Goal: Task Accomplishment & Management: Use online tool/utility

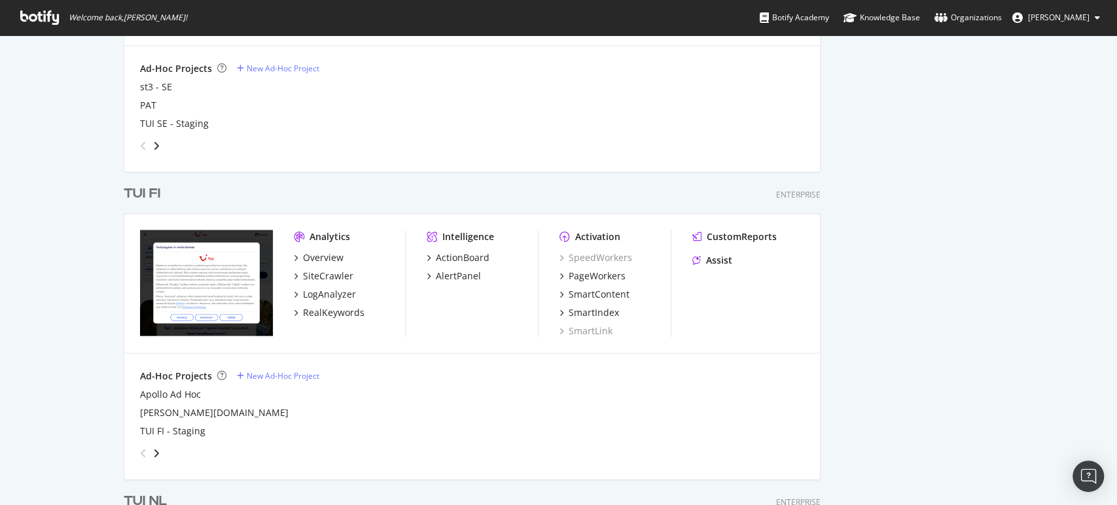
scroll to position [1734, 0]
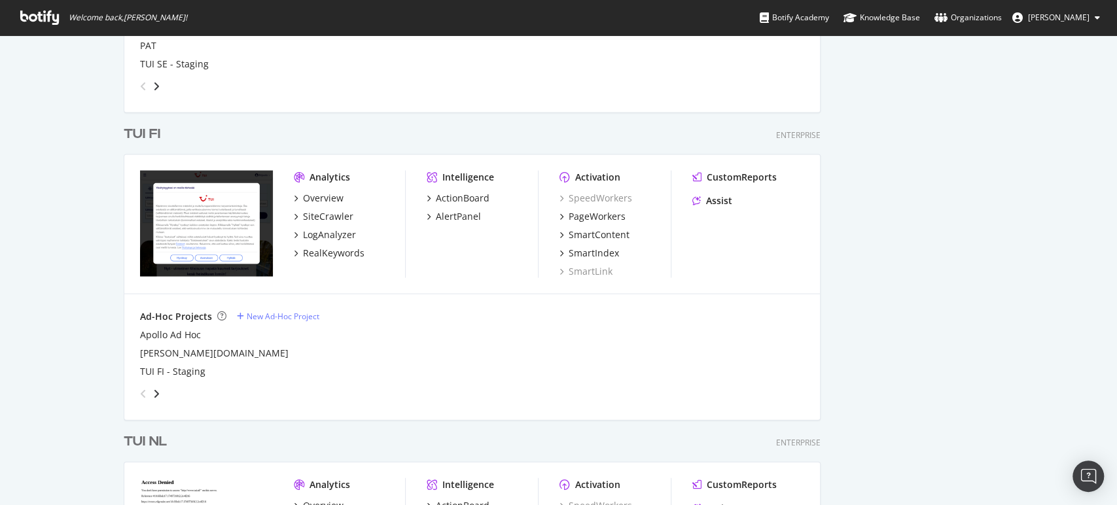
click at [130, 130] on div "TUI FI" at bounding box center [142, 134] width 37 height 19
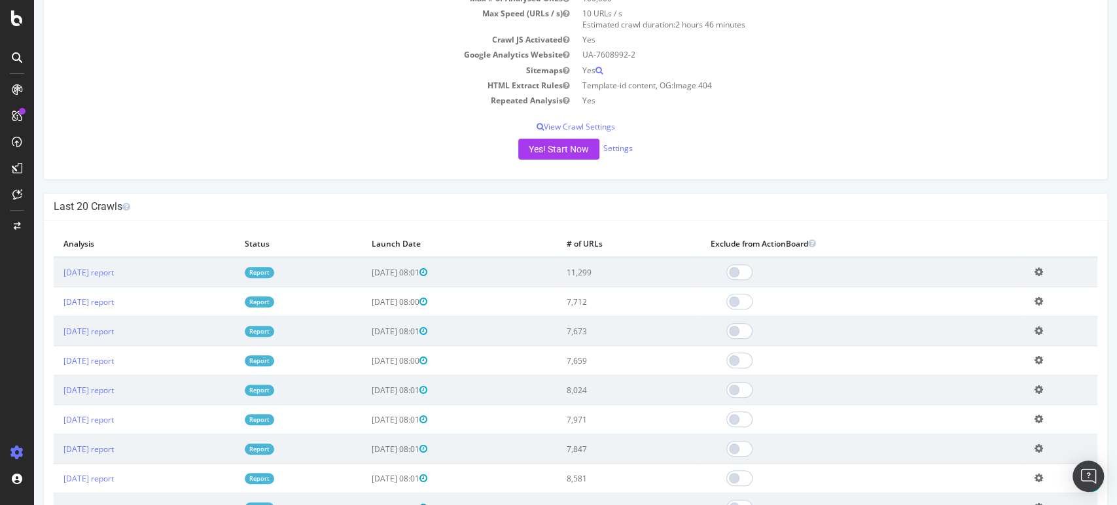
scroll to position [239, 0]
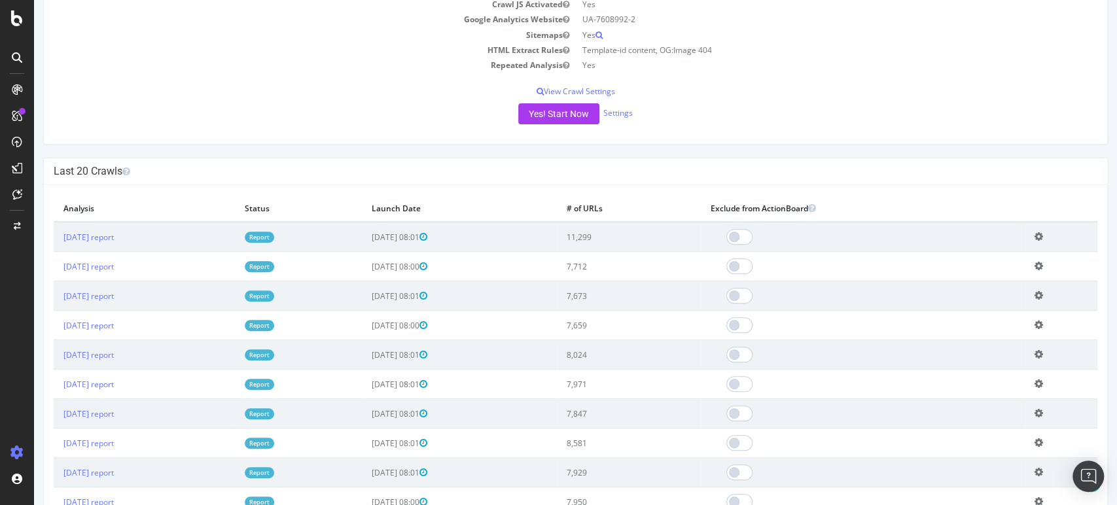
click at [274, 234] on link "Report" at bounding box center [259, 237] width 29 height 11
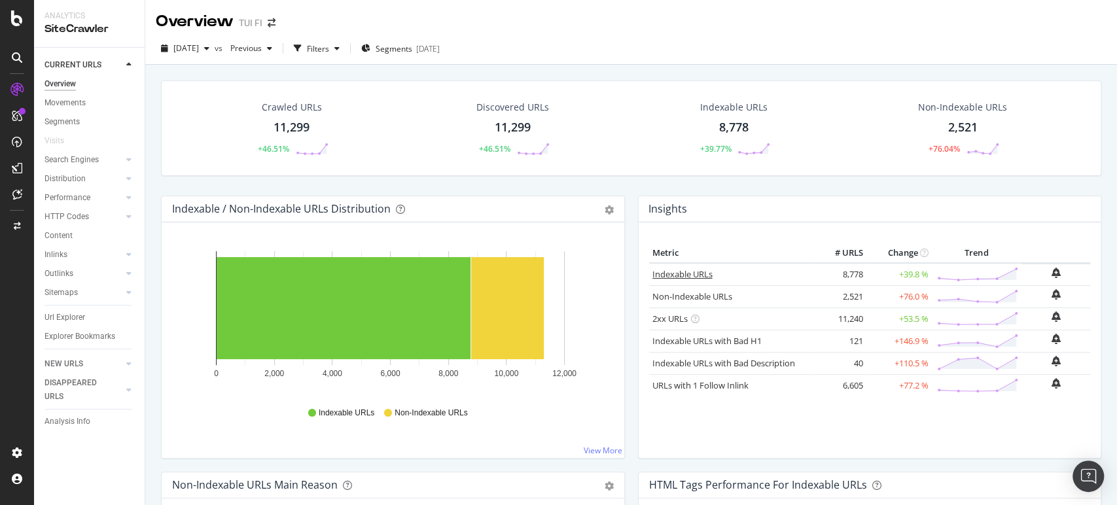
click at [683, 271] on link "Indexable URLs" at bounding box center [682, 274] width 60 height 12
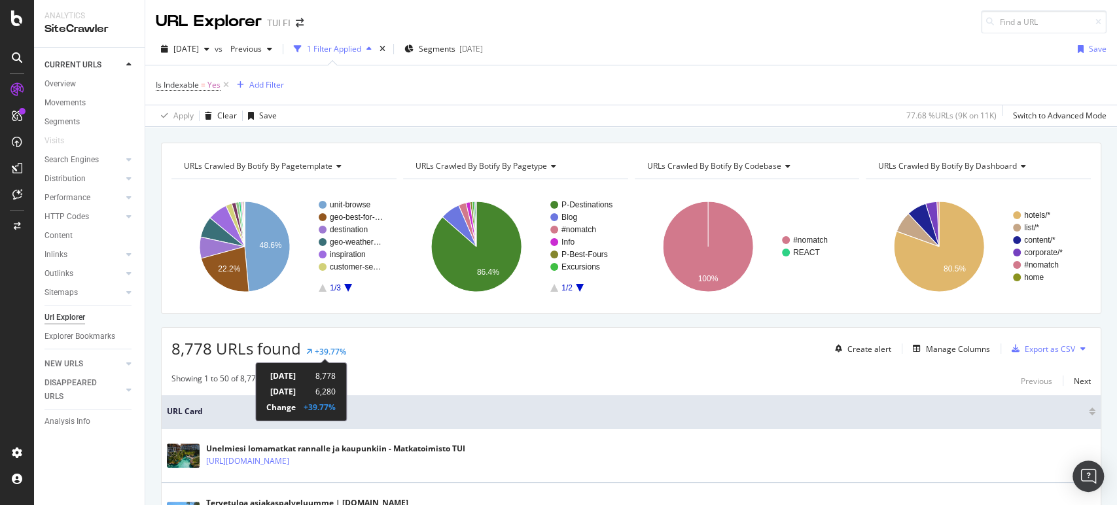
click at [329, 353] on div "+39.77%" at bounding box center [330, 351] width 31 height 11
click at [336, 410] on div "+39.77%" at bounding box center [320, 407] width 32 height 11
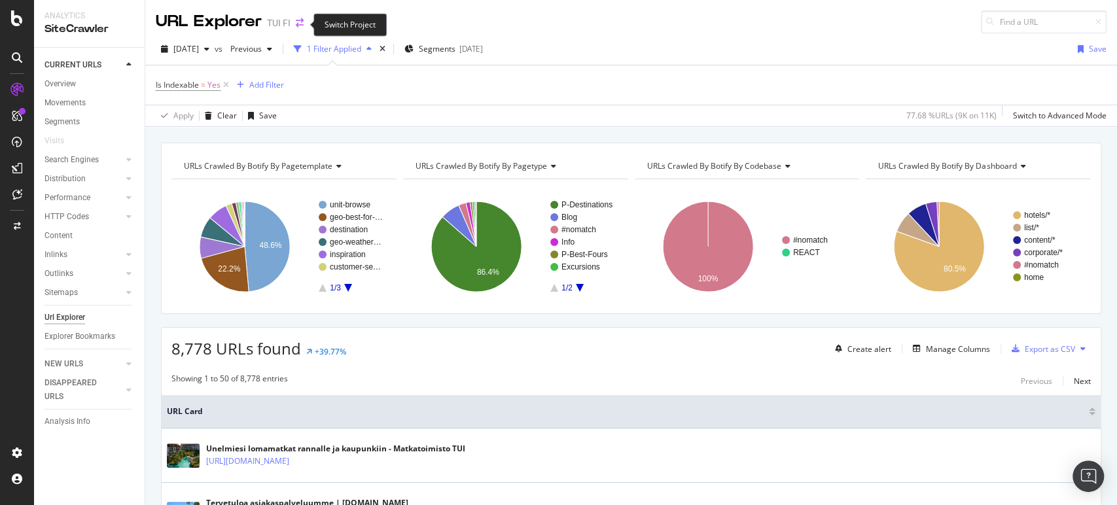
click at [296, 20] on icon "arrow-right-arrow-left" at bounding box center [300, 22] width 8 height 9
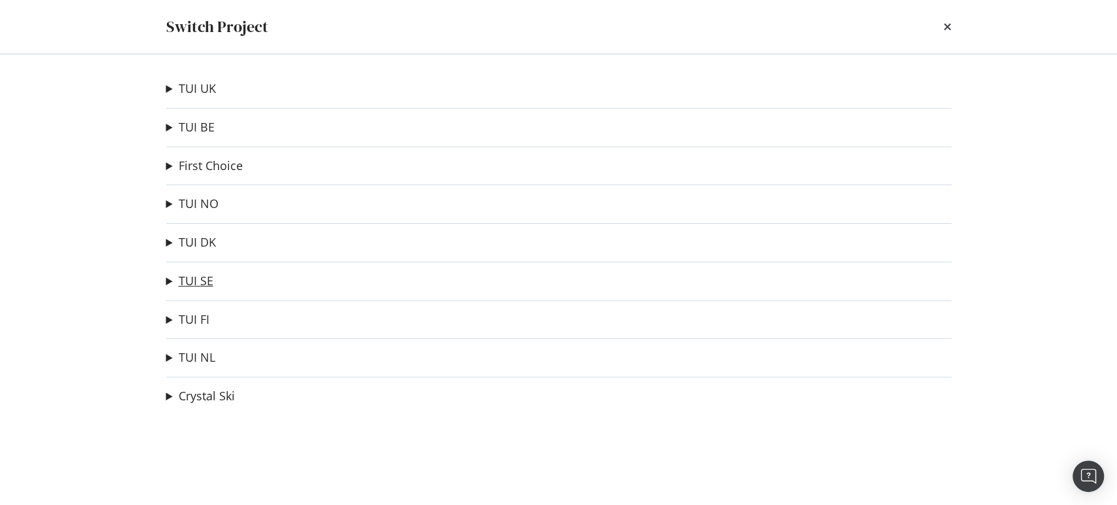
click at [182, 281] on link "TUI SE" at bounding box center [196, 281] width 35 height 14
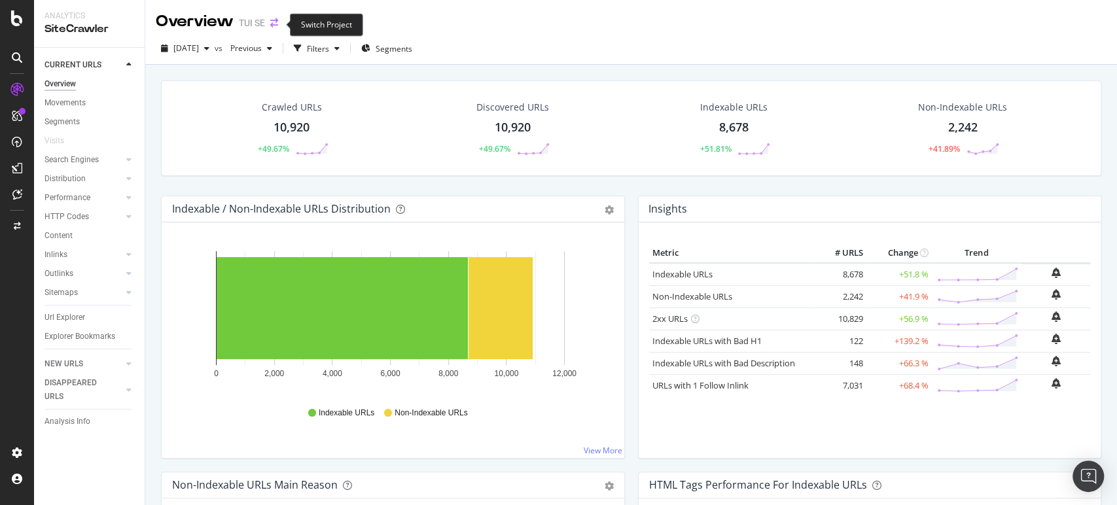
click at [273, 23] on icon "arrow-right-arrow-left" at bounding box center [274, 22] width 8 height 9
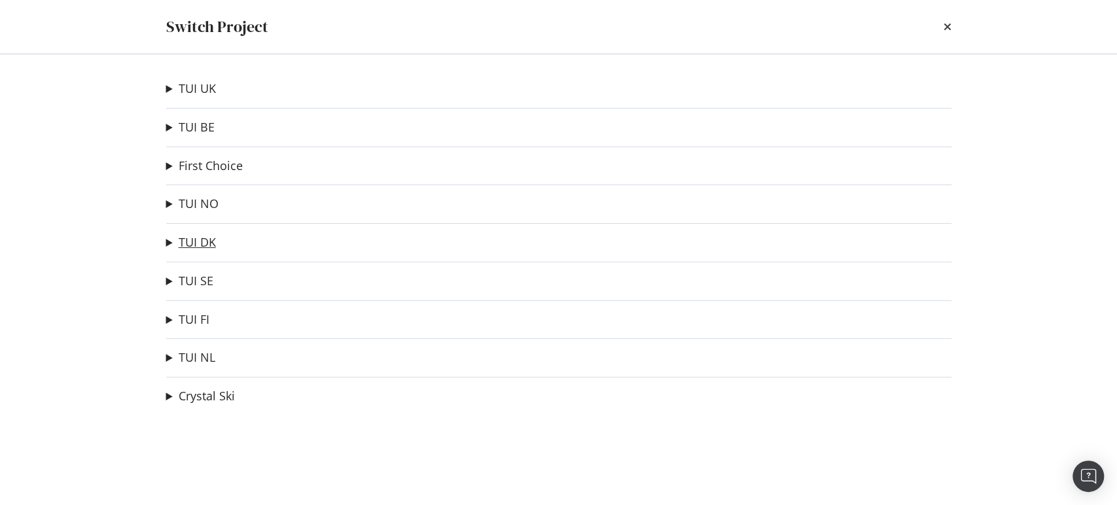
click at [183, 245] on link "TUI DK" at bounding box center [197, 242] width 37 height 14
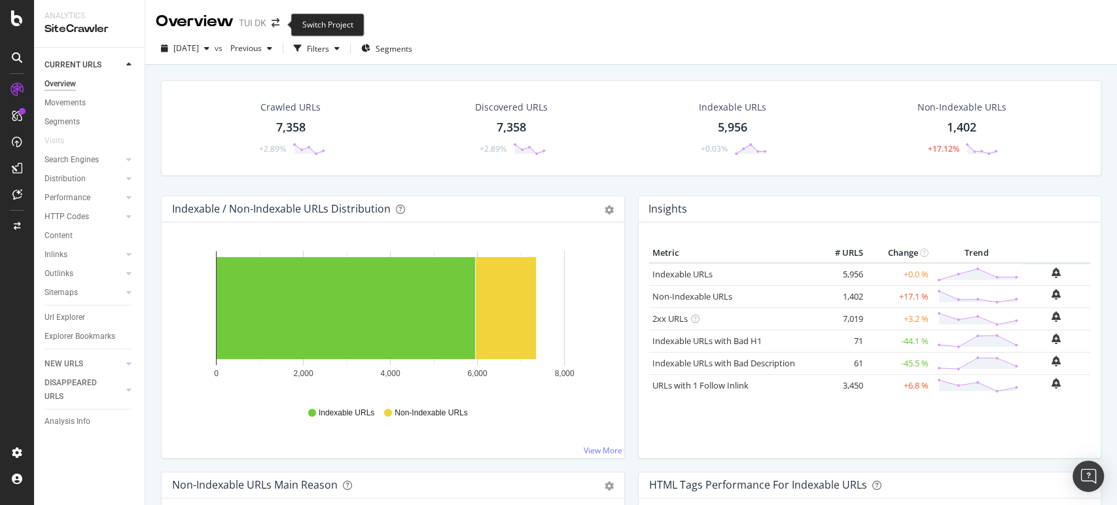
click at [282, 22] on span at bounding box center [275, 22] width 18 height 9
click at [318, 25] on div "Switch Project" at bounding box center [326, 24] width 73 height 23
click at [311, 29] on div "Switch Project" at bounding box center [326, 24] width 73 height 23
drag, startPoint x: 283, startPoint y: 26, endPoint x: 273, endPoint y: 22, distance: 9.7
click at [273, 22] on span at bounding box center [275, 22] width 18 height 9
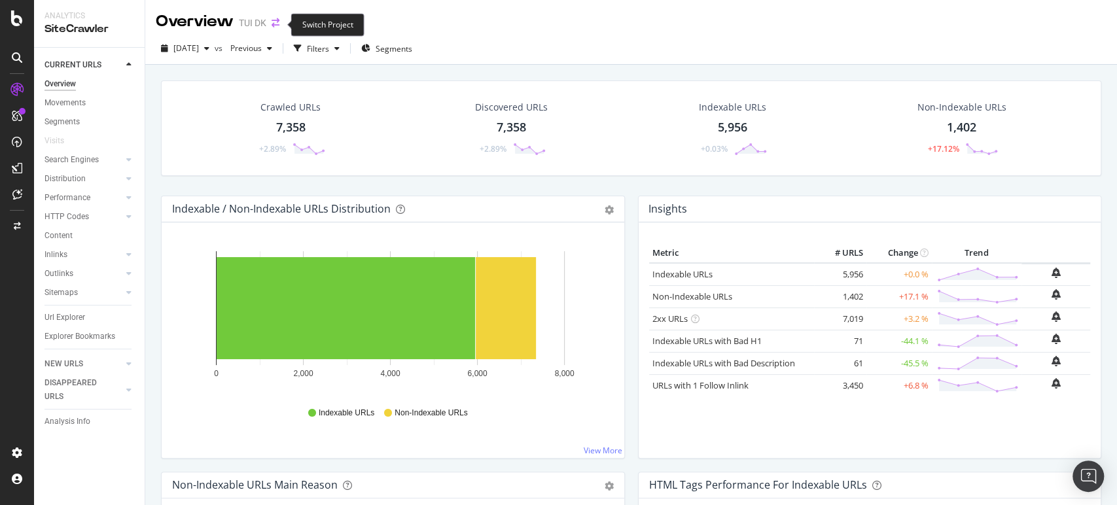
click at [273, 22] on icon "arrow-right-arrow-left" at bounding box center [275, 22] width 8 height 9
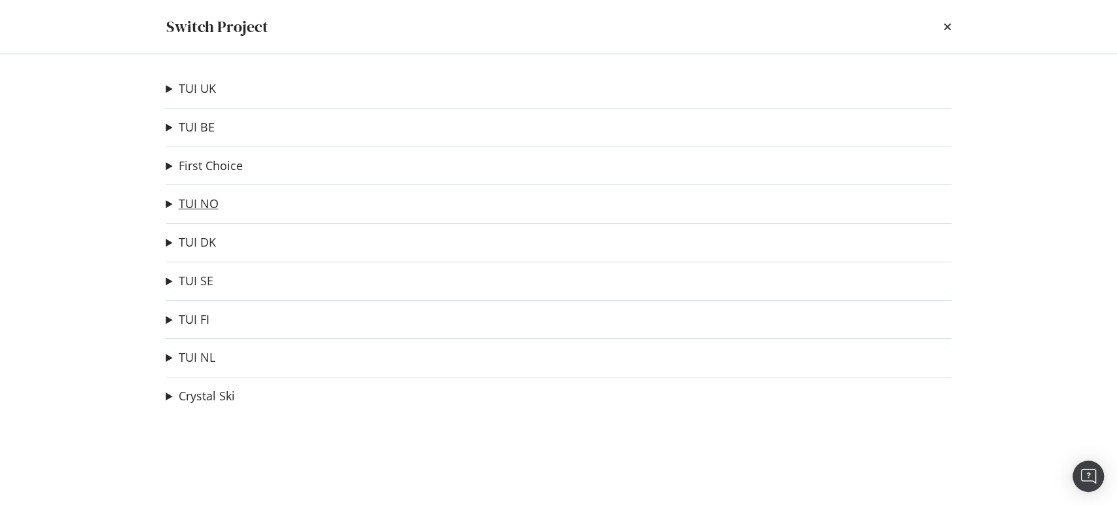
click at [199, 205] on link "TUI NO" at bounding box center [199, 204] width 40 height 14
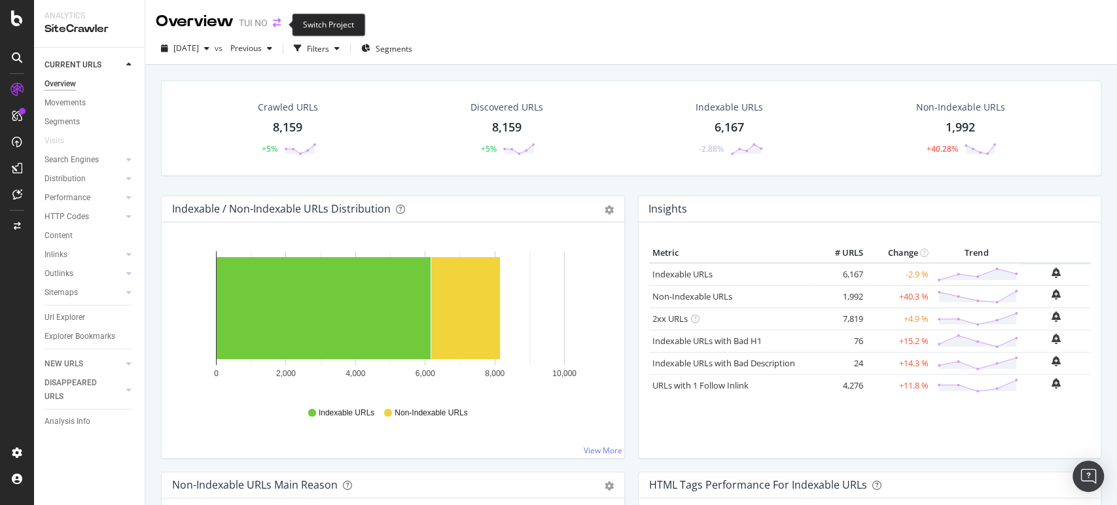
click at [275, 24] on icon "arrow-right-arrow-left" at bounding box center [277, 22] width 8 height 9
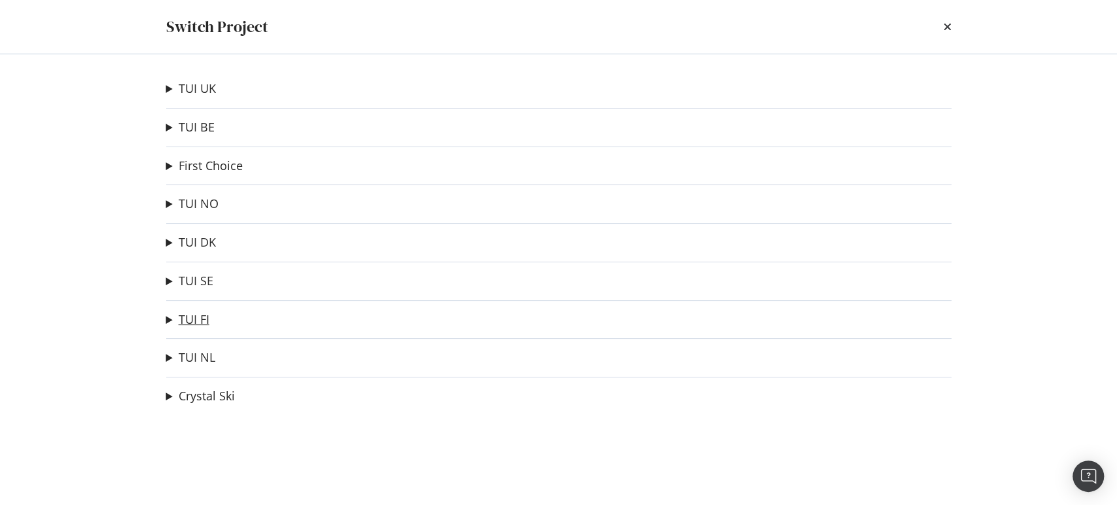
click at [195, 316] on link "TUI FI" at bounding box center [194, 320] width 31 height 14
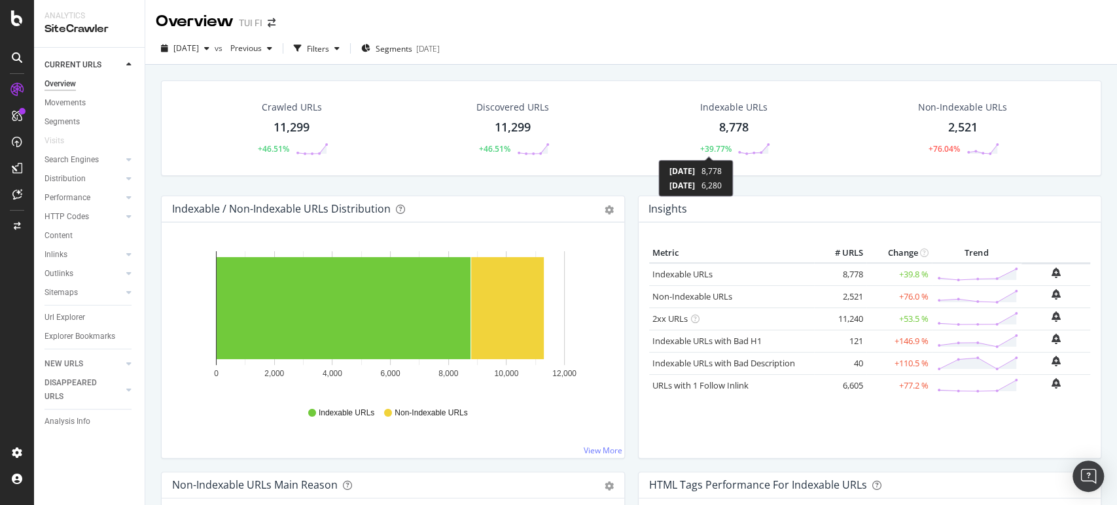
click at [712, 148] on div "+39.77%" at bounding box center [714, 148] width 31 height 11
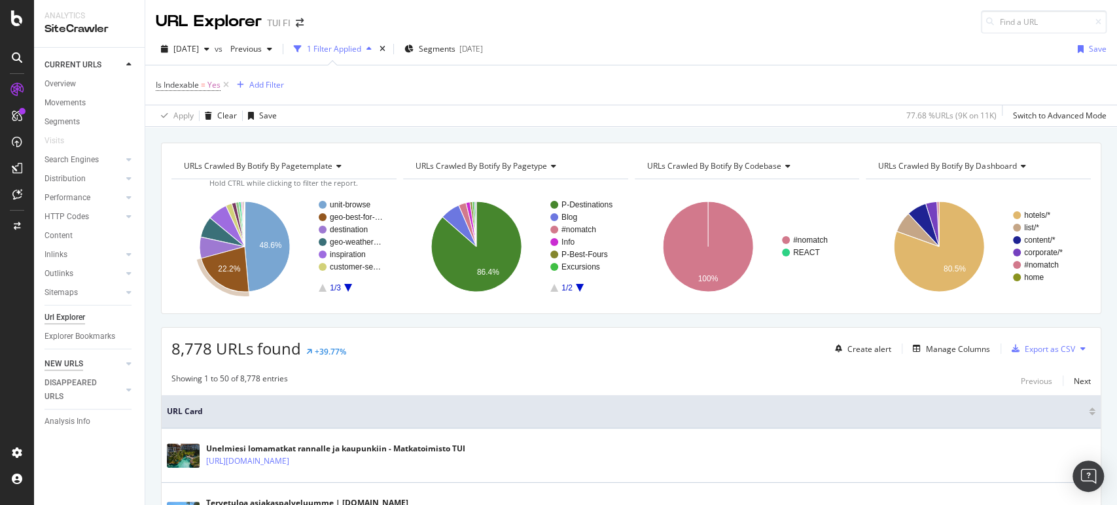
click at [69, 362] on div "NEW URLS" at bounding box center [63, 364] width 39 height 14
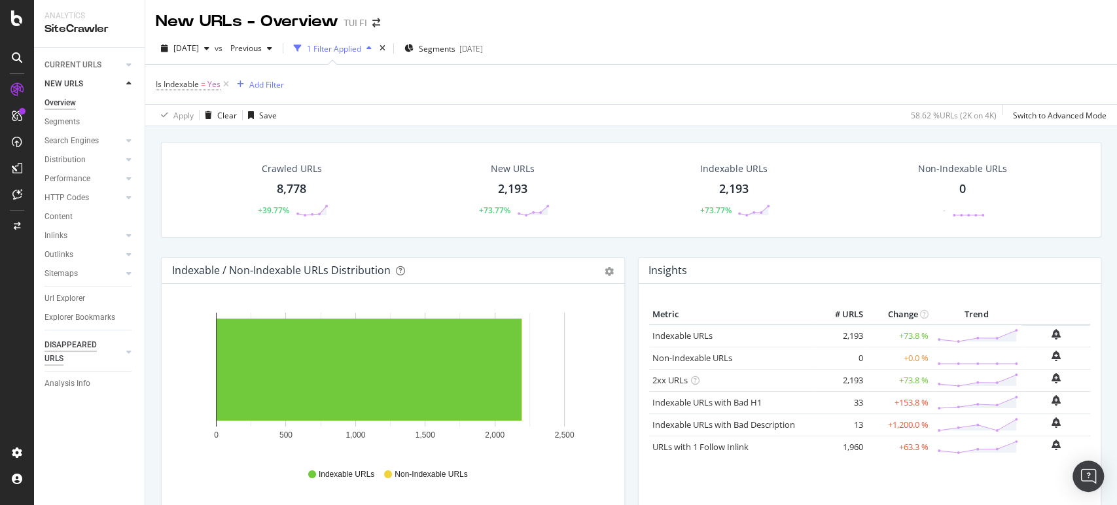
click at [69, 362] on div "DISAPPEARED URLS" at bounding box center [77, 351] width 66 height 27
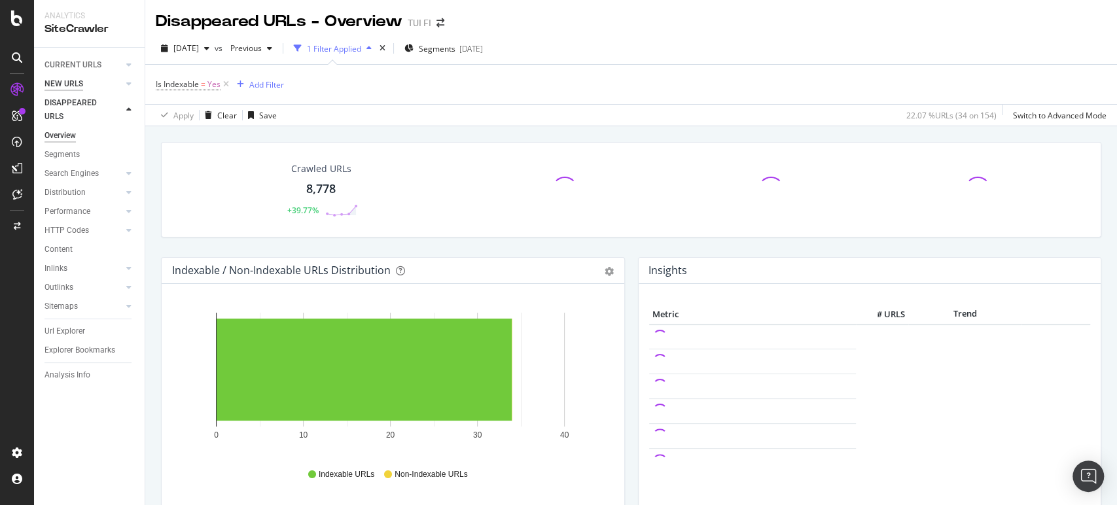
click at [67, 84] on div "NEW URLS" at bounding box center [63, 84] width 39 height 14
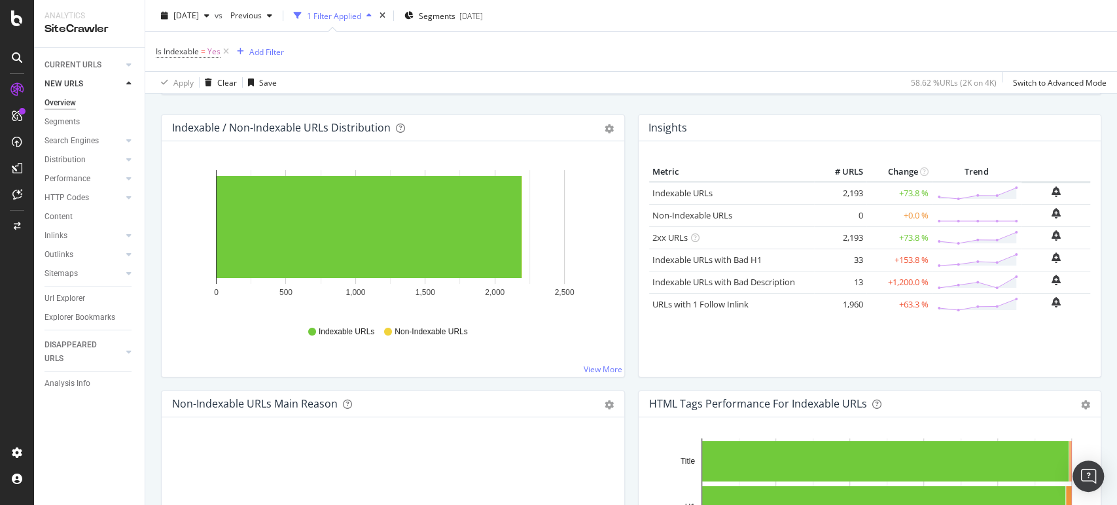
scroll to position [141, 0]
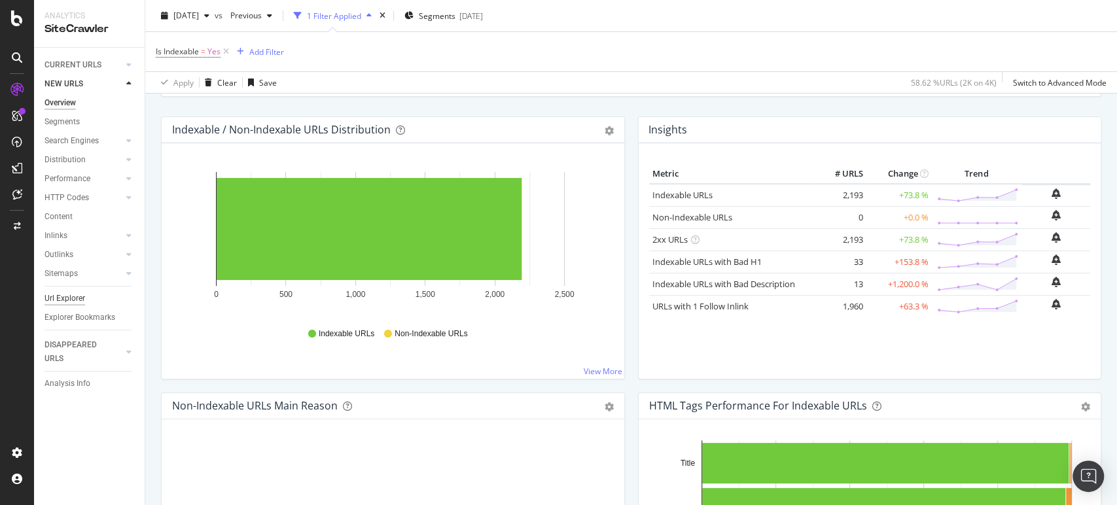
click at [80, 294] on div "Url Explorer" at bounding box center [64, 299] width 41 height 14
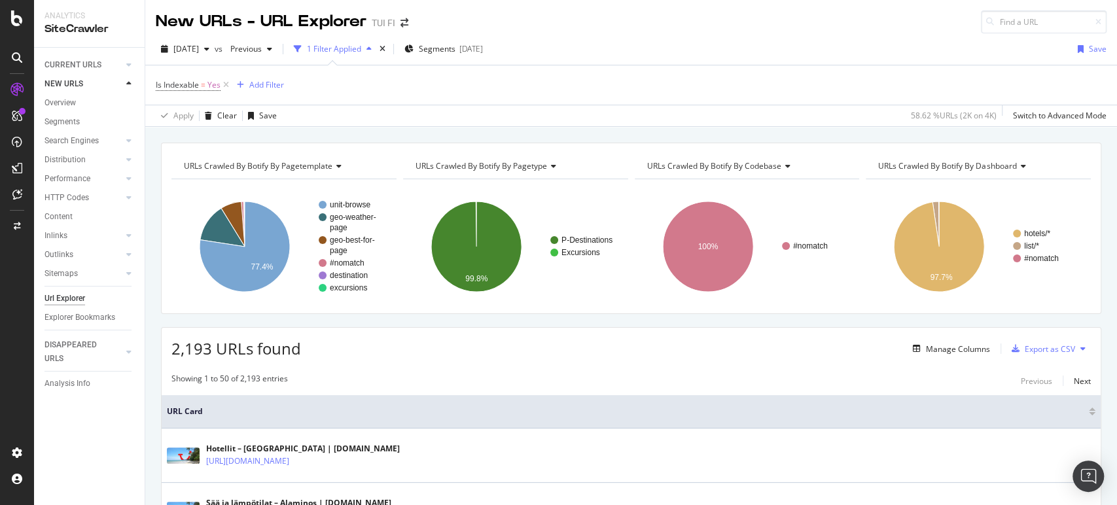
click at [344, 48] on div "1 Filter Applied" at bounding box center [334, 48] width 54 height 11
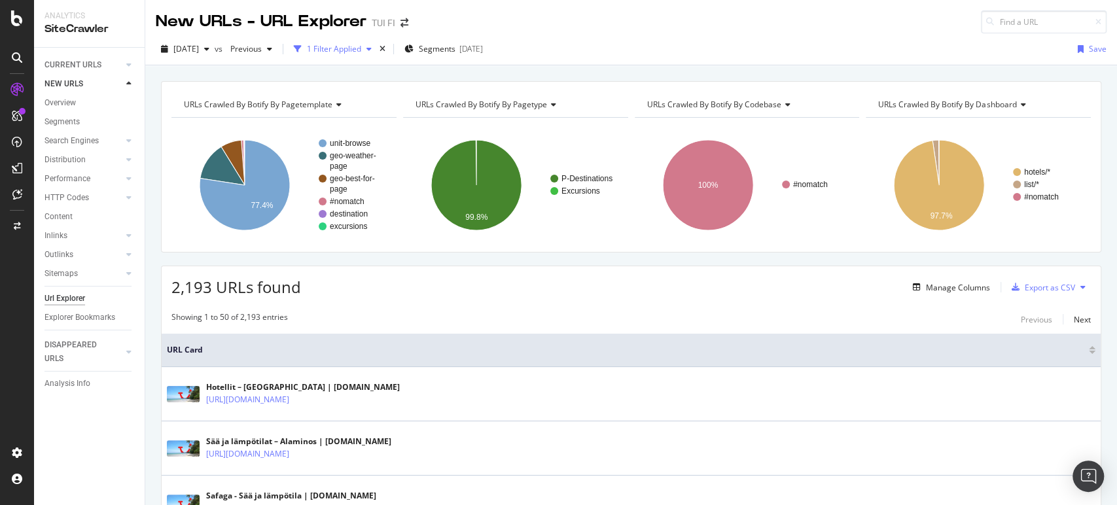
click at [351, 51] on div "1 Filter Applied" at bounding box center [334, 48] width 54 height 11
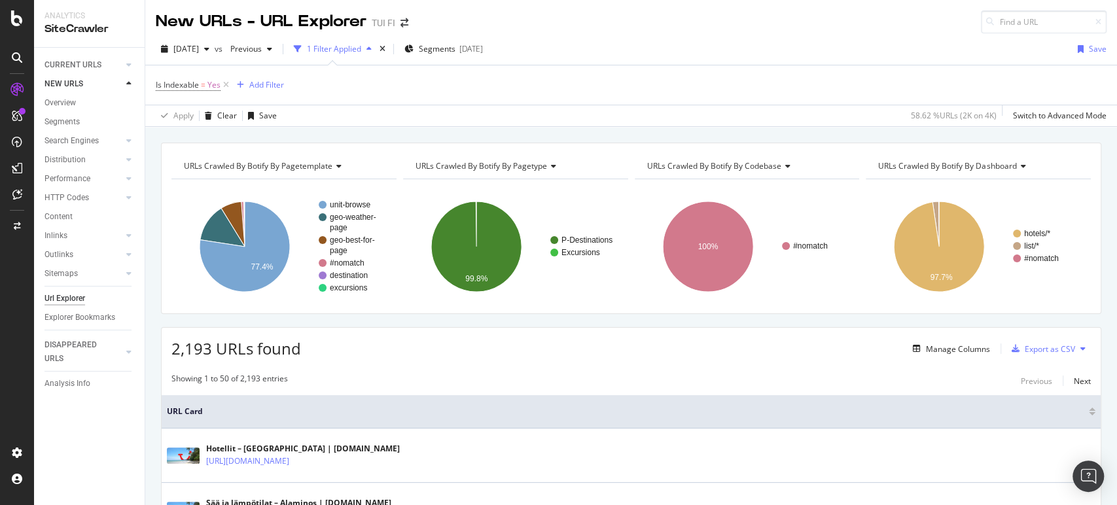
click at [351, 51] on div "1 Filter Applied" at bounding box center [334, 48] width 54 height 11
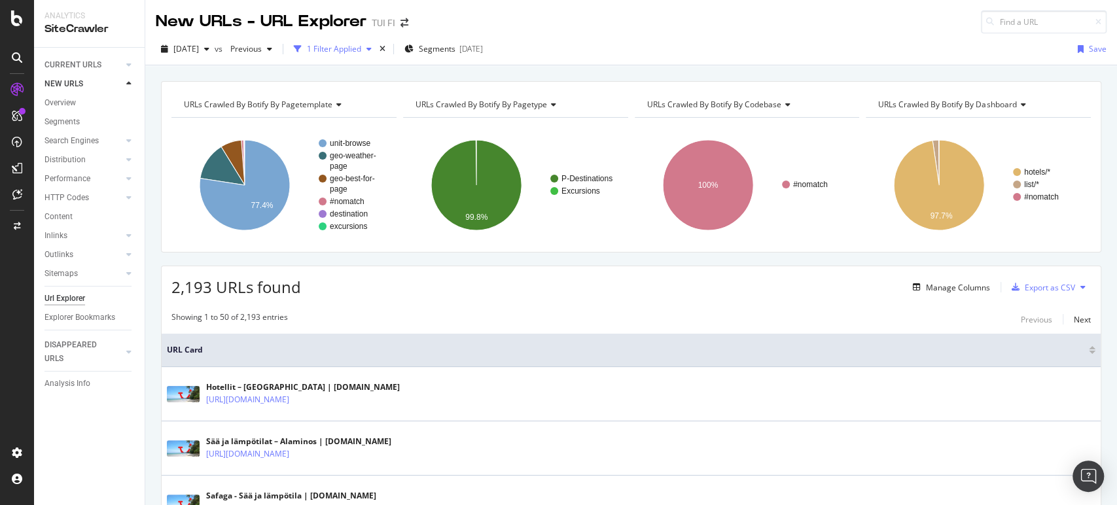
click at [351, 51] on div "1 Filter Applied" at bounding box center [334, 48] width 54 height 11
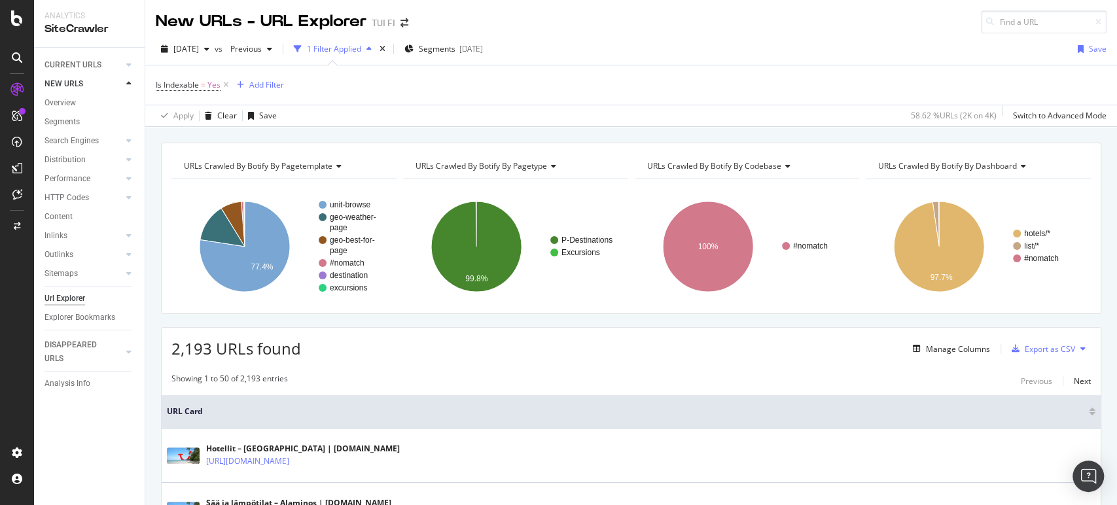
click at [351, 51] on div "1 Filter Applied" at bounding box center [334, 48] width 54 height 11
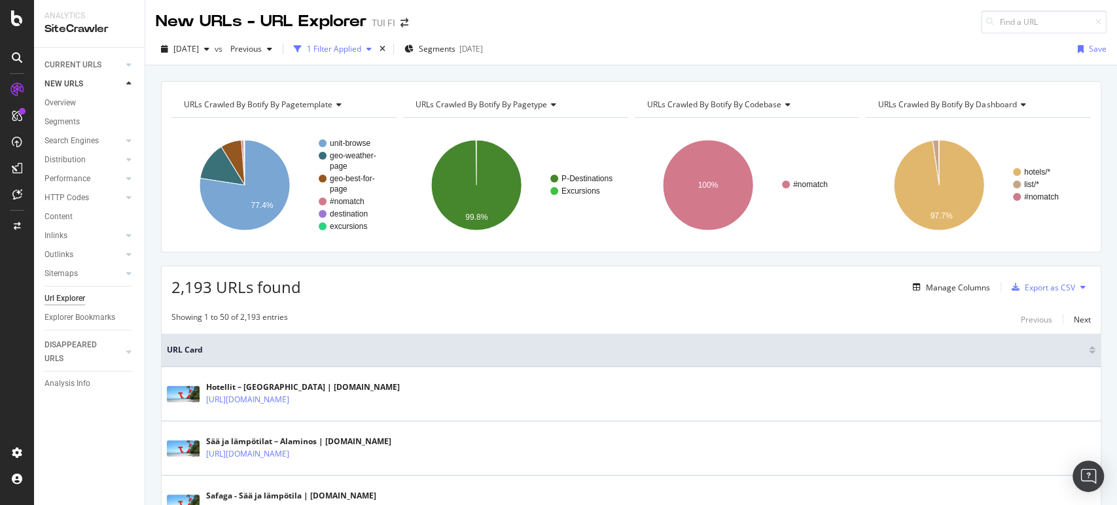
click at [351, 51] on div "1 Filter Applied" at bounding box center [334, 48] width 54 height 11
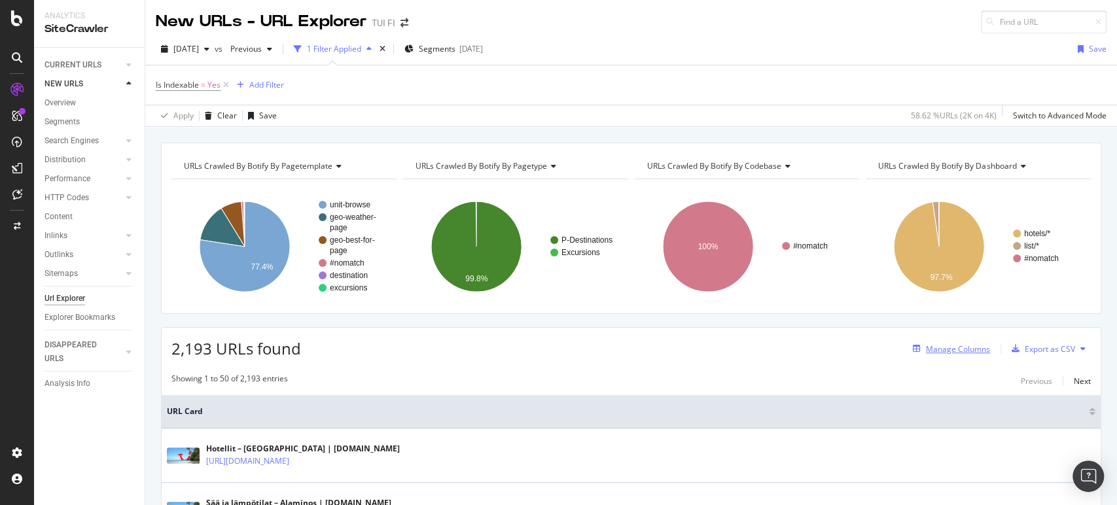
click at [949, 349] on div "Manage Columns" at bounding box center [958, 348] width 64 height 11
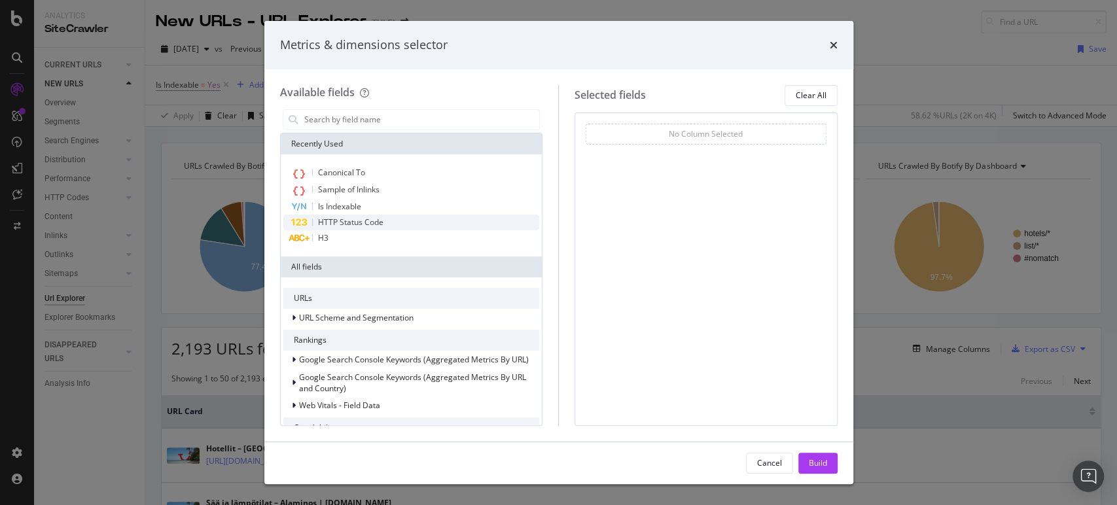
click at [340, 219] on span "HTTP Status Code" at bounding box center [350, 222] width 65 height 11
click at [361, 205] on div "Is Indexable" at bounding box center [411, 207] width 256 height 16
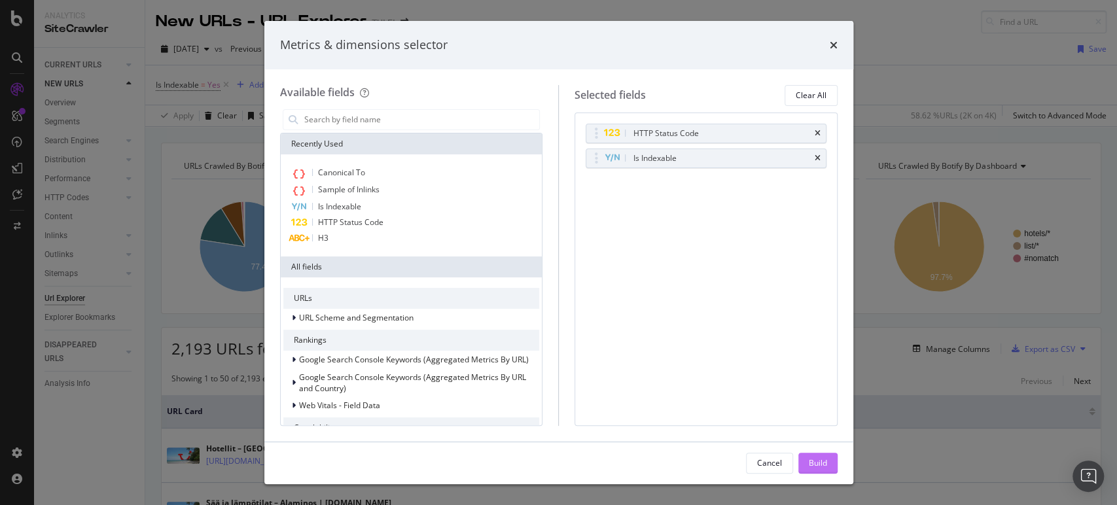
click at [802, 467] on button "Build" at bounding box center [817, 463] width 39 height 21
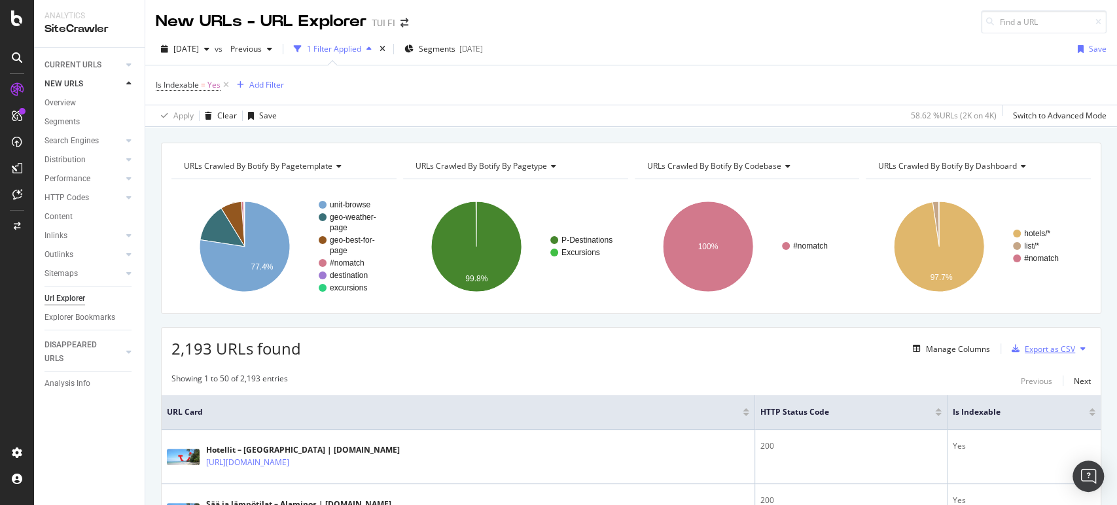
click at [1034, 353] on div "Export as CSV" at bounding box center [1049, 348] width 50 height 11
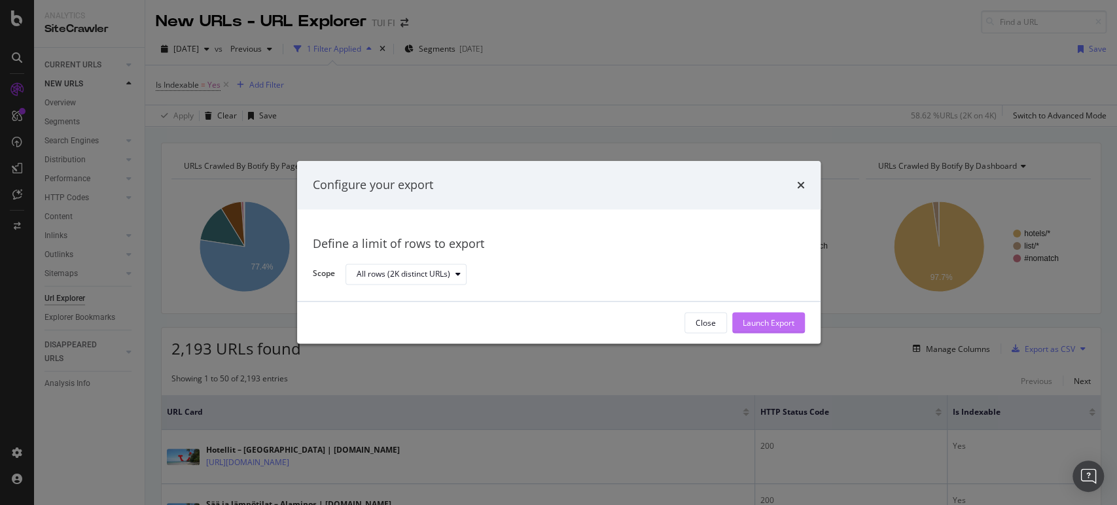
click at [733, 322] on button "Launch Export" at bounding box center [768, 323] width 73 height 21
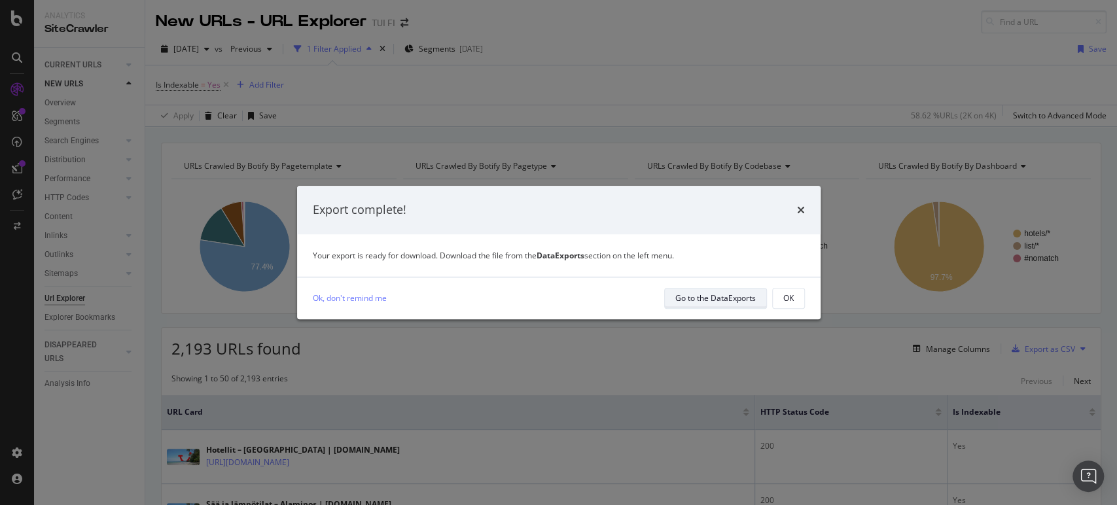
click at [729, 296] on div "Go to the DataExports" at bounding box center [715, 297] width 80 height 11
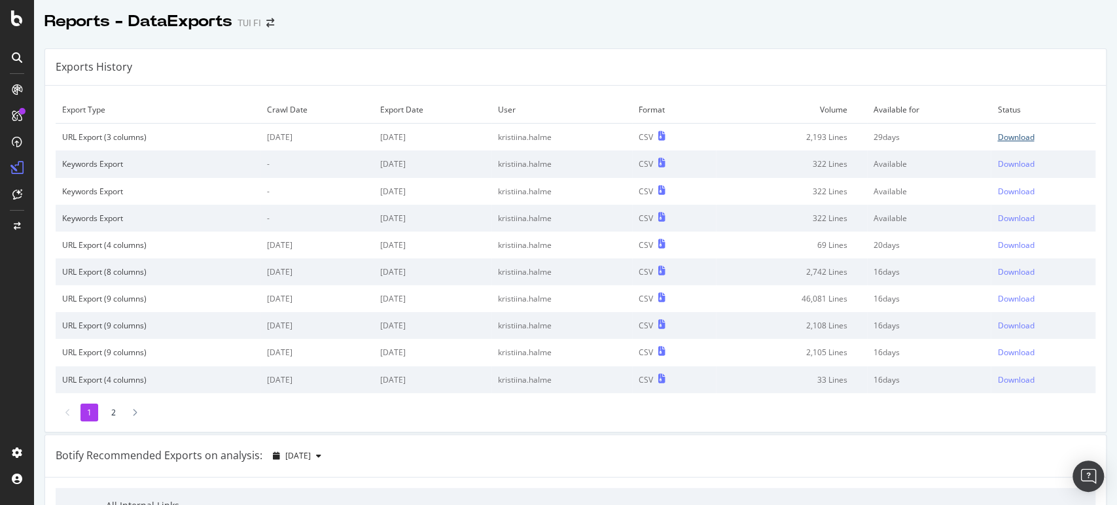
click at [1015, 133] on div "Download" at bounding box center [1015, 136] width 37 height 11
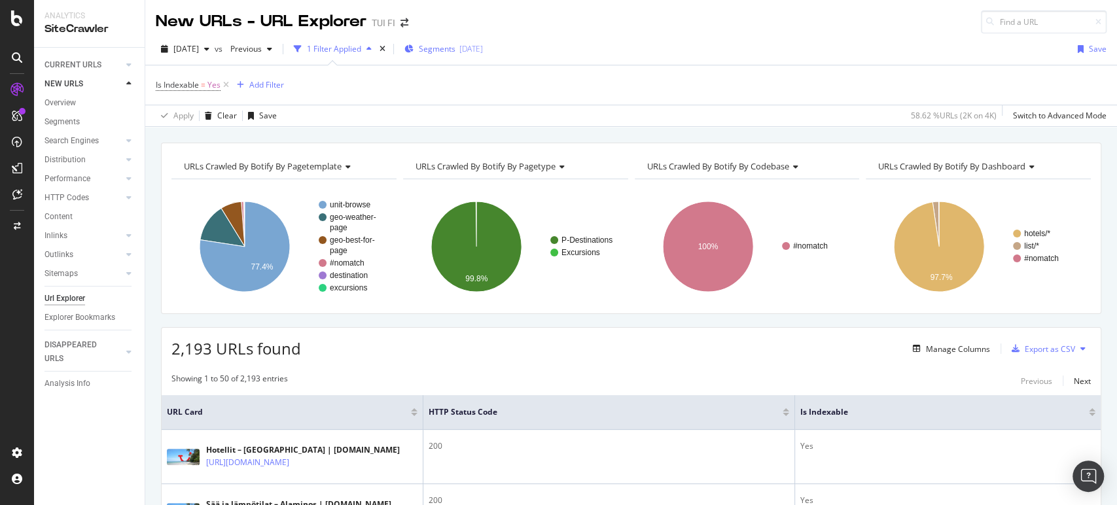
click at [455, 44] on span "Segments" at bounding box center [437, 48] width 37 height 11
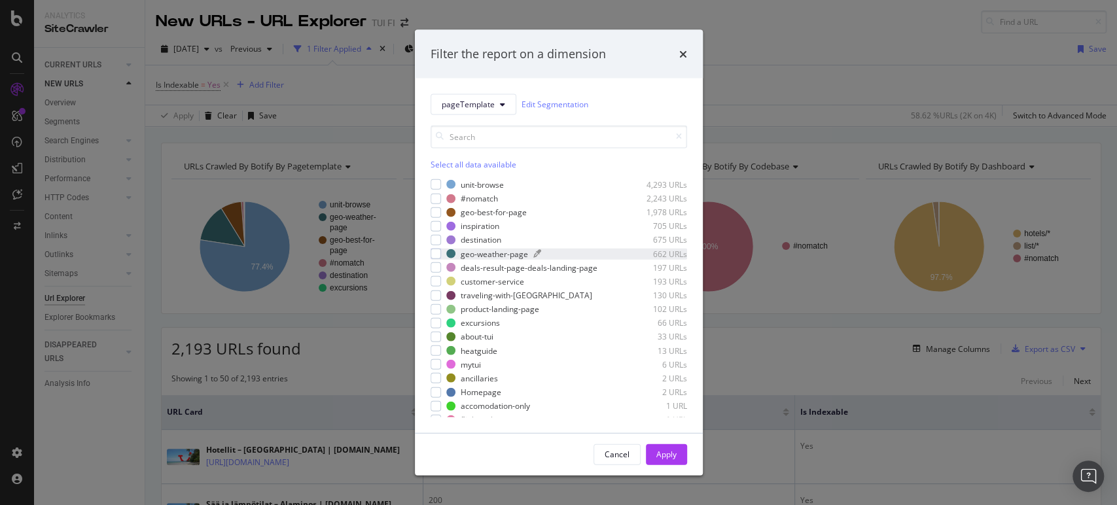
click at [480, 255] on div "geo-weather-page" at bounding box center [494, 253] width 67 height 11
click at [672, 454] on div "Apply" at bounding box center [666, 454] width 20 height 11
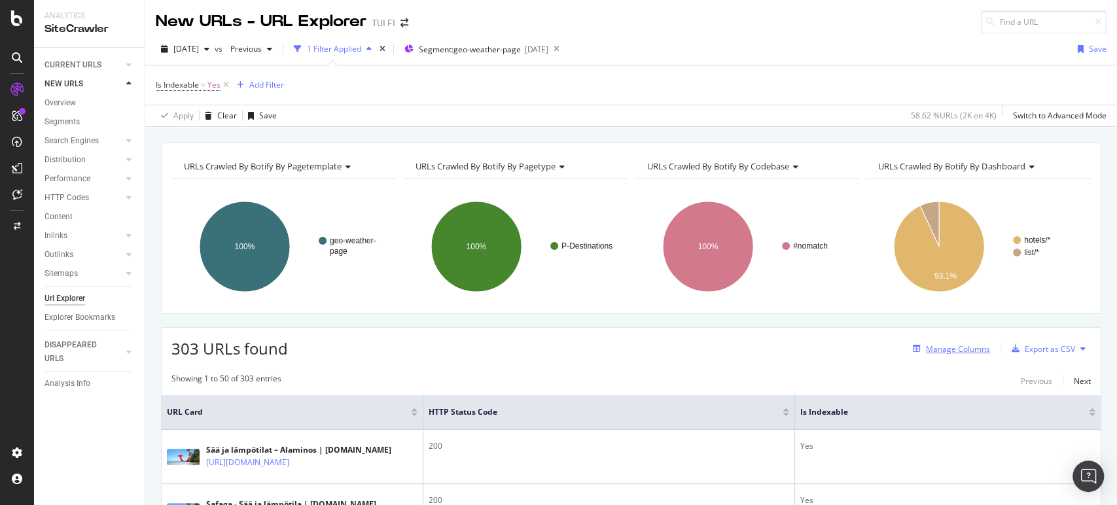
click at [935, 345] on div "Manage Columns" at bounding box center [958, 348] width 64 height 11
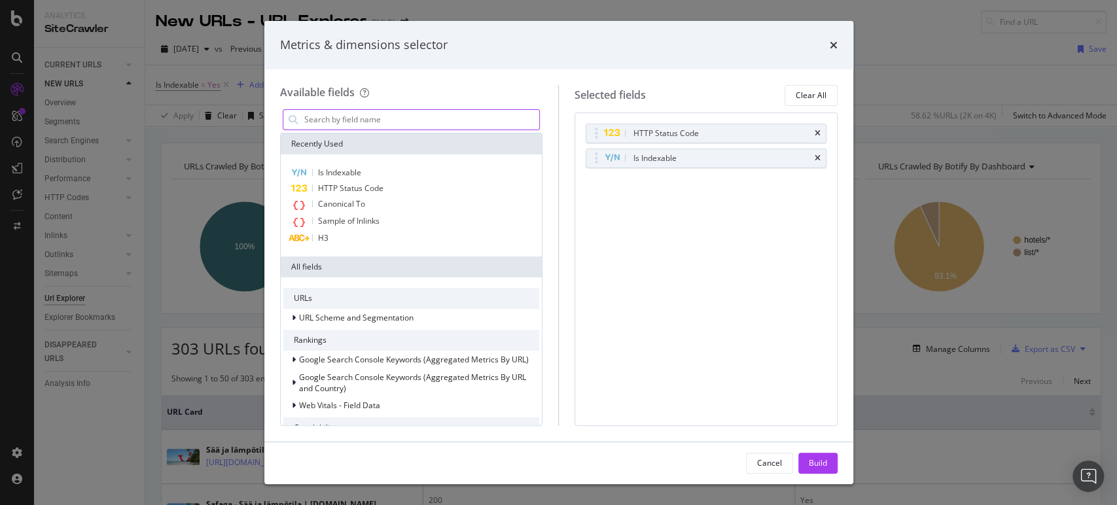
click at [452, 119] on input "modal" at bounding box center [421, 120] width 237 height 20
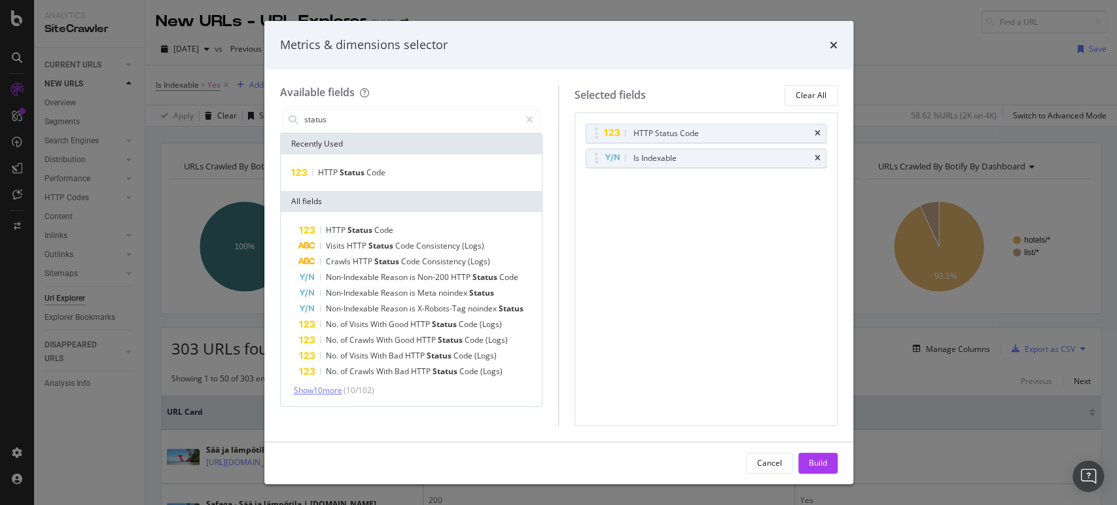
type input "status"
click at [336, 385] on span "Show 10 more" at bounding box center [318, 390] width 48 height 11
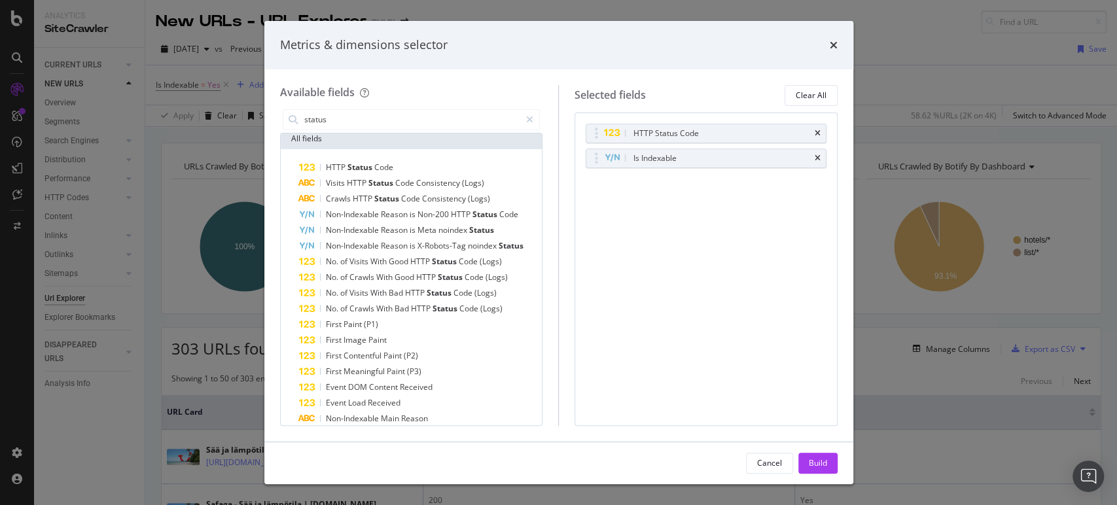
scroll to position [137, 0]
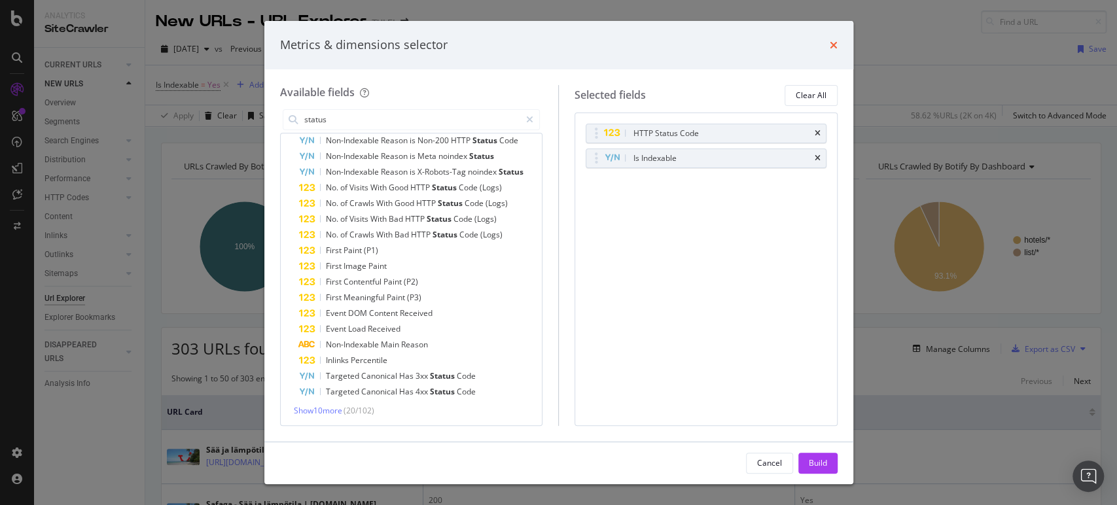
click at [829, 46] on icon "times" at bounding box center [833, 45] width 8 height 10
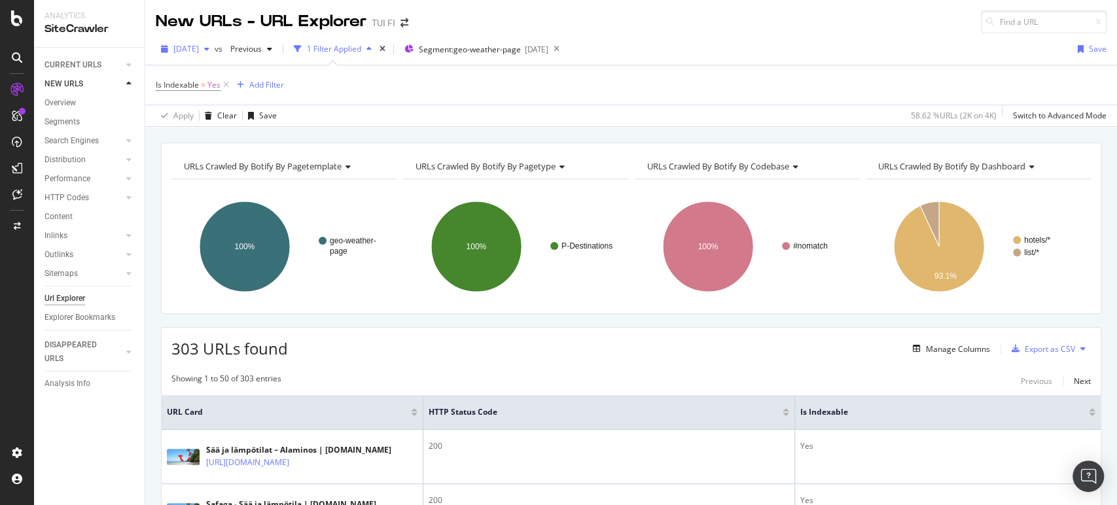
click at [209, 46] on icon "button" at bounding box center [206, 49] width 5 height 8
click at [215, 47] on div "button" at bounding box center [207, 49] width 16 height 8
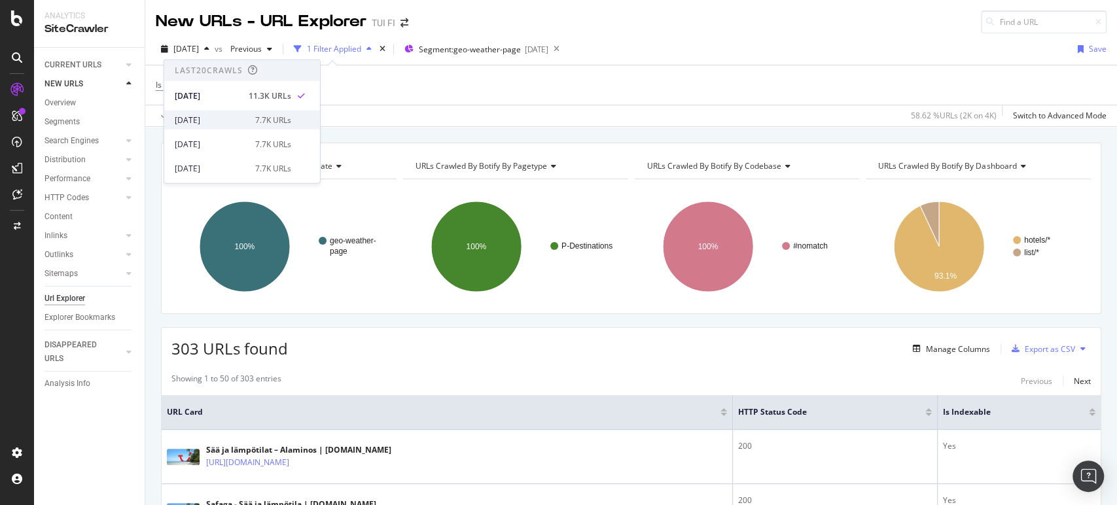
click at [179, 118] on div "[DATE]" at bounding box center [211, 120] width 73 height 12
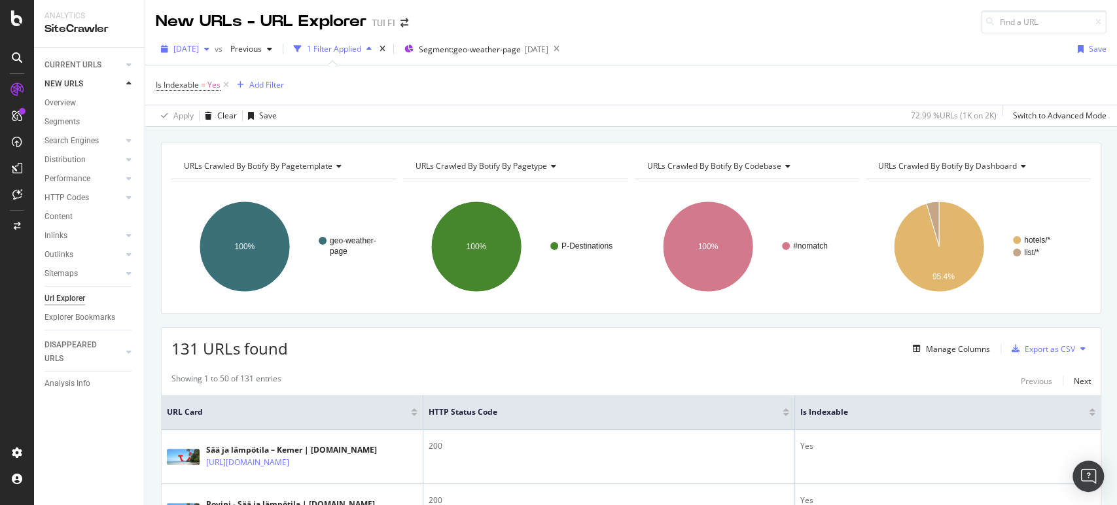
click at [209, 46] on icon "button" at bounding box center [206, 49] width 5 height 8
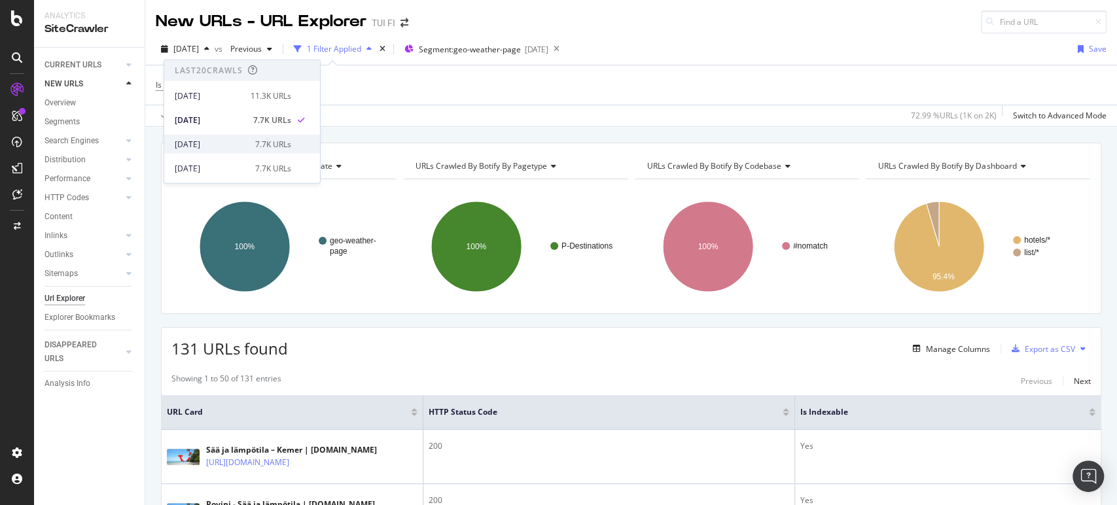
click at [201, 140] on div "[DATE]" at bounding box center [211, 144] width 73 height 12
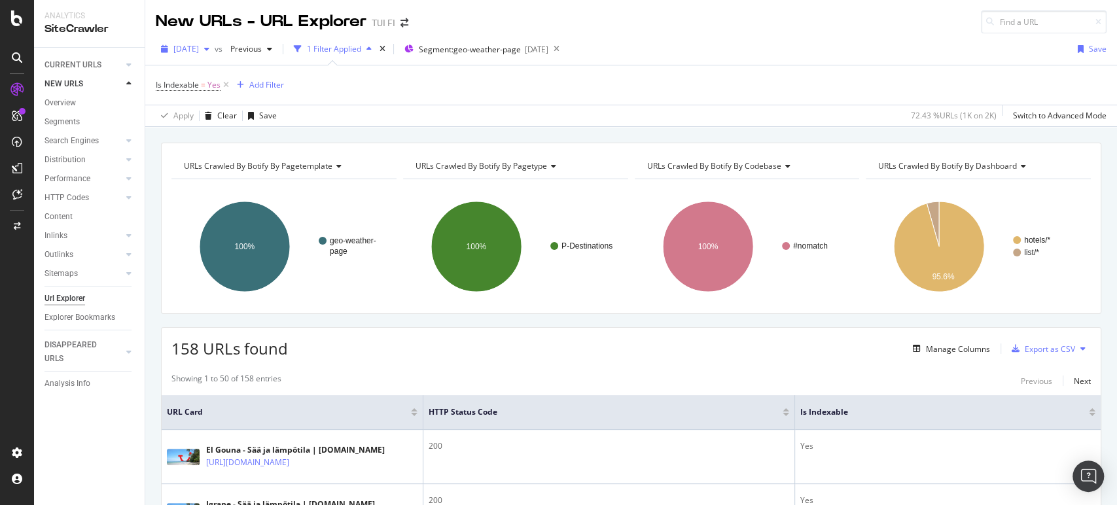
click at [209, 52] on icon "button" at bounding box center [206, 49] width 5 height 8
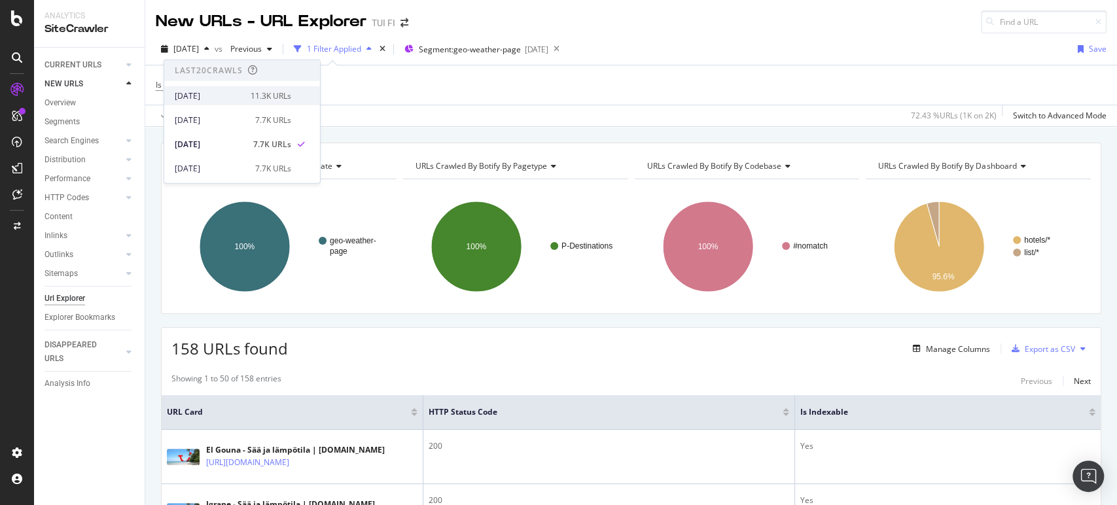
click at [215, 90] on div "[DATE]" at bounding box center [209, 96] width 68 height 12
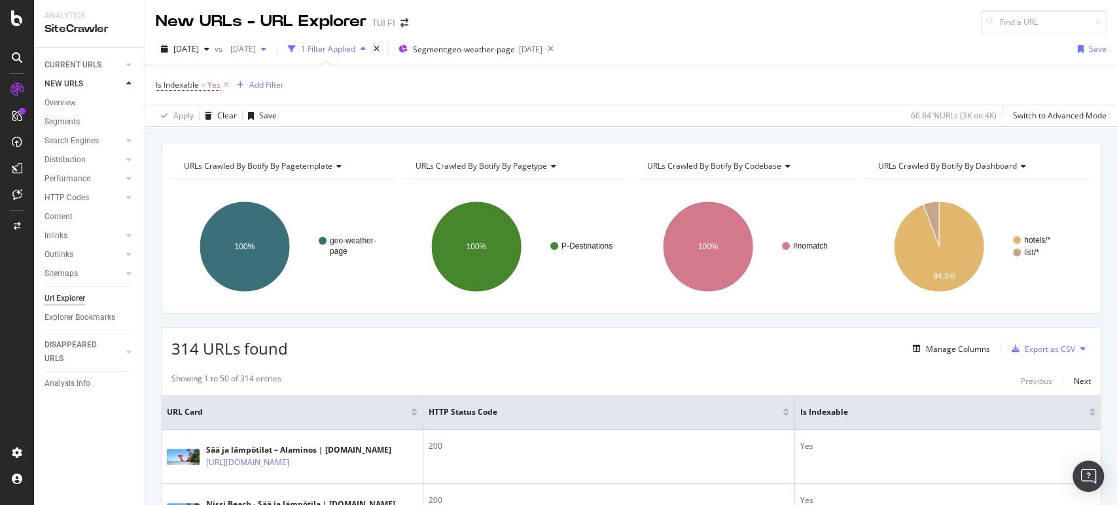
click at [271, 41] on div "2025 Sep. 2nd" at bounding box center [248, 49] width 46 height 20
click at [288, 132] on div "2025 Aug. 29th" at bounding box center [286, 137] width 73 height 12
click at [271, 43] on div "2025 Aug. 29th" at bounding box center [248, 49] width 46 height 20
click at [309, 141] on div "2025 Sep. 3rd" at bounding box center [286, 144] width 73 height 12
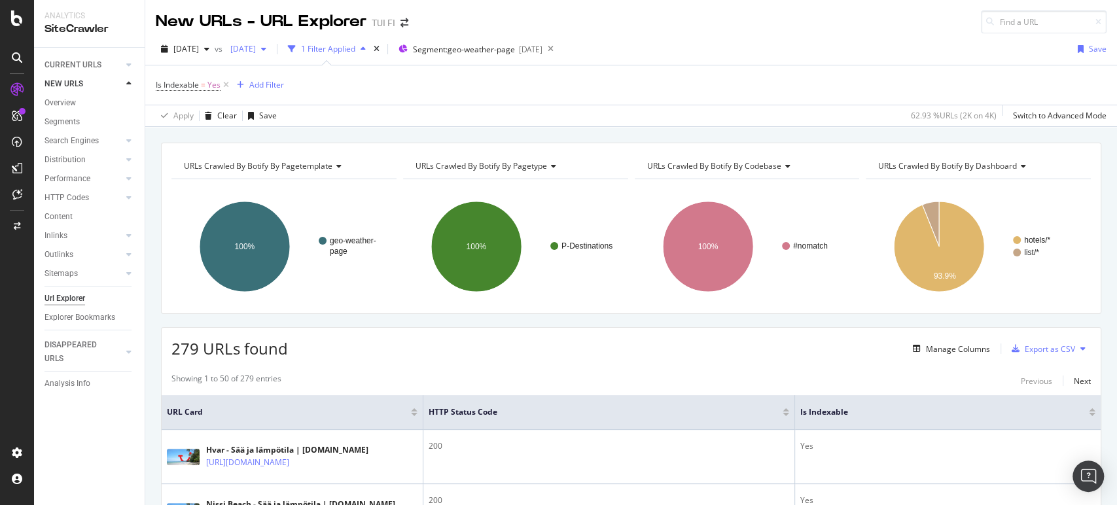
click at [271, 45] on div "button" at bounding box center [264, 49] width 16 height 8
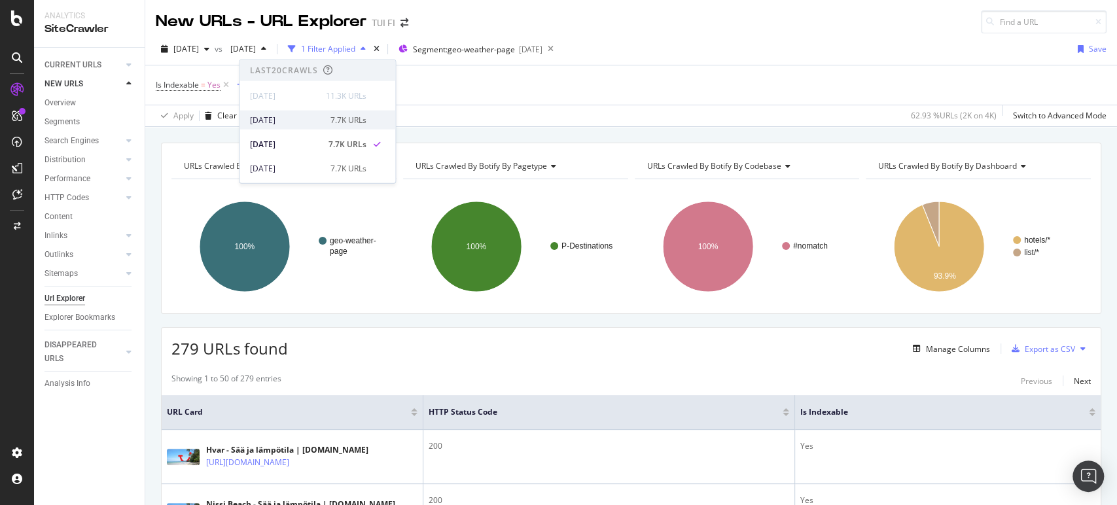
click at [301, 117] on div "[DATE]" at bounding box center [286, 120] width 73 height 12
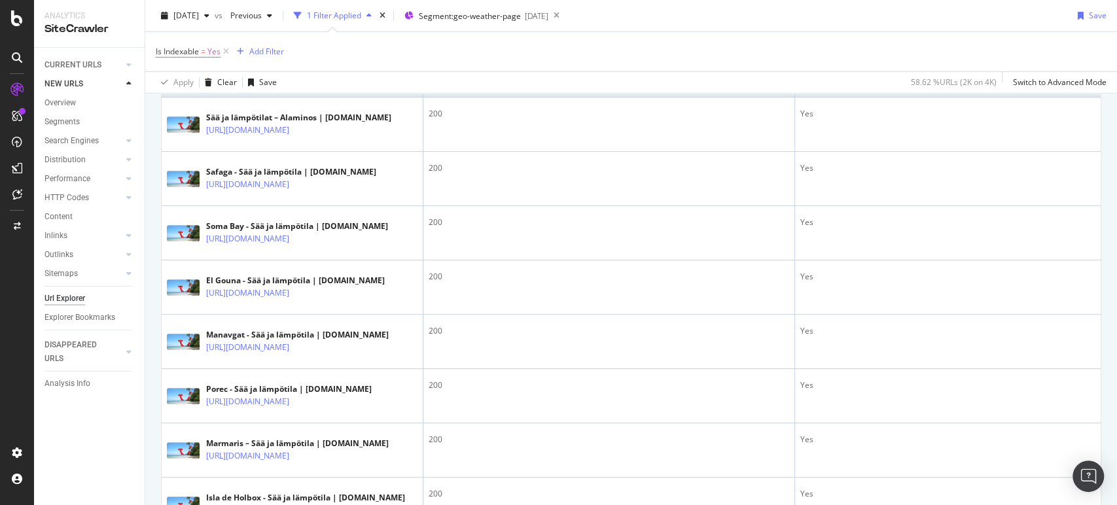
scroll to position [336, 0]
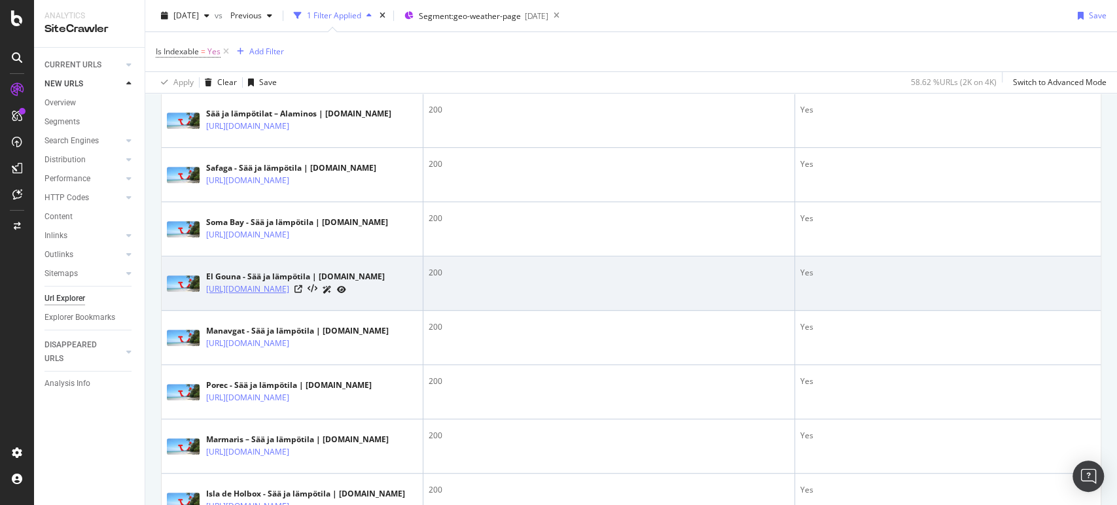
click at [266, 296] on link "https://www.tui.fi/matkat/egypti/hurghadan-rannikko/el-gouna/saa/" at bounding box center [247, 289] width 83 height 13
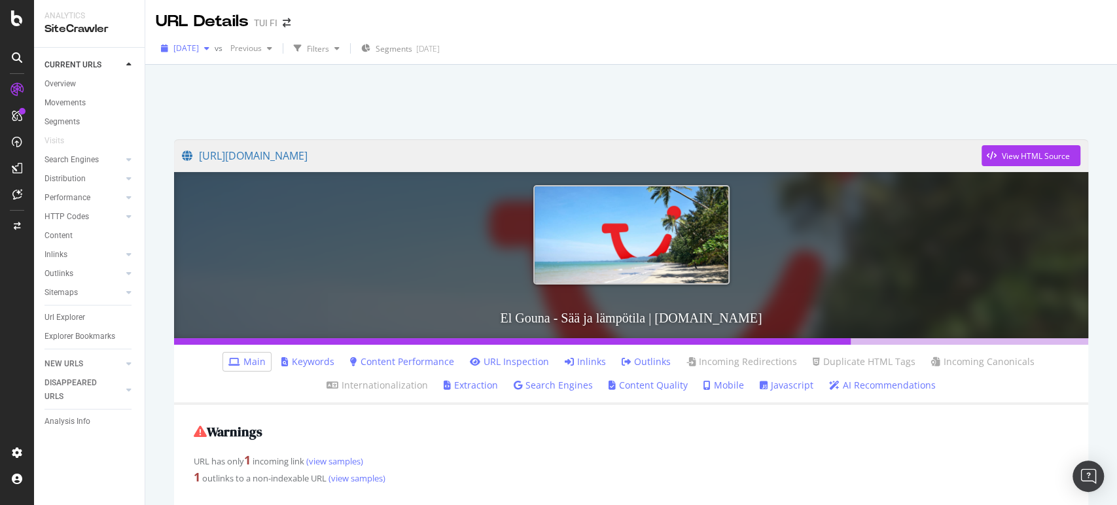
click at [215, 49] on div "button" at bounding box center [207, 48] width 16 height 8
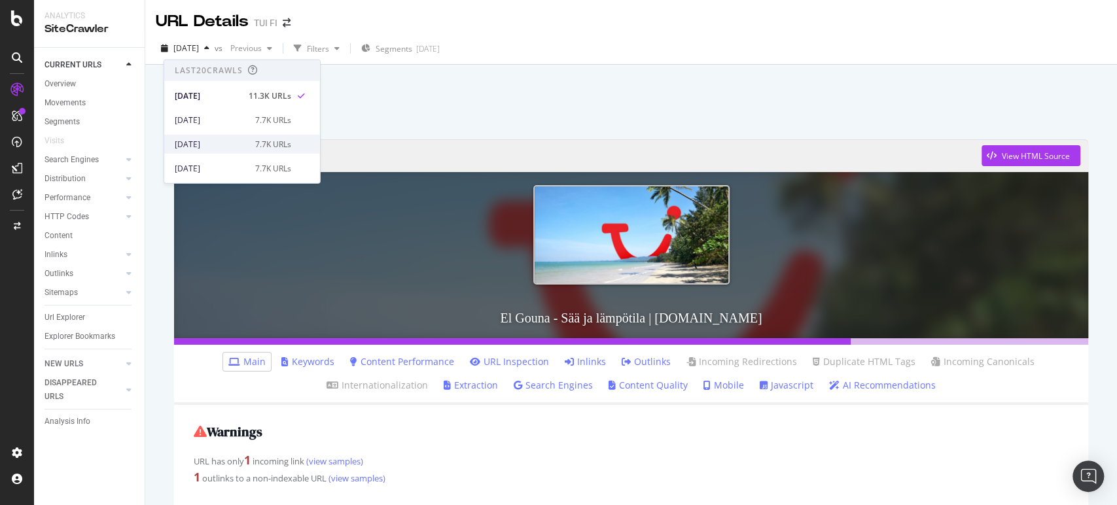
click at [204, 137] on div "2025 Sep. 3rd 7.7K URLs" at bounding box center [242, 144] width 156 height 19
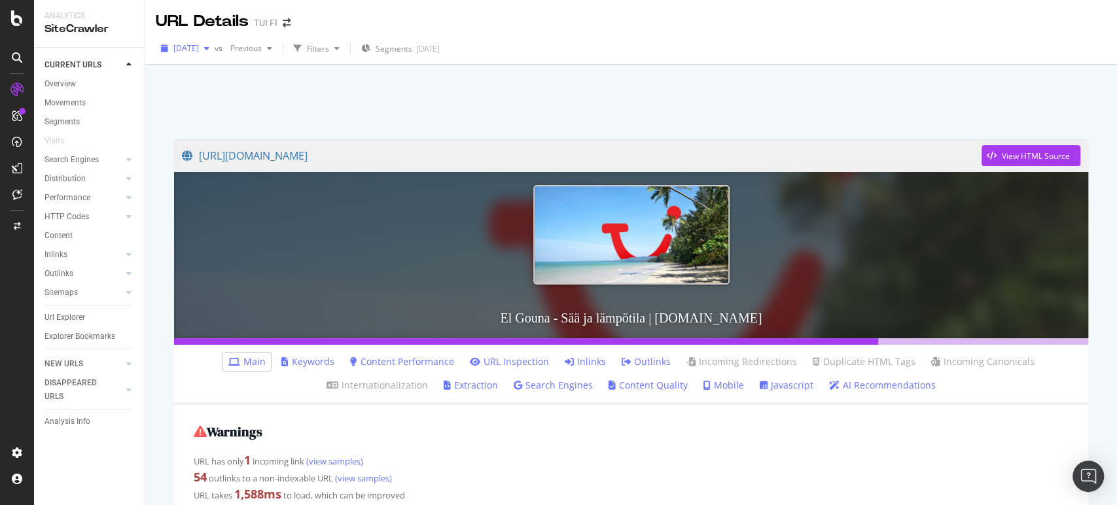
click at [209, 51] on icon "button" at bounding box center [206, 48] width 5 height 8
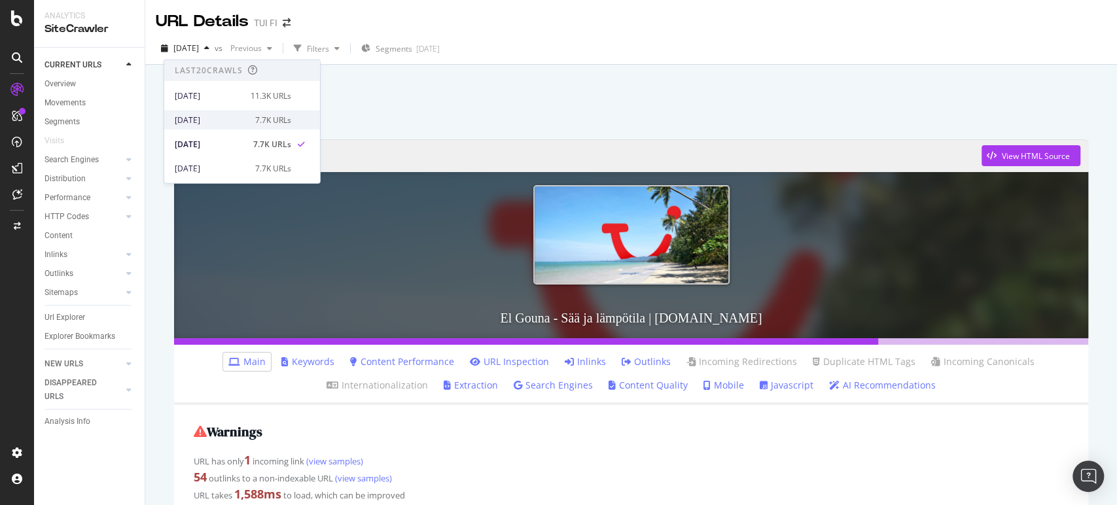
click at [217, 117] on div "[DATE]" at bounding box center [211, 120] width 73 height 12
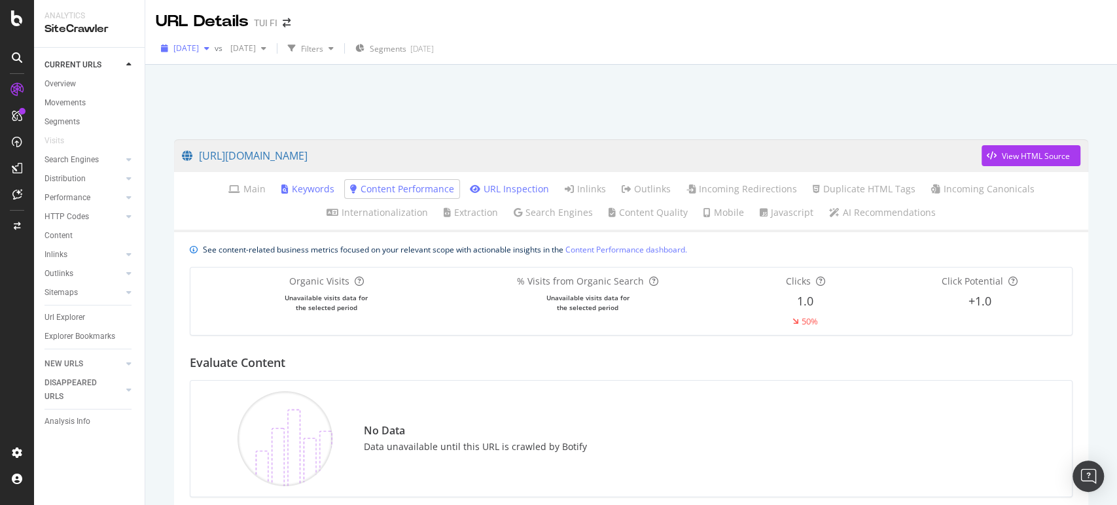
click at [209, 51] on icon "button" at bounding box center [206, 48] width 5 height 8
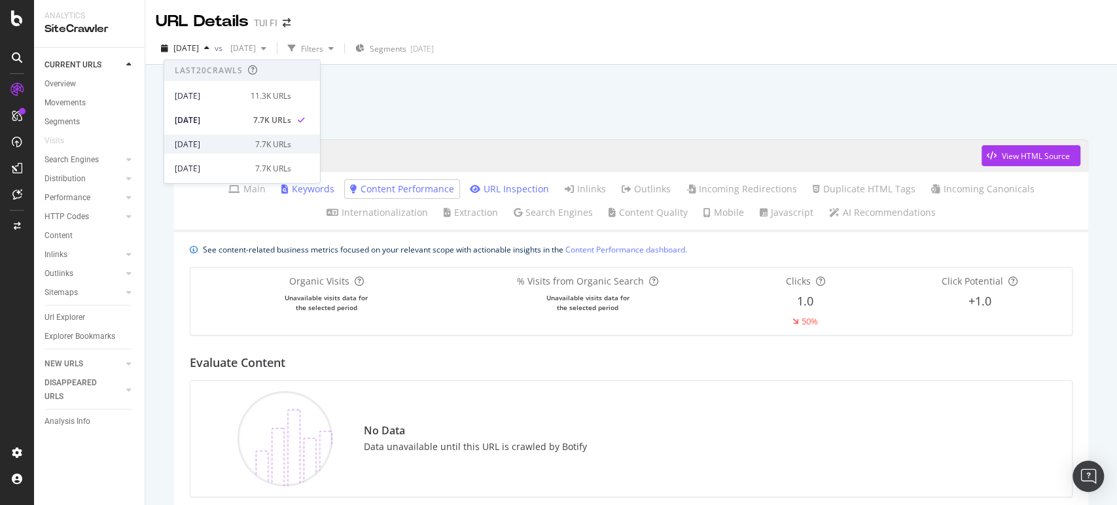
click at [194, 146] on div "[DATE]" at bounding box center [211, 144] width 73 height 12
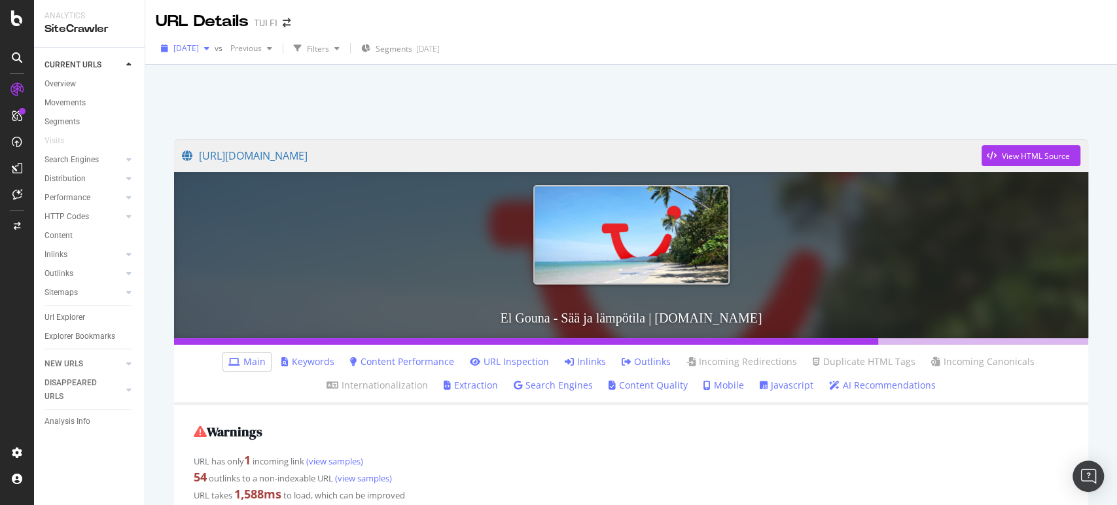
click at [215, 46] on div "button" at bounding box center [207, 48] width 16 height 8
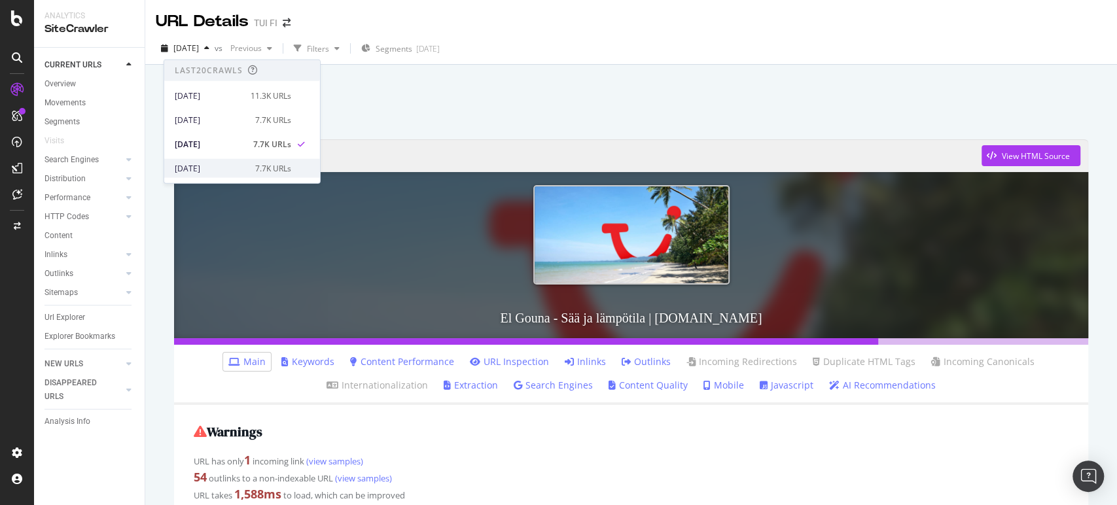
click at [223, 176] on div "2025 Sep. 2nd 7.7K URLs" at bounding box center [242, 168] width 156 height 19
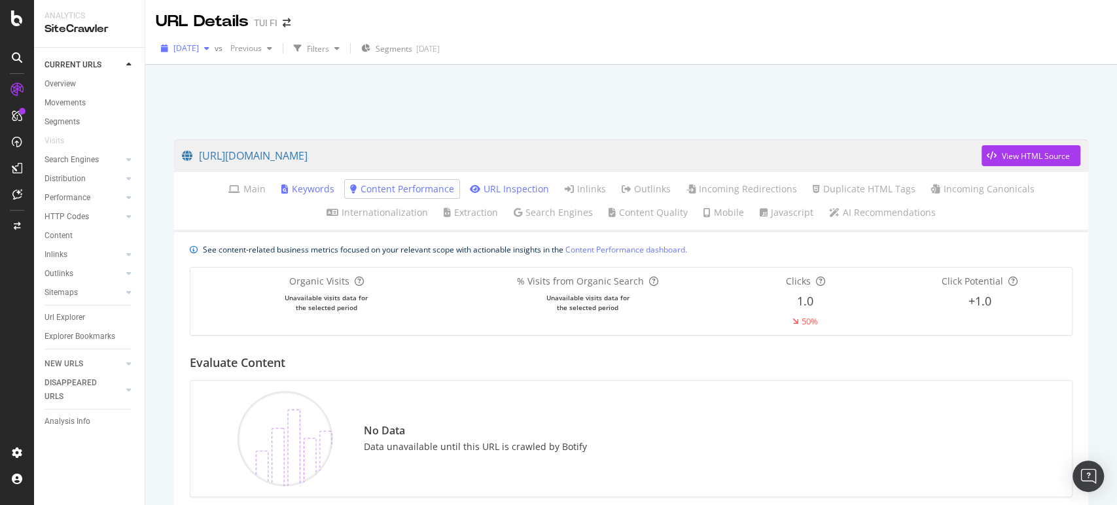
click at [209, 46] on icon "button" at bounding box center [206, 48] width 5 height 8
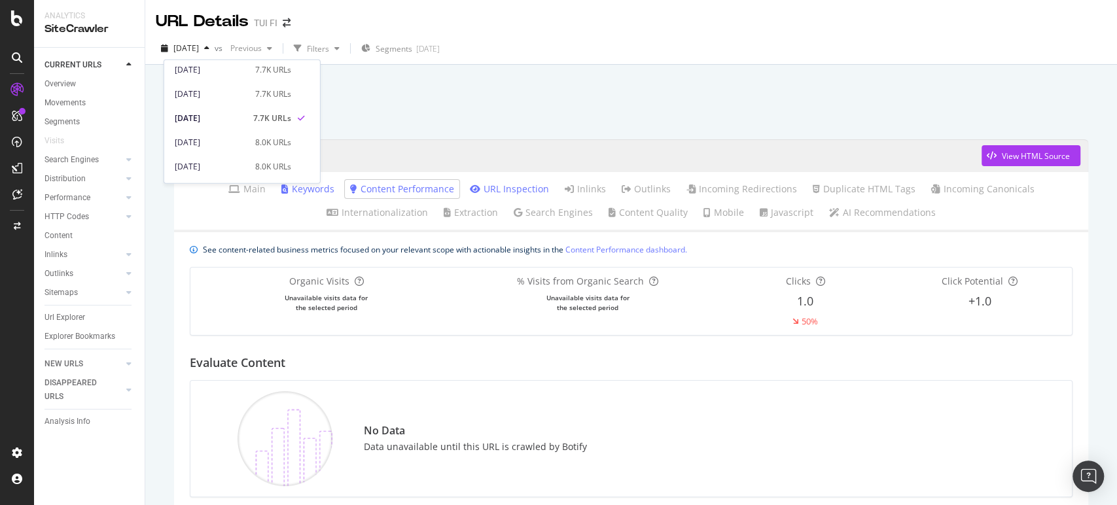
scroll to position [61, 0]
click at [212, 130] on div "2025 Sep. 1st" at bounding box center [211, 131] width 73 height 12
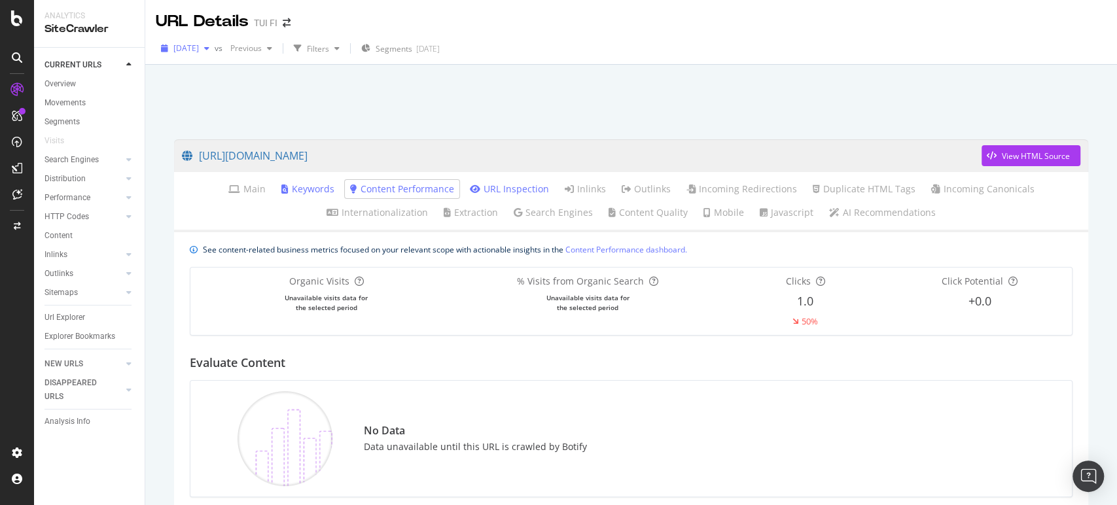
click at [209, 47] on icon "button" at bounding box center [206, 48] width 5 height 8
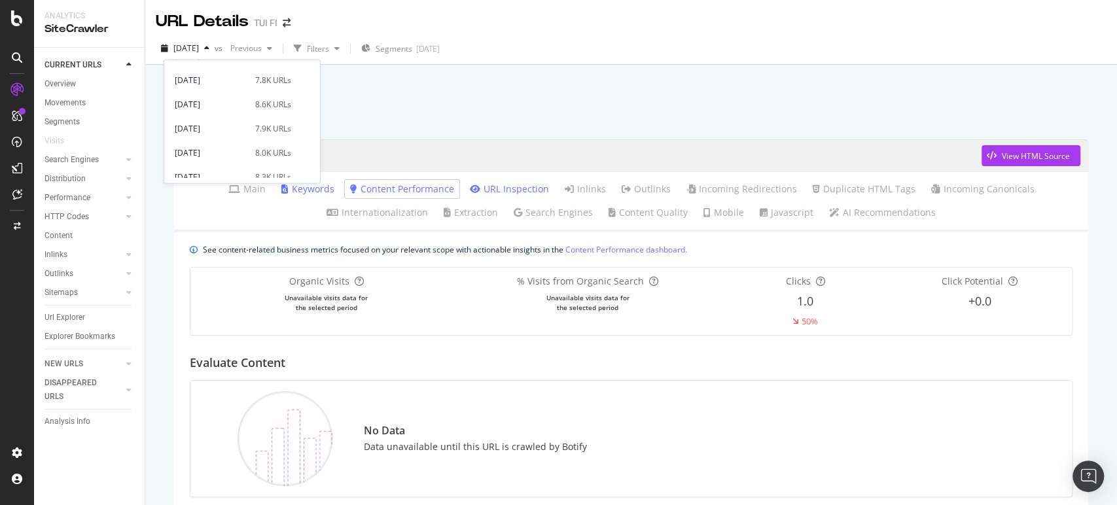
scroll to position [178, 0]
click at [214, 82] on div "2025 Aug. 29th" at bounding box center [211, 87] width 73 height 12
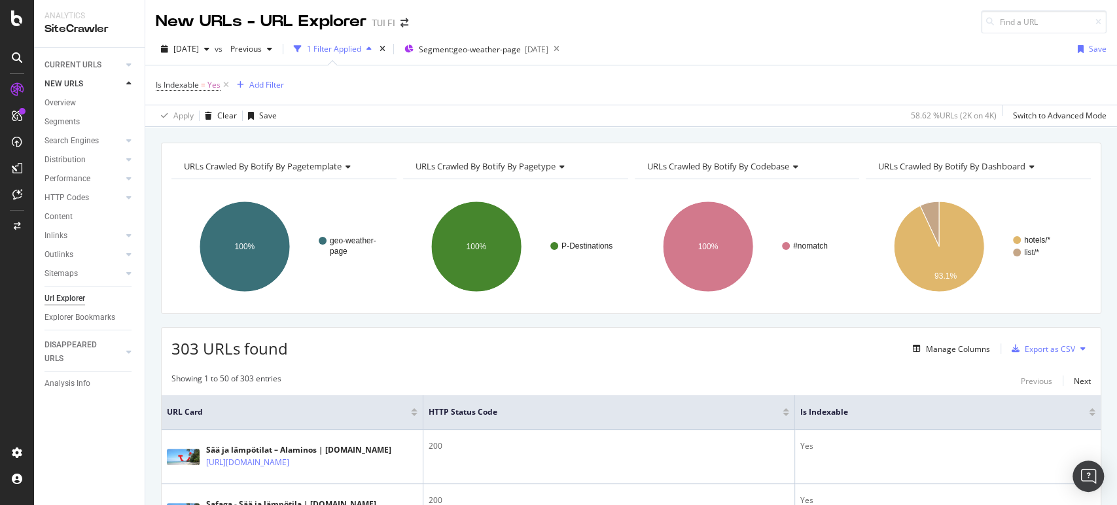
click at [18, 56] on icon at bounding box center [17, 57] width 10 height 10
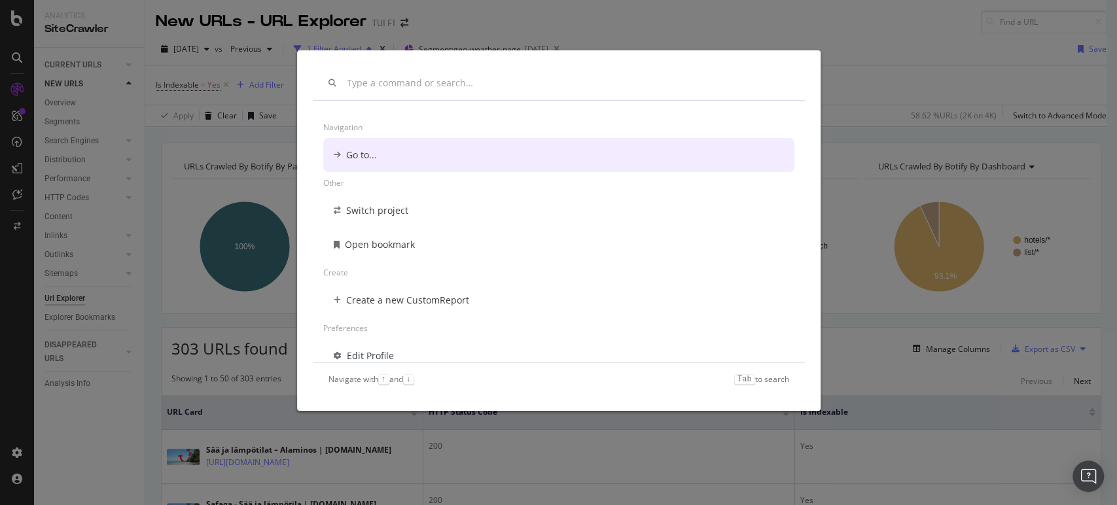
click at [457, 29] on div "Navigation Go to... Other Switch project Open bookmark Create Create a new Cust…" at bounding box center [558, 252] width 1117 height 505
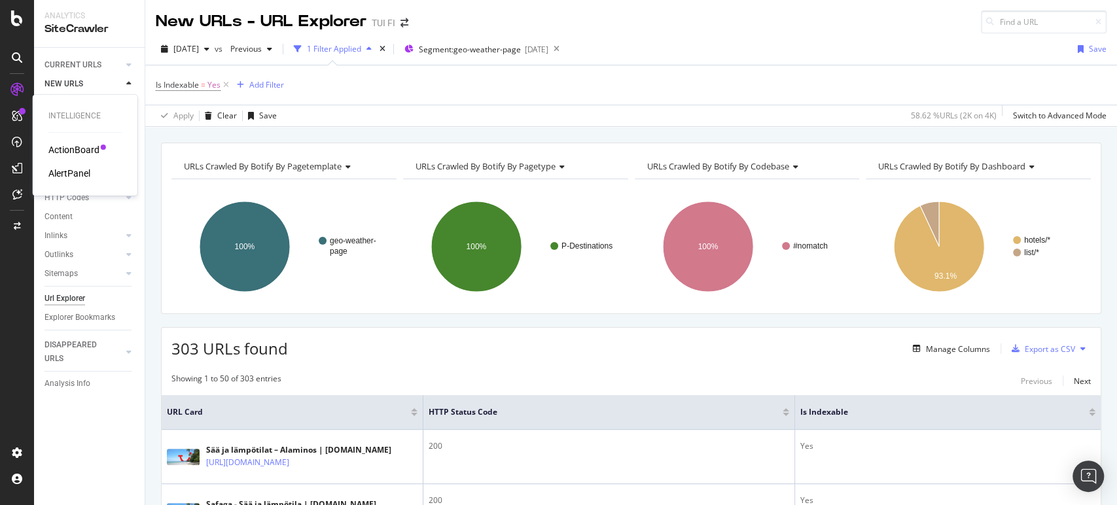
click at [60, 151] on div "ActionBoard" at bounding box center [73, 149] width 51 height 13
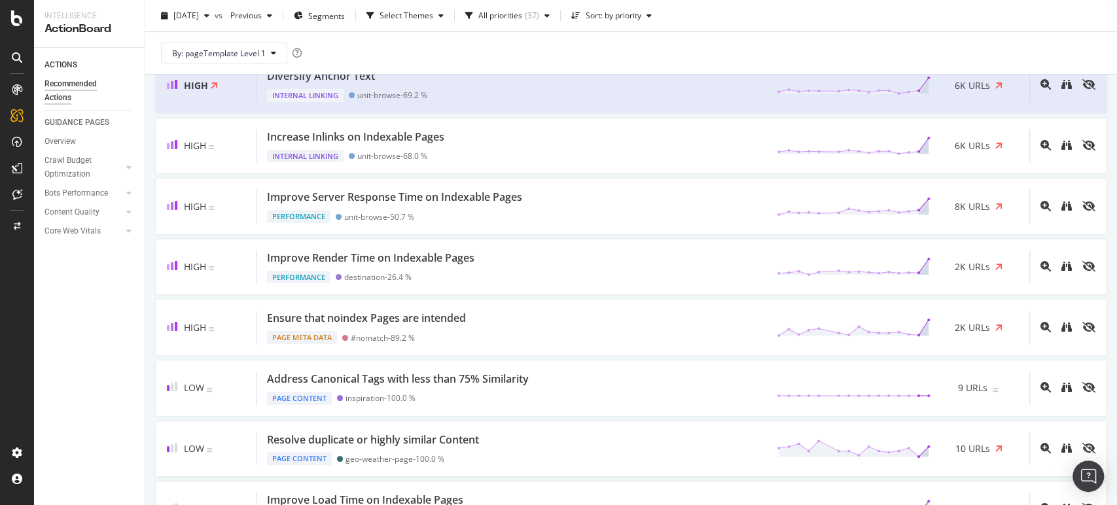
scroll to position [186, 0]
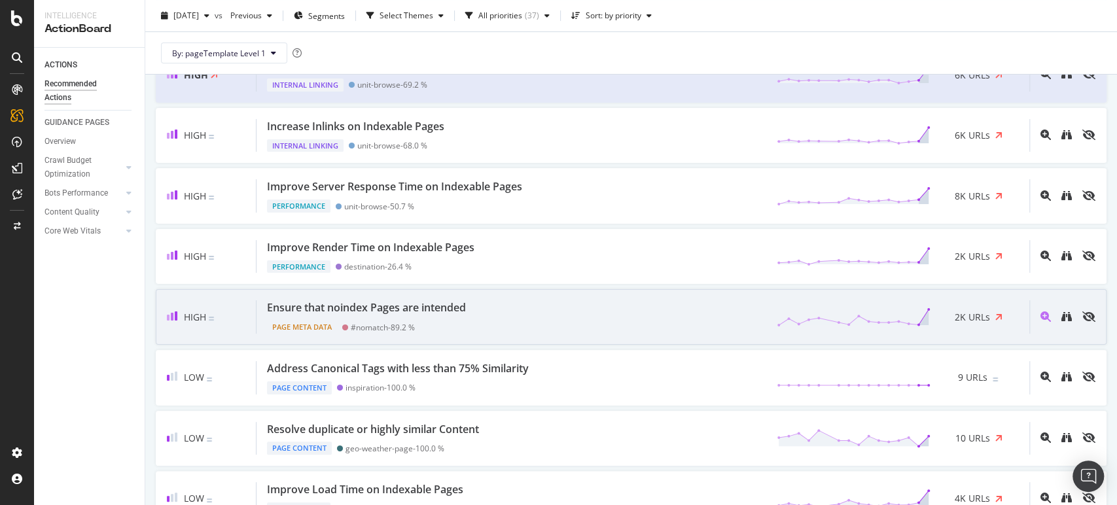
click at [456, 306] on div "Ensure that noindex Pages are intended" at bounding box center [366, 307] width 199 height 15
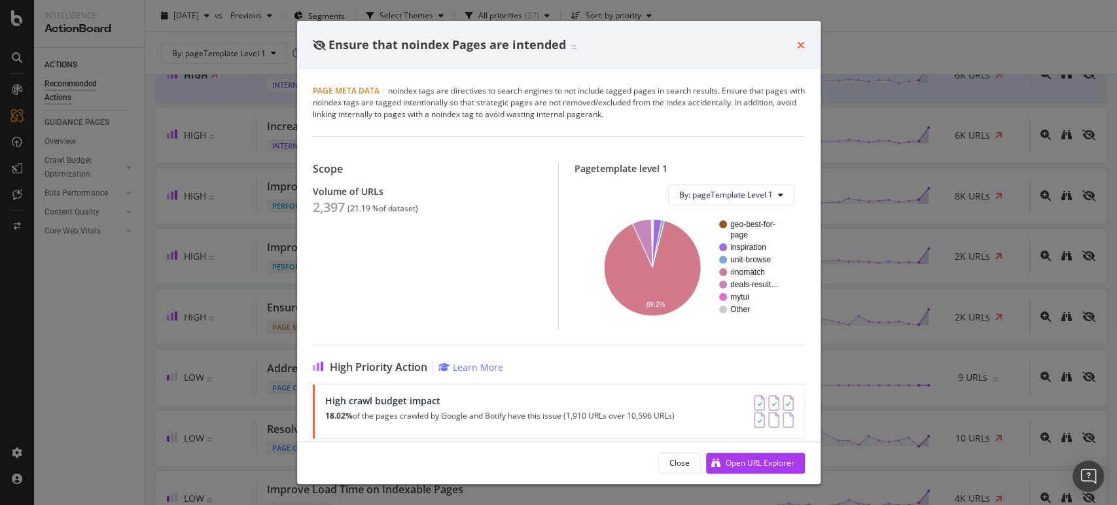
click at [801, 41] on icon "times" at bounding box center [801, 45] width 8 height 10
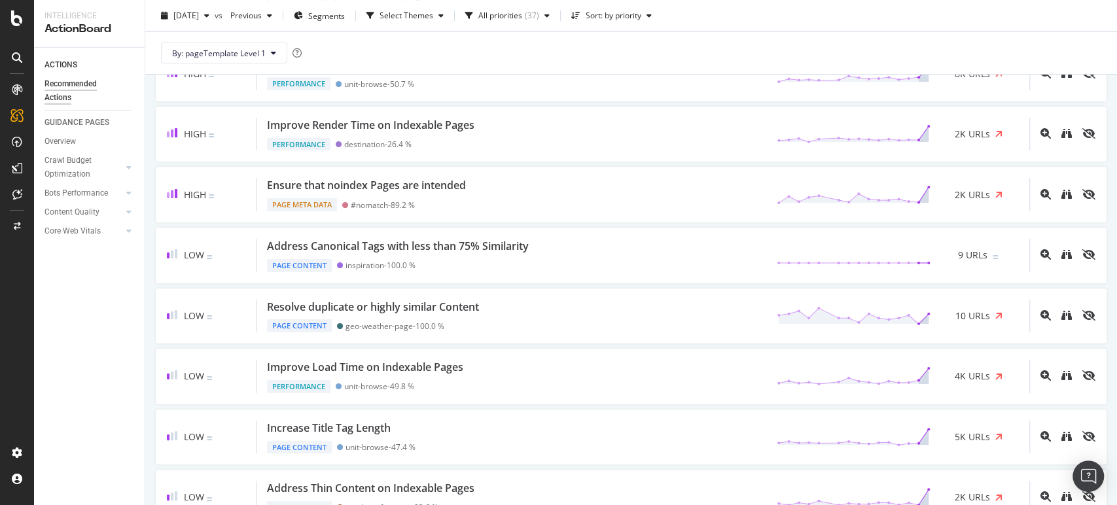
scroll to position [302, 0]
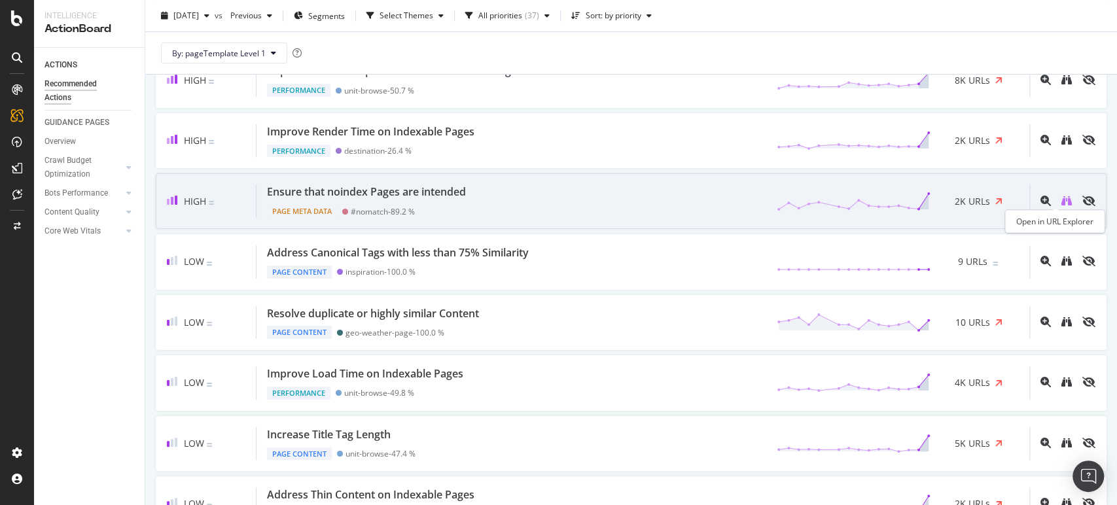
click at [1061, 200] on icon "binoculars" at bounding box center [1066, 201] width 10 height 10
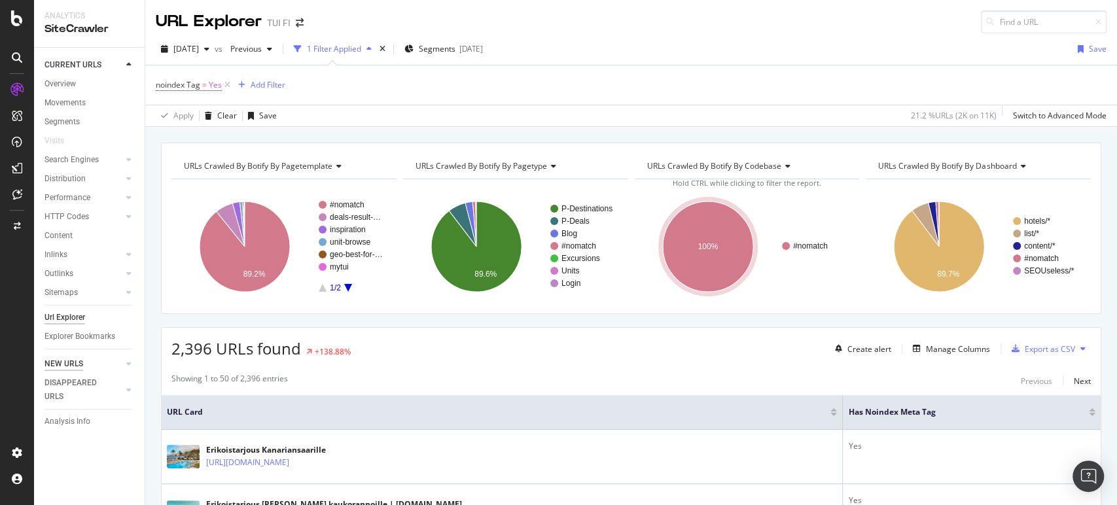
click at [65, 364] on div "NEW URLS" at bounding box center [63, 364] width 39 height 14
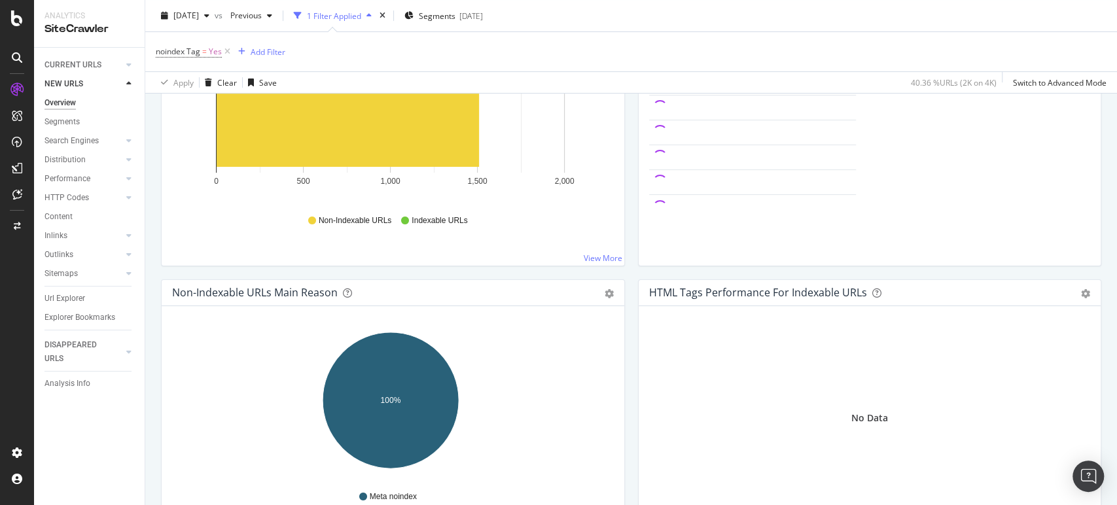
scroll to position [256, 0]
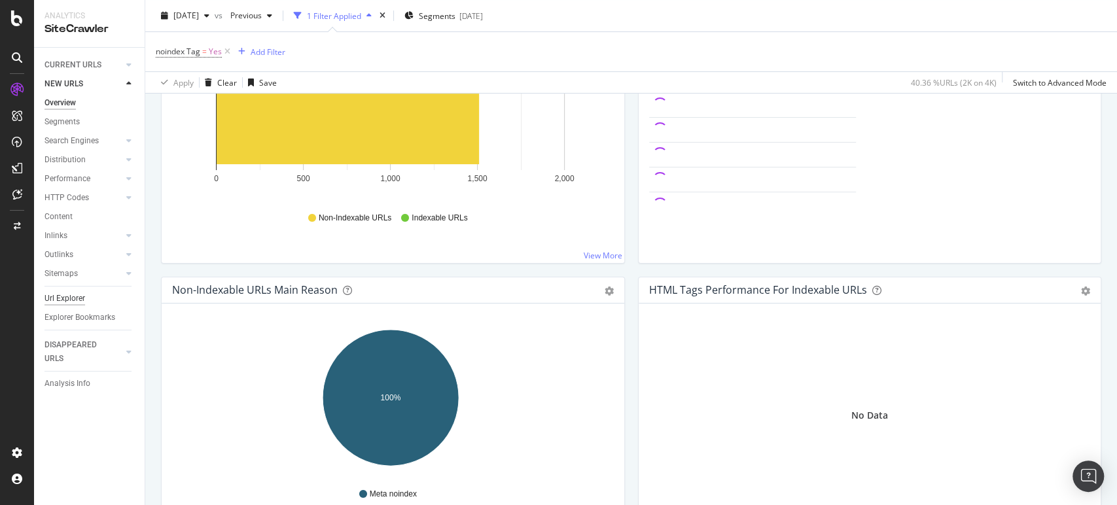
click at [64, 292] on div "Url Explorer" at bounding box center [64, 299] width 41 height 14
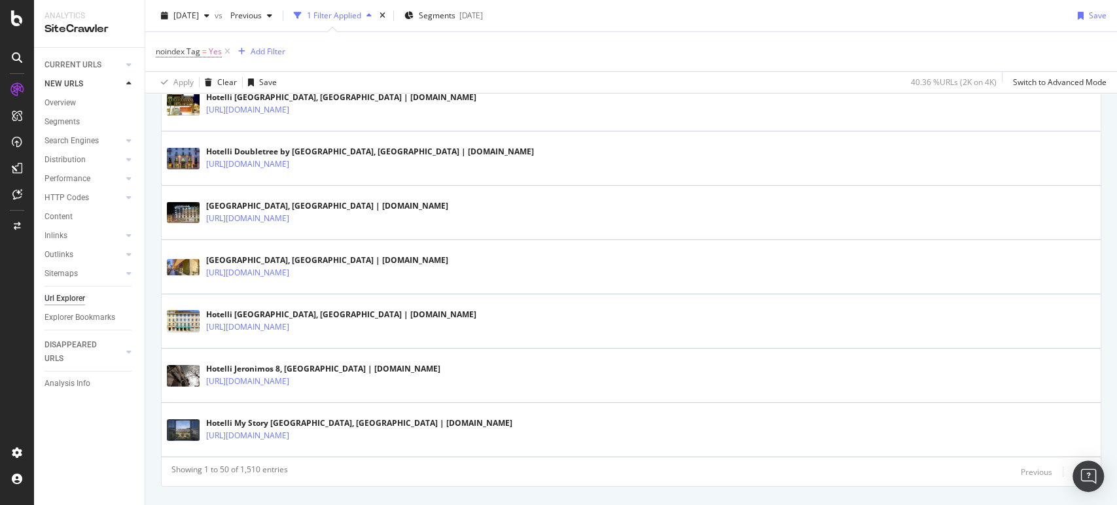
scroll to position [2683, 0]
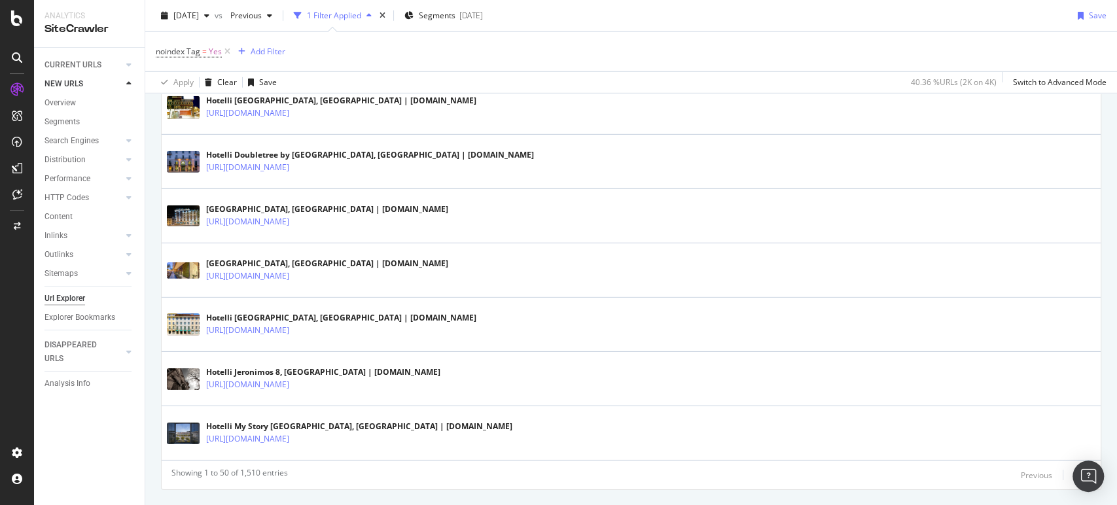
click at [1073, 470] on div "Next" at bounding box center [1081, 475] width 17 height 11
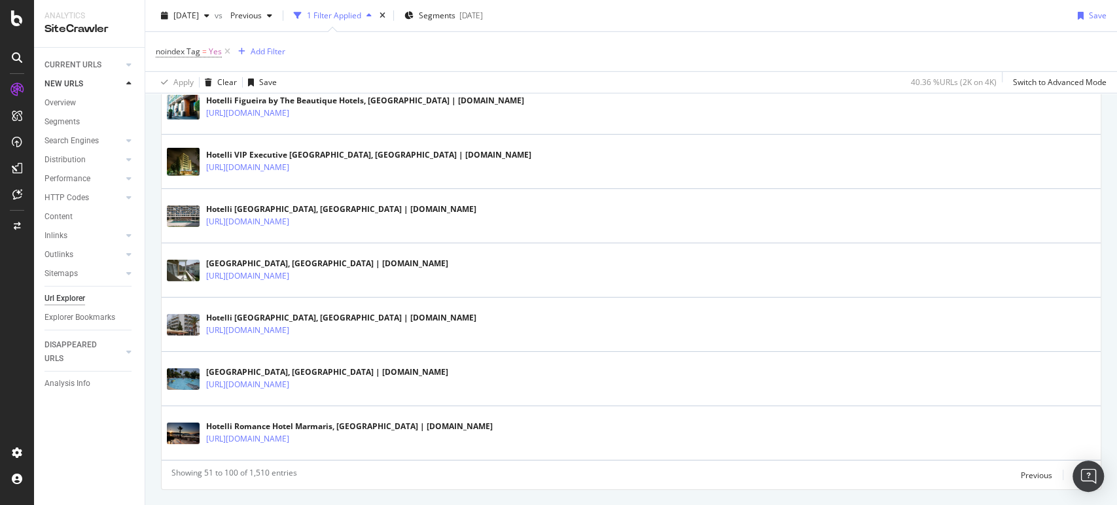
scroll to position [1227, 0]
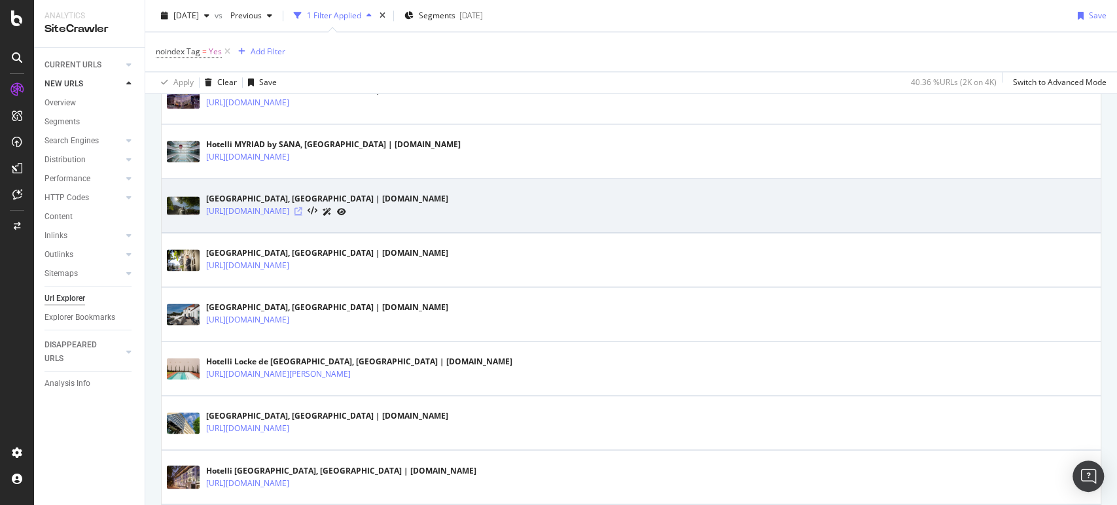
click at [302, 207] on icon at bounding box center [298, 211] width 8 height 8
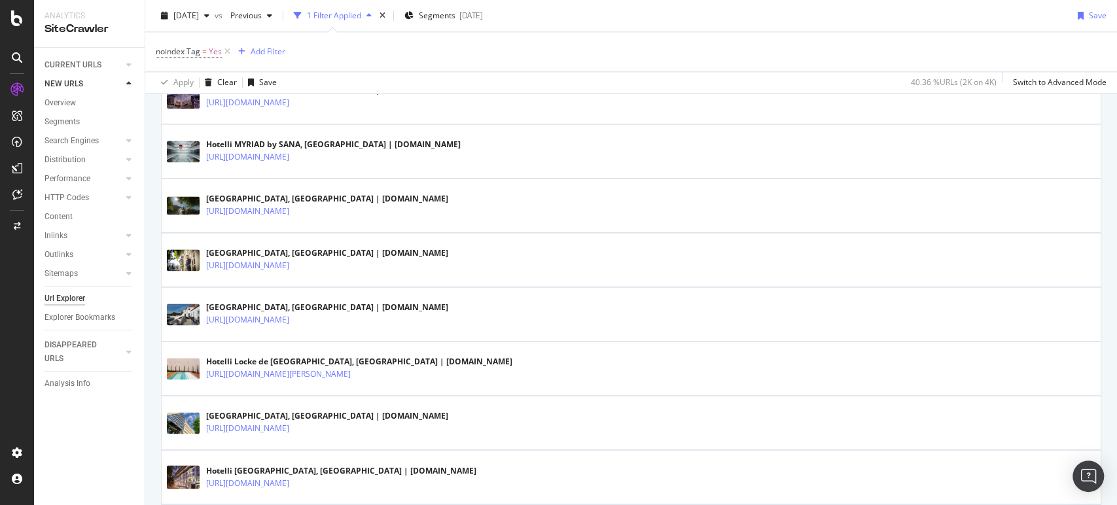
scroll to position [2709, 0]
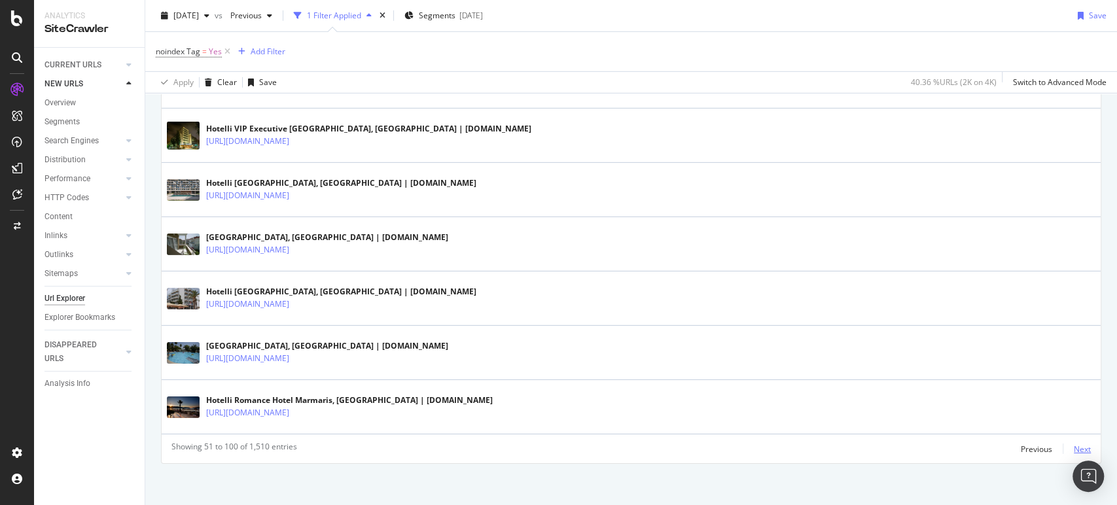
click at [1077, 444] on div "Next" at bounding box center [1081, 449] width 17 height 11
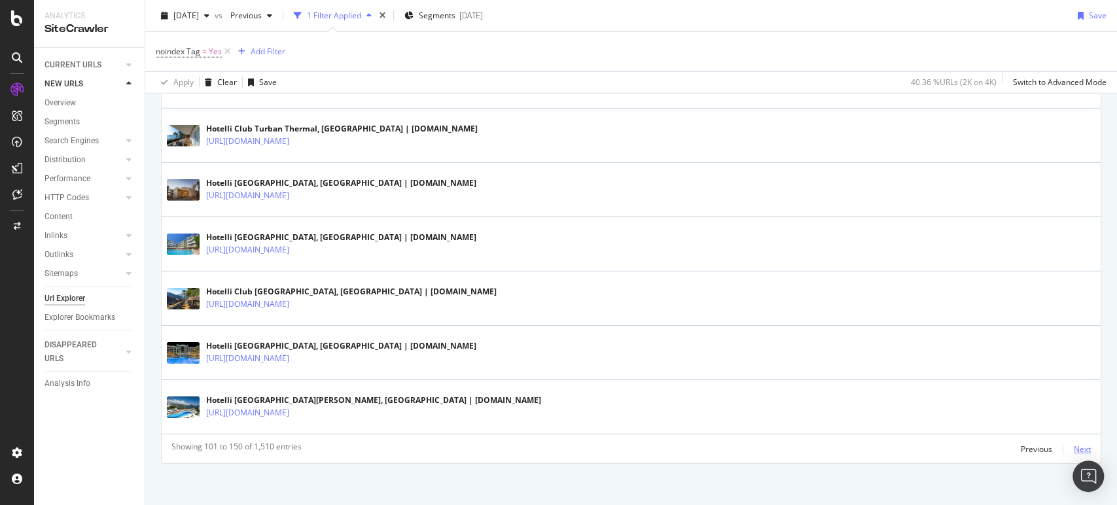
click at [1073, 449] on div "Next" at bounding box center [1081, 449] width 17 height 11
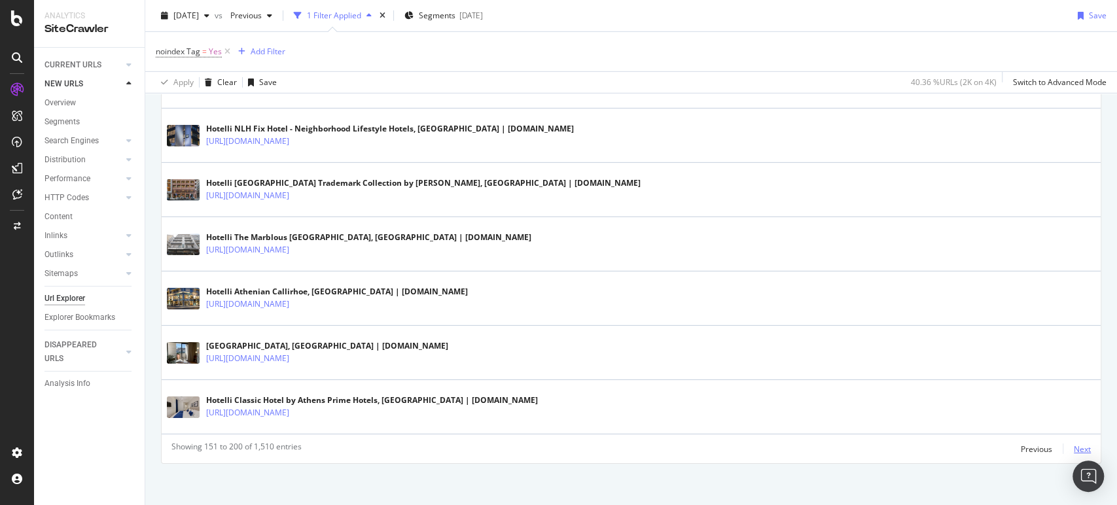
click at [1073, 449] on div "Next" at bounding box center [1081, 449] width 17 height 11
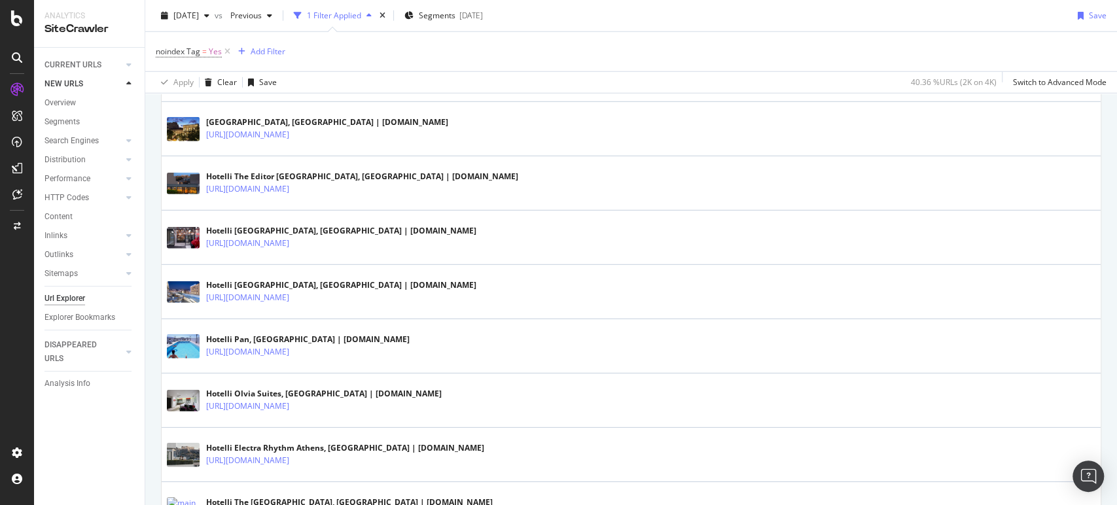
scroll to position [2701, 0]
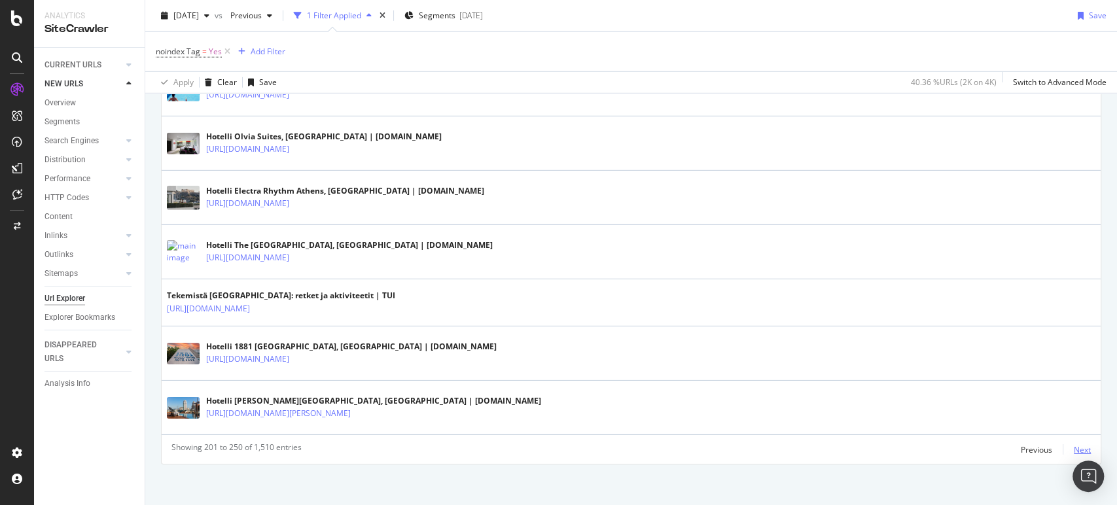
click at [1073, 445] on div "Next" at bounding box center [1081, 449] width 17 height 11
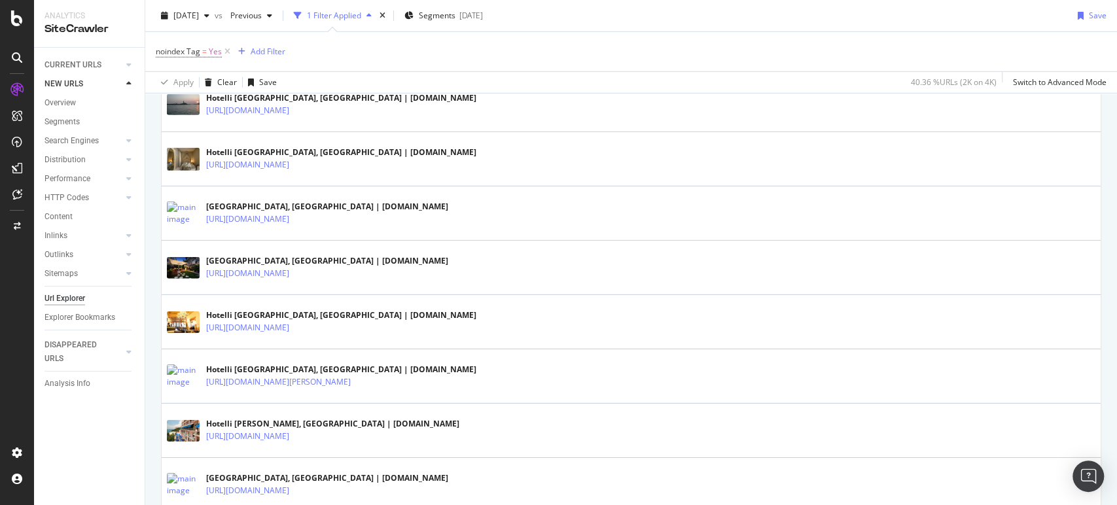
scroll to position [2709, 0]
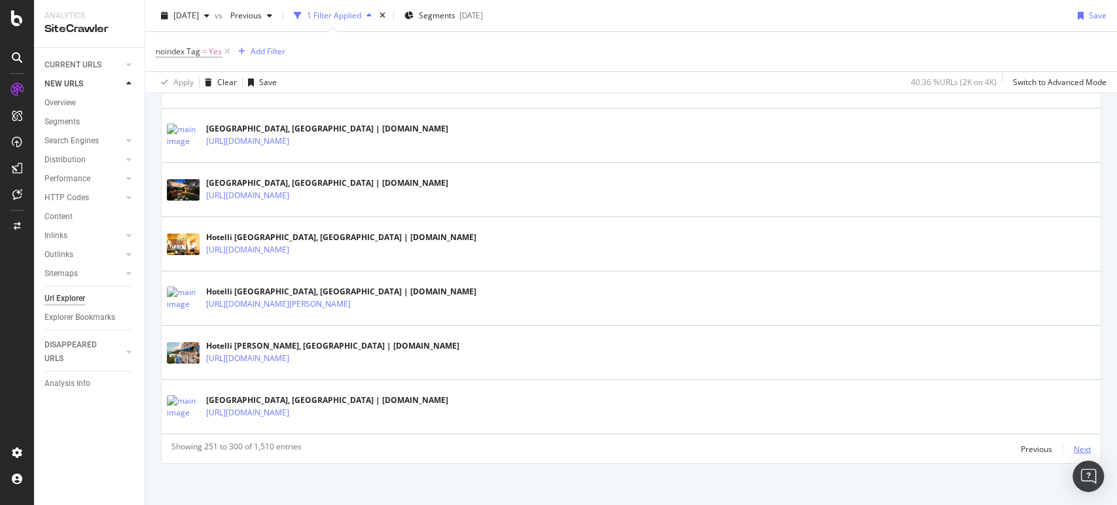
click at [1073, 444] on div "Next" at bounding box center [1081, 449] width 17 height 11
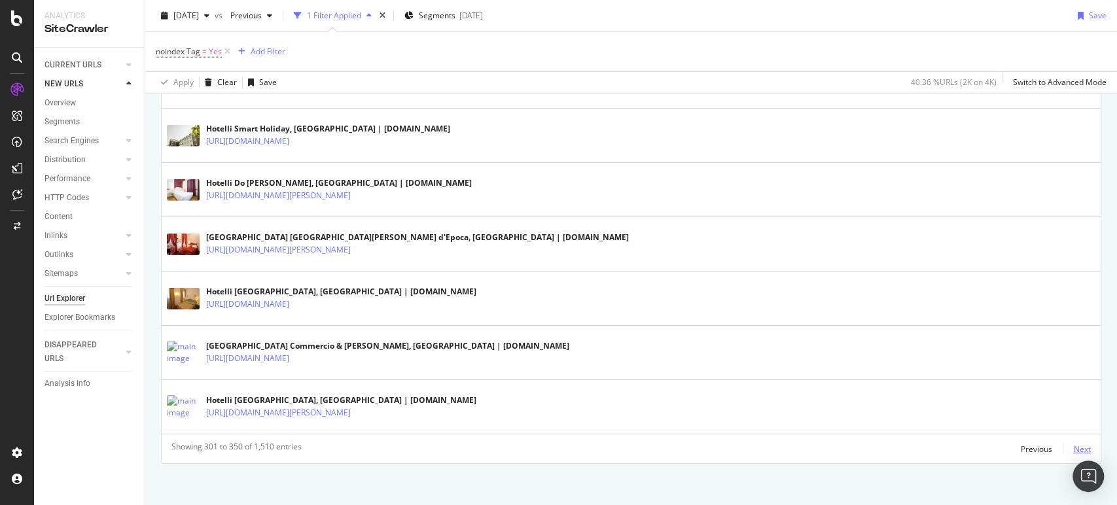
click at [1073, 448] on div "Next" at bounding box center [1081, 449] width 17 height 11
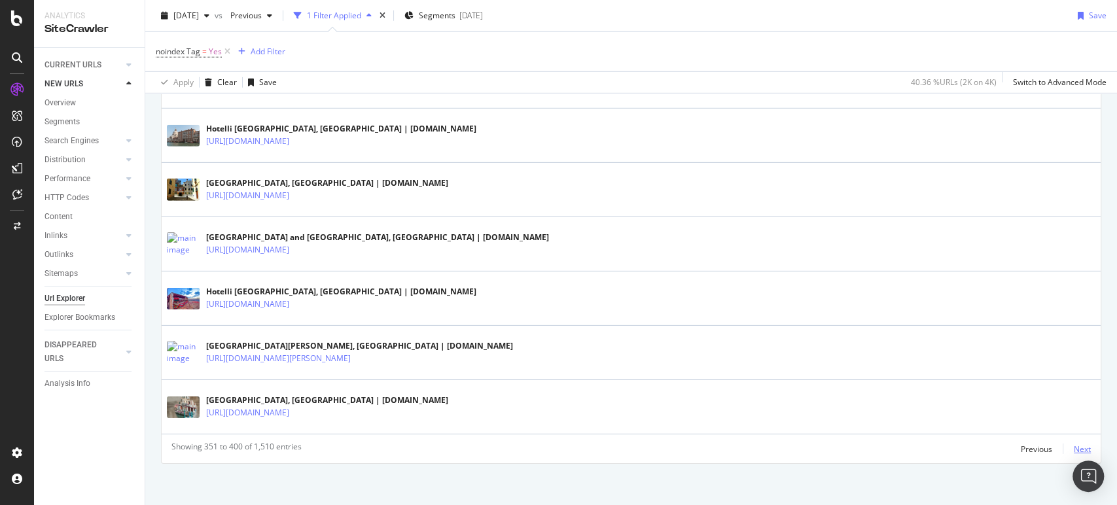
click at [1073, 444] on div "Next" at bounding box center [1081, 449] width 17 height 11
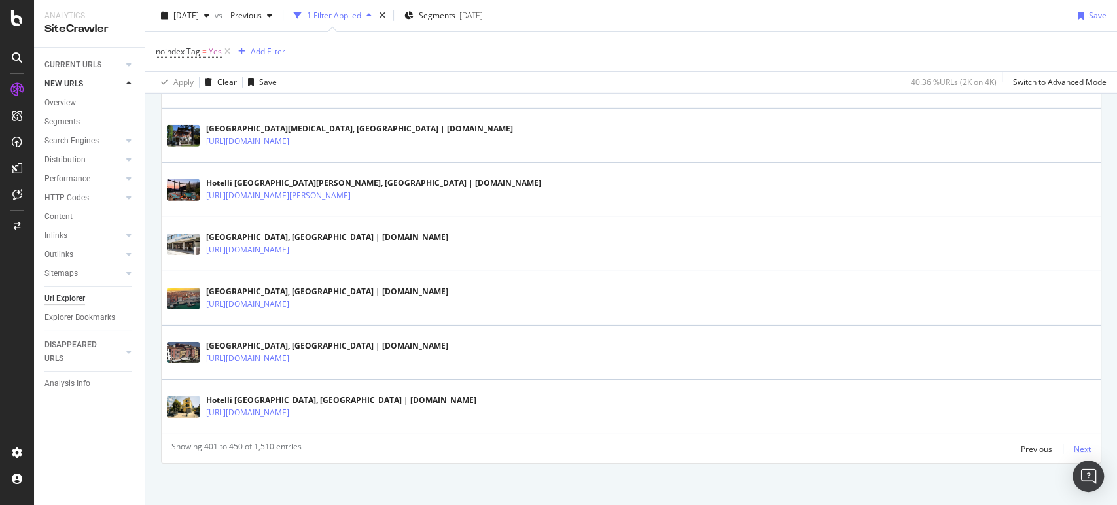
click at [1073, 444] on div "Next" at bounding box center [1081, 449] width 17 height 11
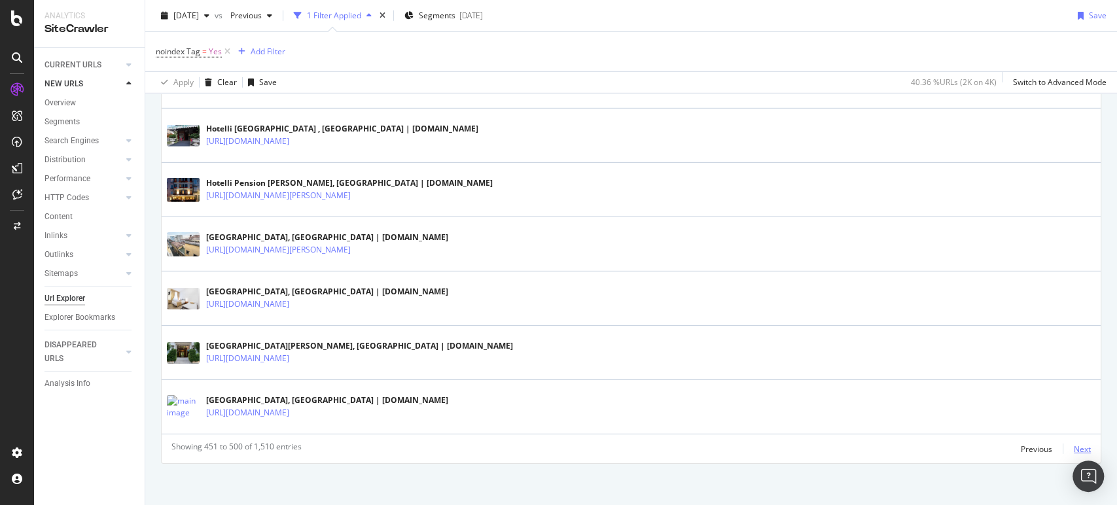
click at [1073, 444] on div "Next" at bounding box center [1081, 449] width 17 height 11
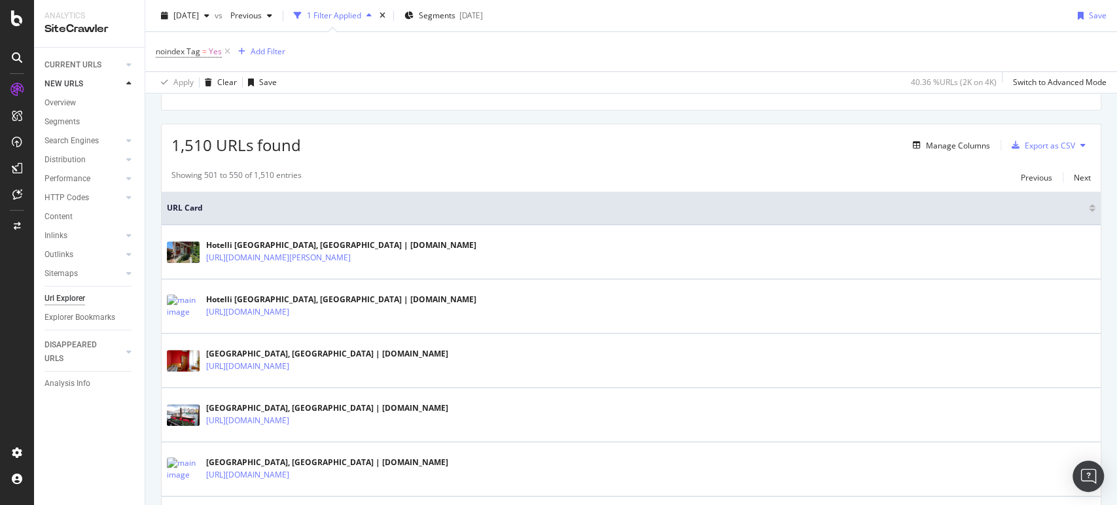
scroll to position [0, 0]
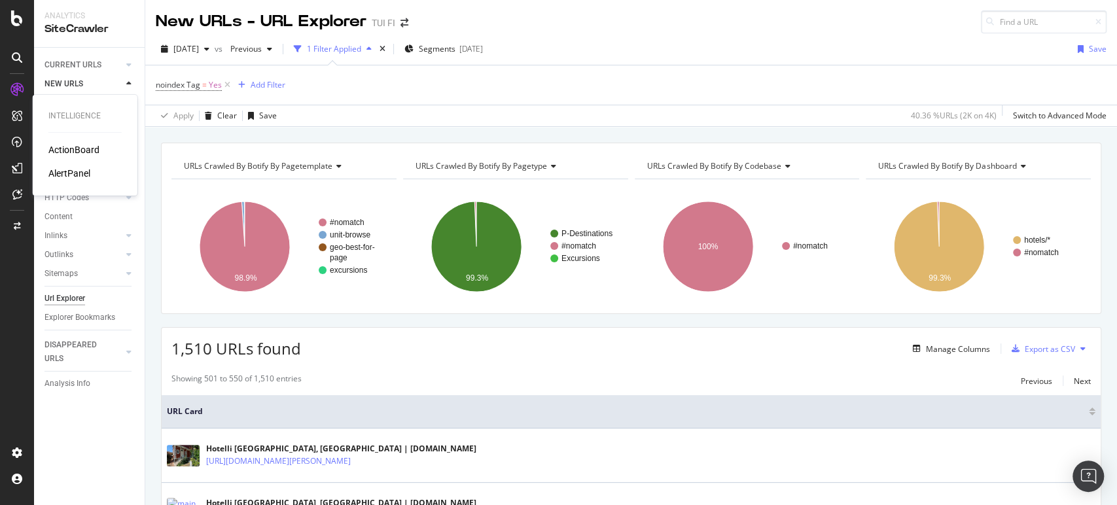
click at [52, 156] on div "ActionBoard AlertPanel" at bounding box center [84, 161] width 73 height 37
click at [56, 152] on div "ActionBoard" at bounding box center [73, 149] width 51 height 13
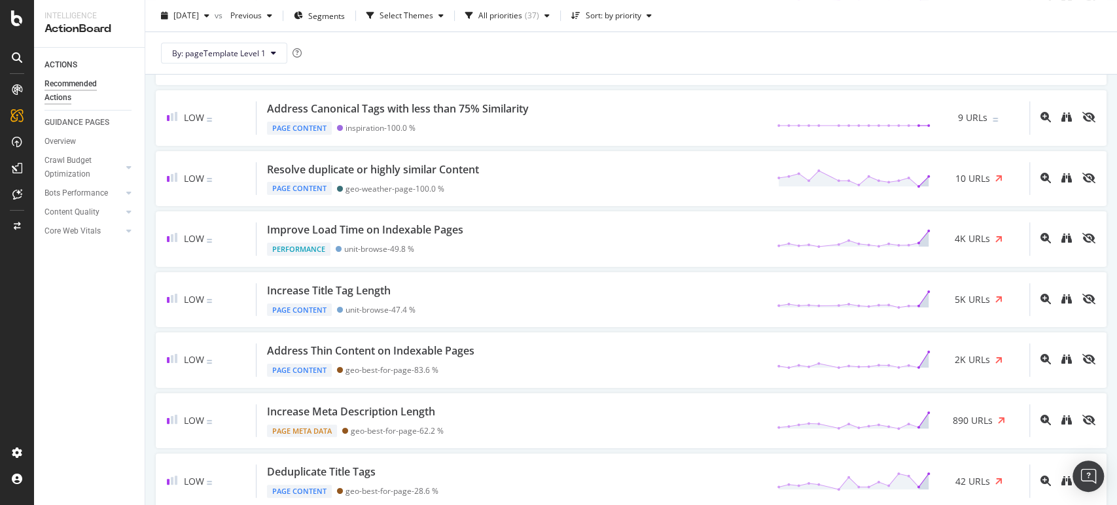
scroll to position [453, 0]
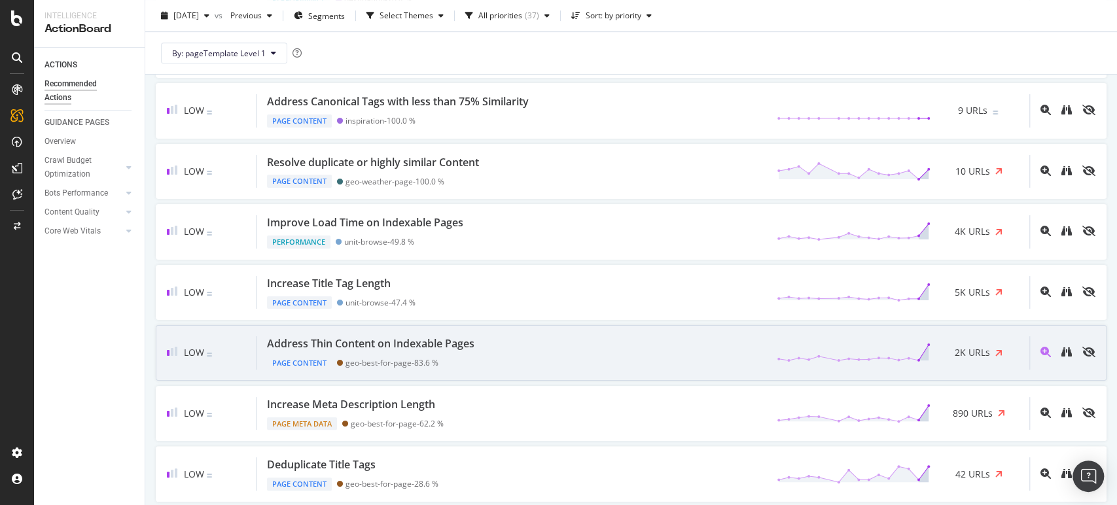
click at [372, 336] on div "Address Thin Content on Indexable Pages" at bounding box center [370, 343] width 207 height 15
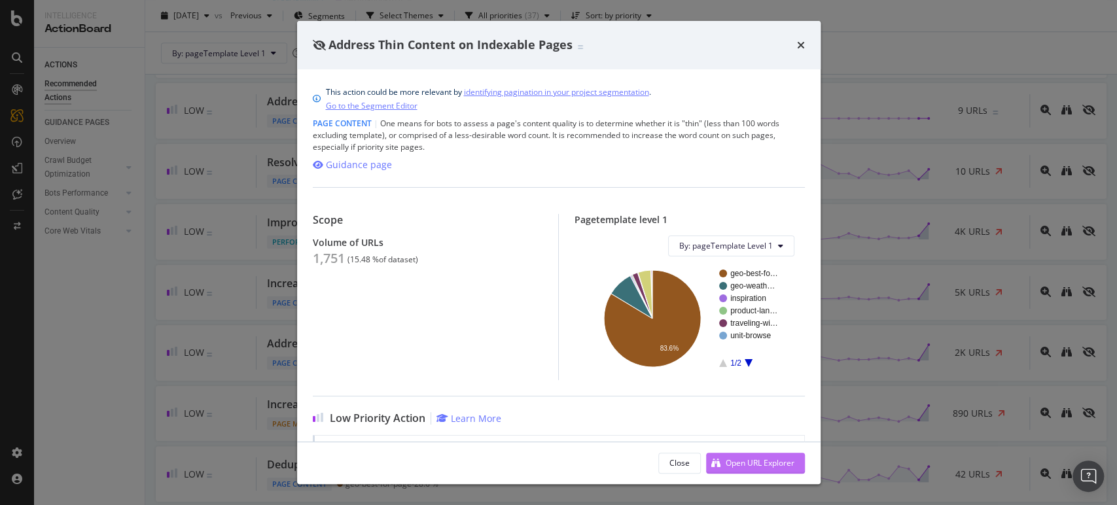
click at [742, 461] on div "Open URL Explorer" at bounding box center [759, 462] width 69 height 11
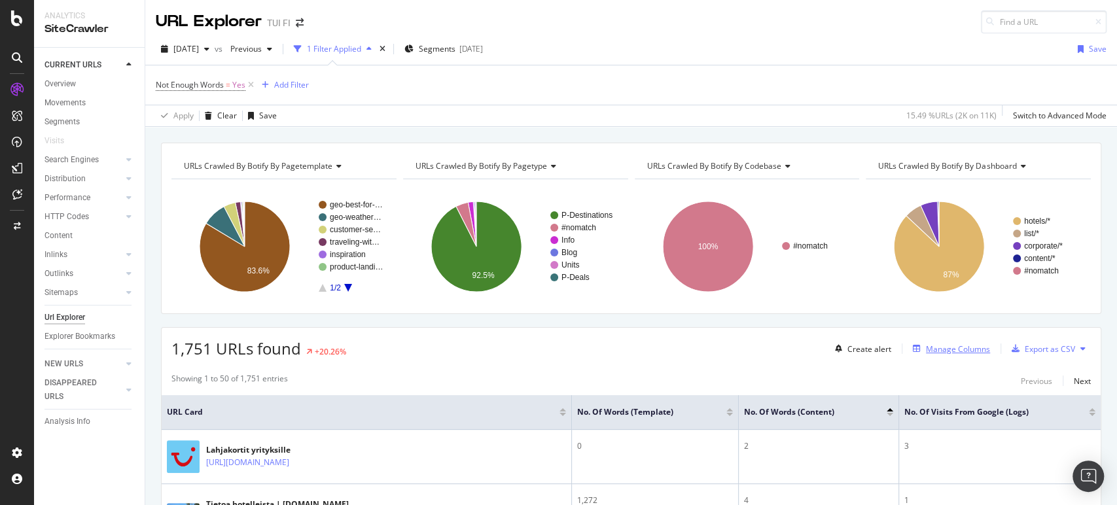
click at [946, 347] on div "Manage Columns" at bounding box center [958, 348] width 64 height 11
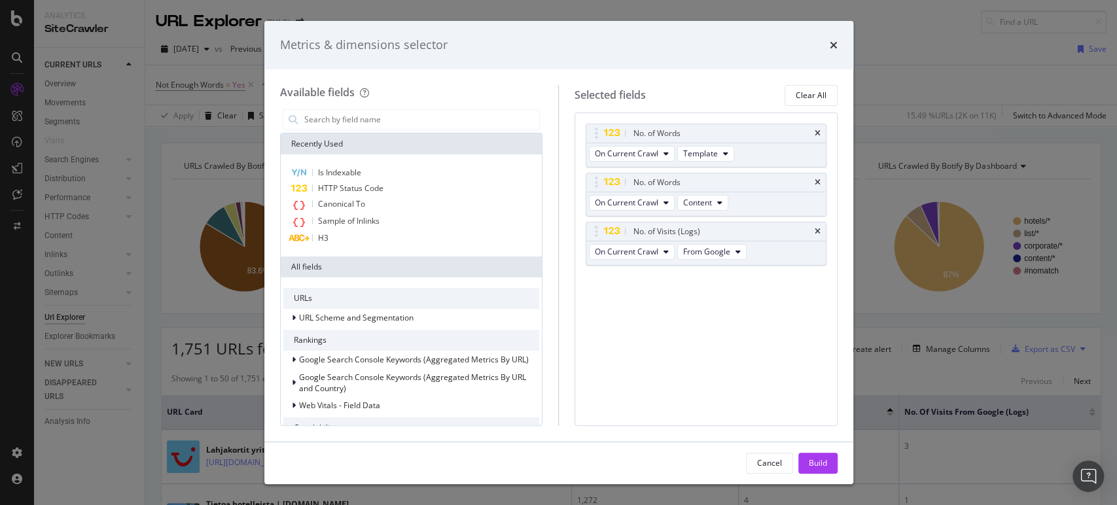
click at [1105, 299] on div "Metrics & dimensions selector Available fields Recently Used Is Indexable HTTP …" at bounding box center [558, 252] width 1117 height 505
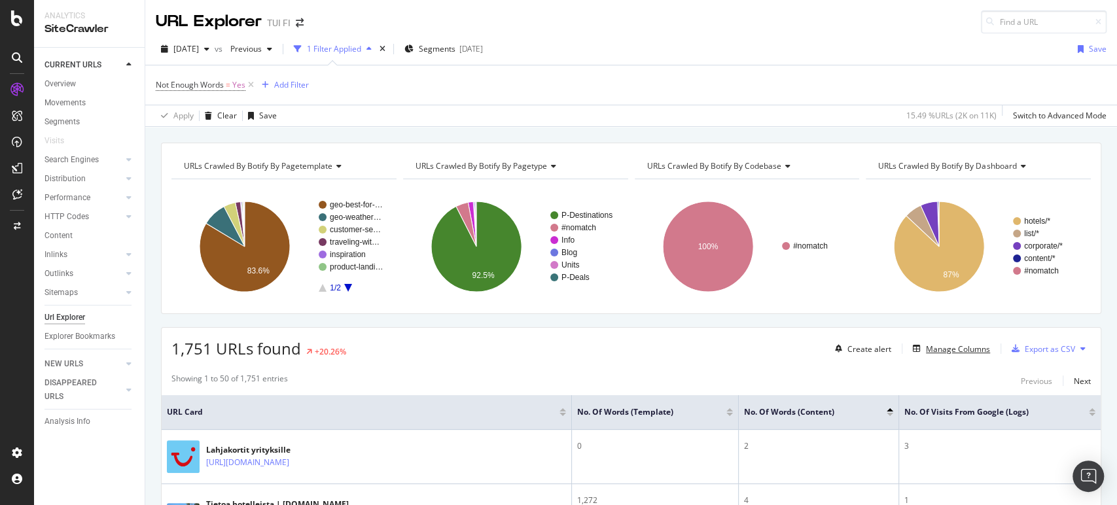
scroll to position [27, 0]
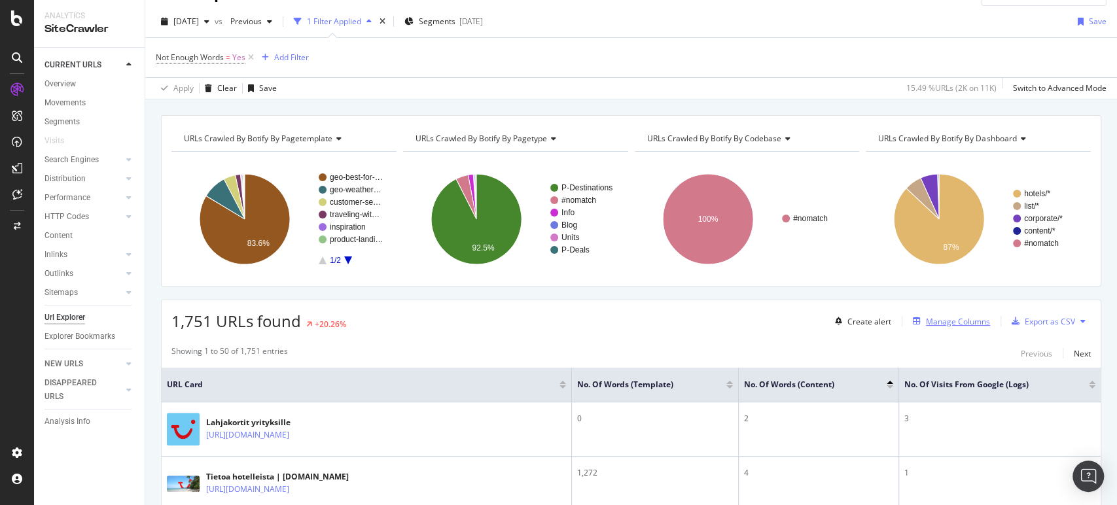
click at [941, 314] on div "Manage Columns" at bounding box center [948, 321] width 82 height 14
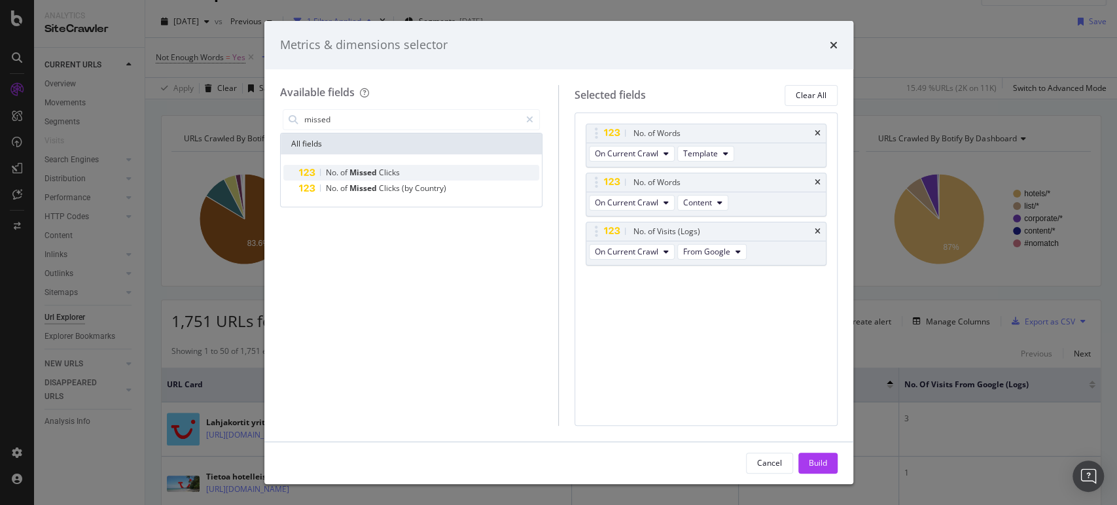
click at [379, 170] on span "Clicks" at bounding box center [389, 172] width 21 height 11
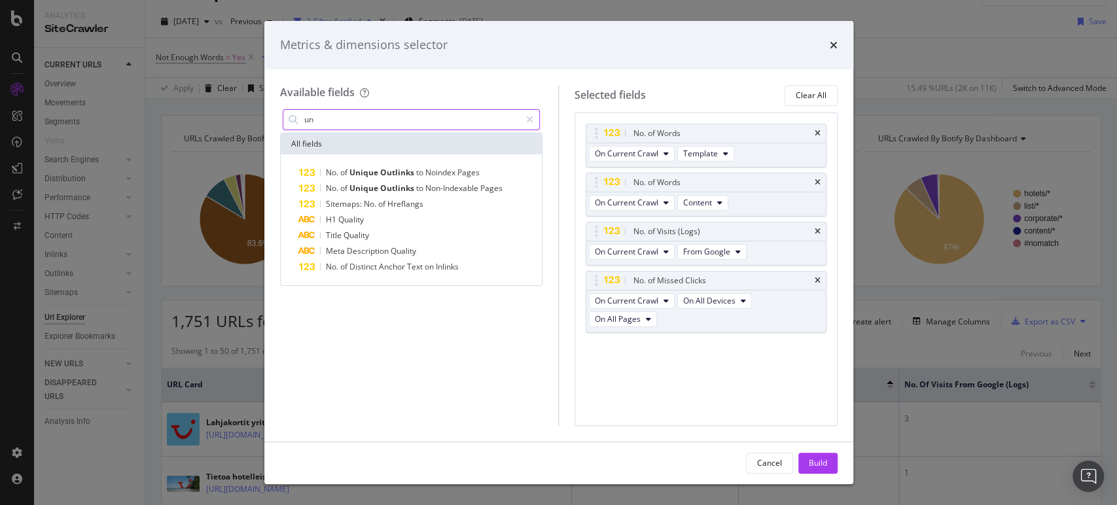
type input "u"
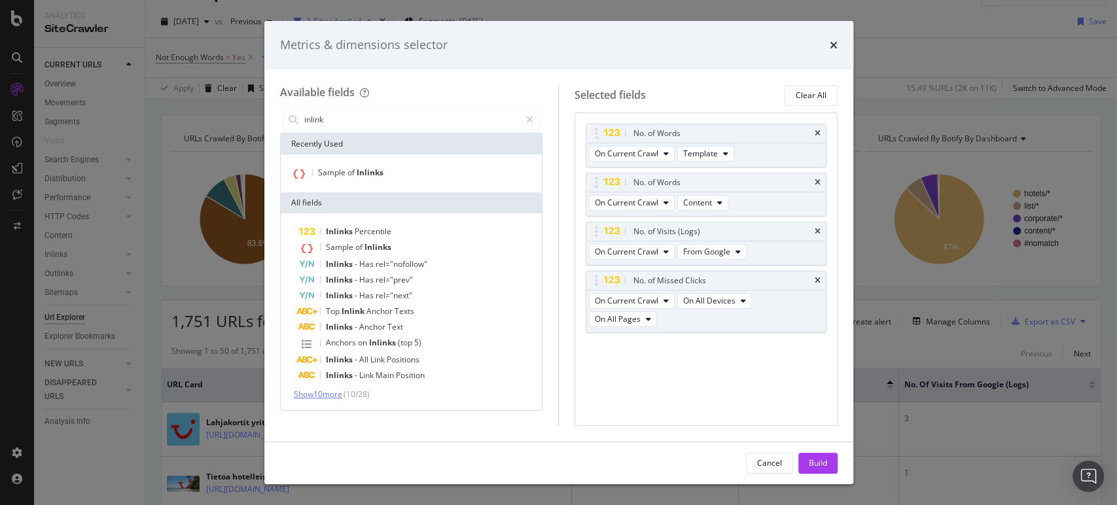
click at [329, 391] on span "Show 10 more" at bounding box center [318, 394] width 48 height 11
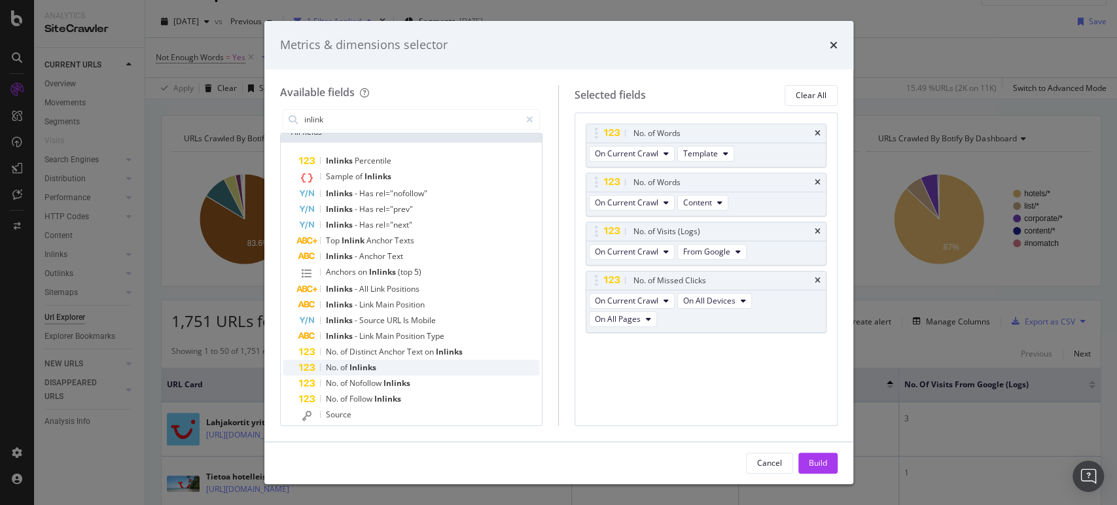
click at [413, 362] on div "No. of Inlinks" at bounding box center [419, 368] width 241 height 16
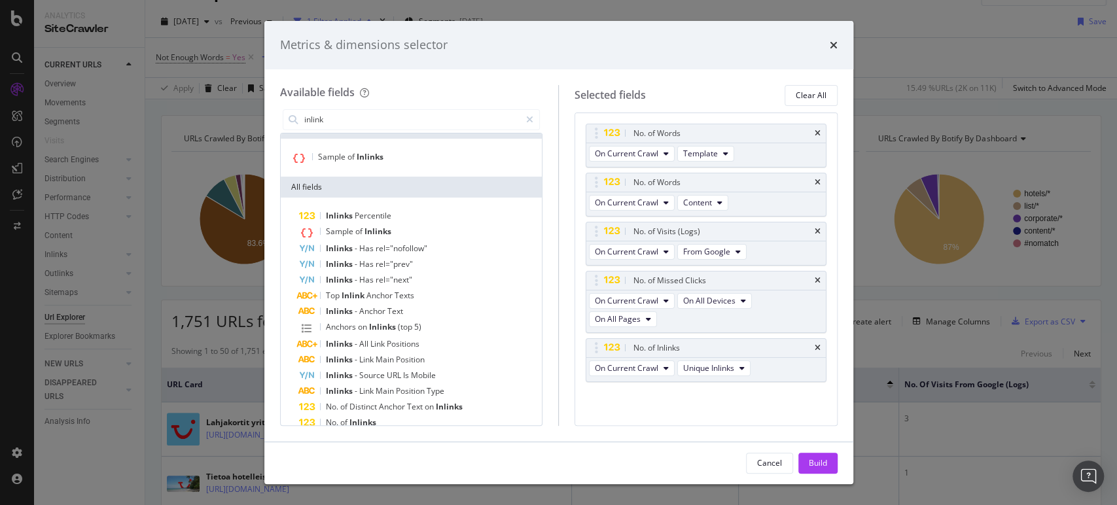
scroll to position [0, 0]
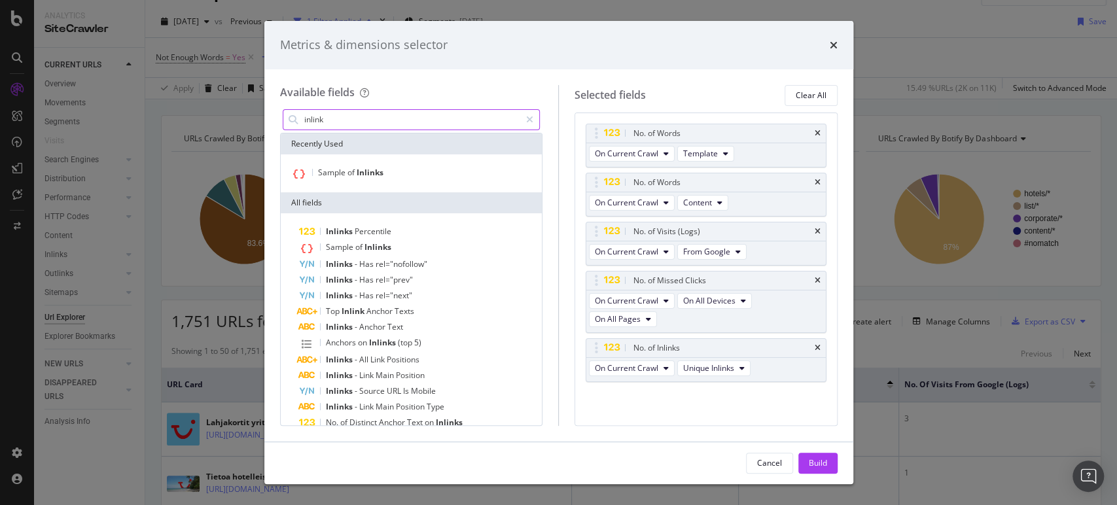
click at [453, 121] on input "inlink" at bounding box center [412, 120] width 218 height 20
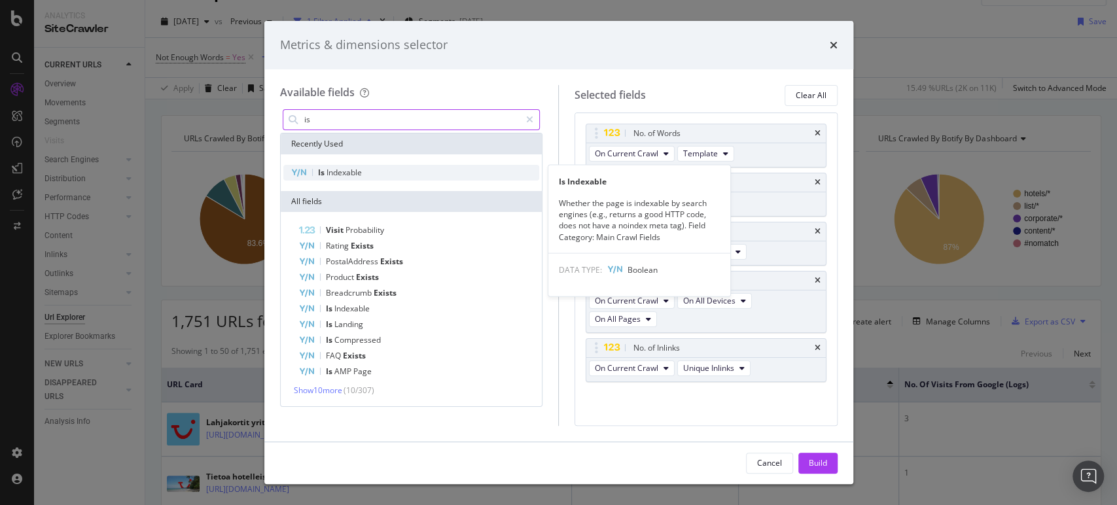
type input "is"
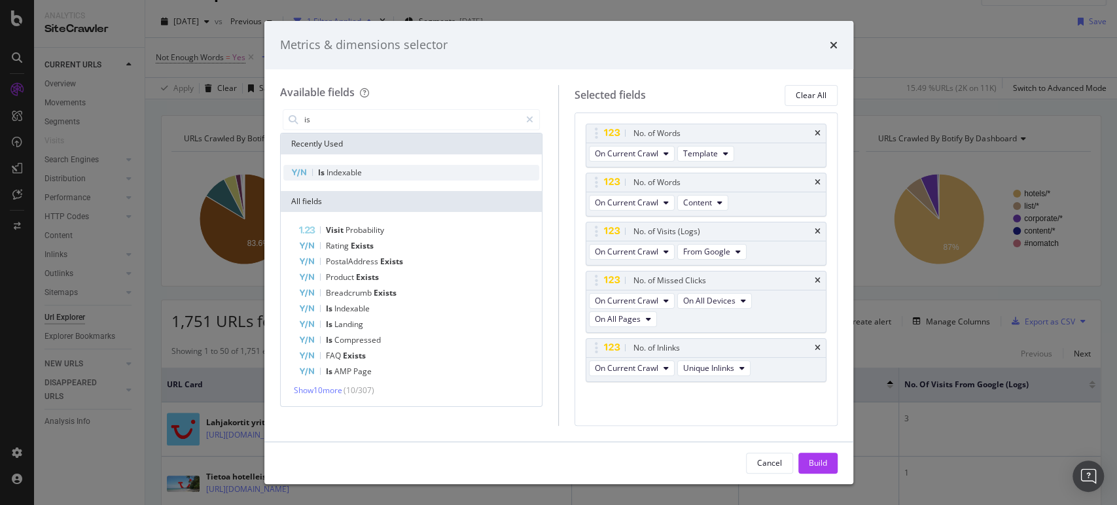
click at [410, 166] on div "Is Indexable" at bounding box center [411, 173] width 256 height 16
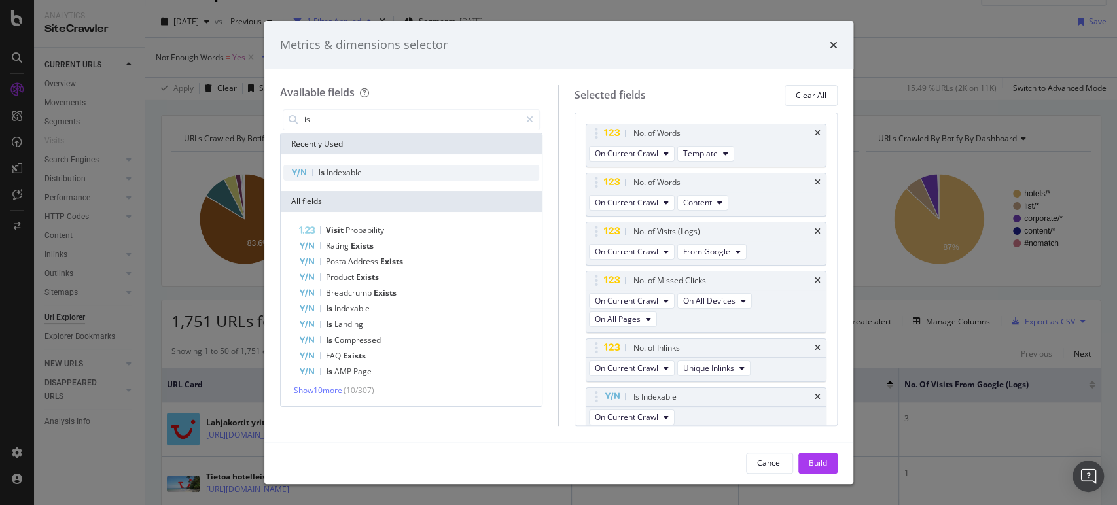
scroll to position [5, 0]
click at [830, 462] on button "Build" at bounding box center [817, 463] width 39 height 21
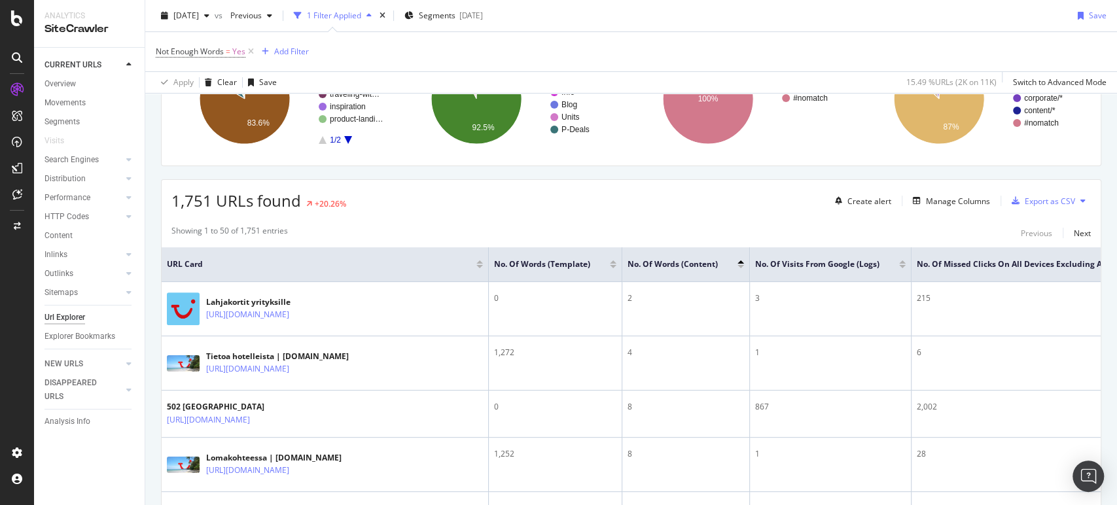
scroll to position [152, 0]
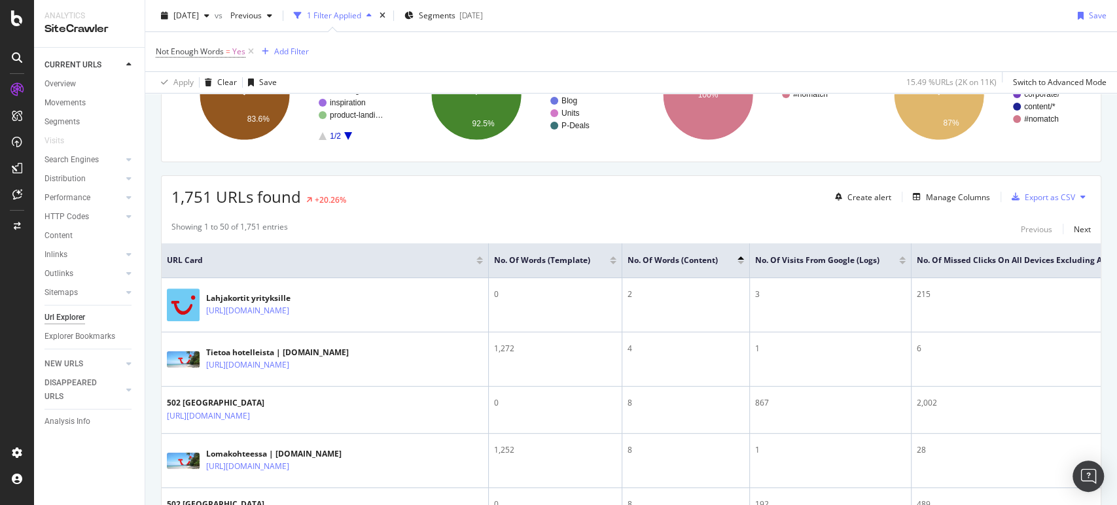
click at [899, 261] on div at bounding box center [902, 262] width 7 height 3
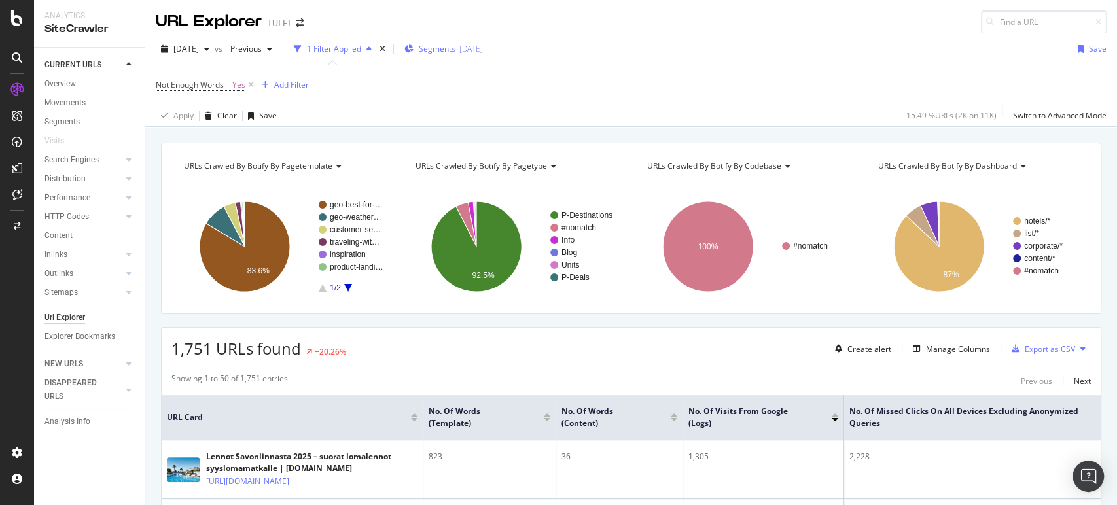
click at [455, 50] on span "Segments" at bounding box center [437, 48] width 37 height 11
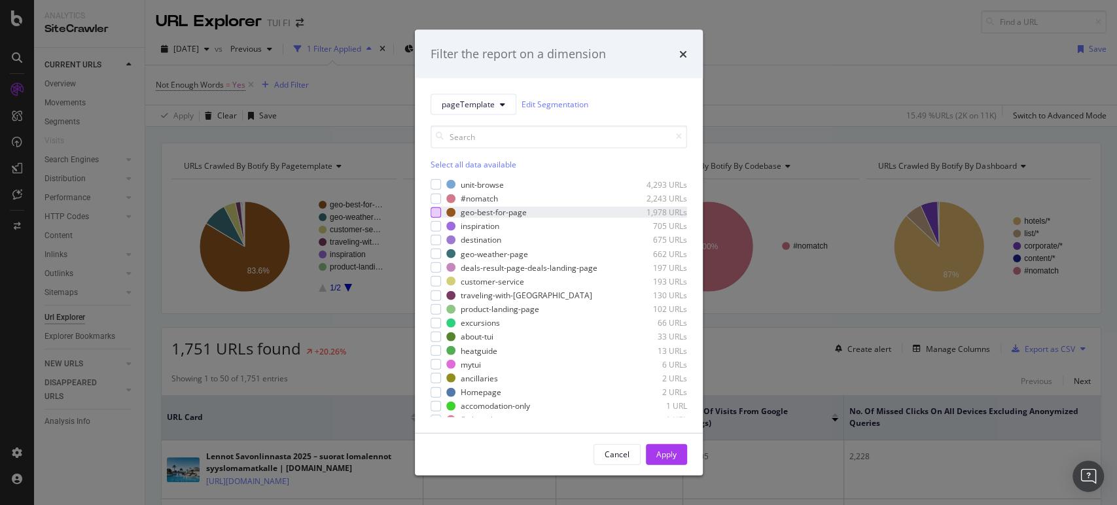
click at [435, 211] on div "modal" at bounding box center [435, 212] width 10 height 10
click at [665, 458] on div "Apply" at bounding box center [666, 454] width 20 height 11
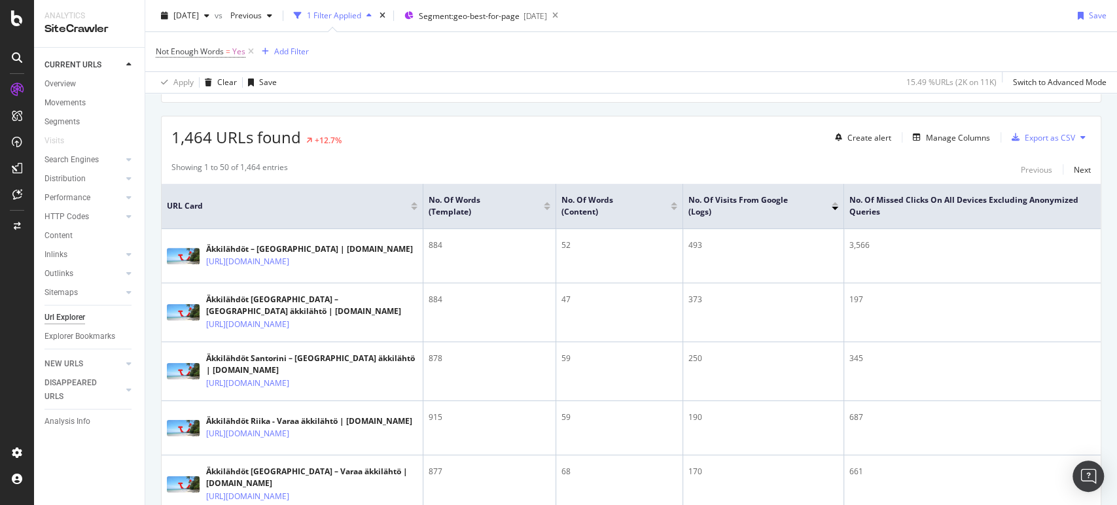
scroll to position [215, 0]
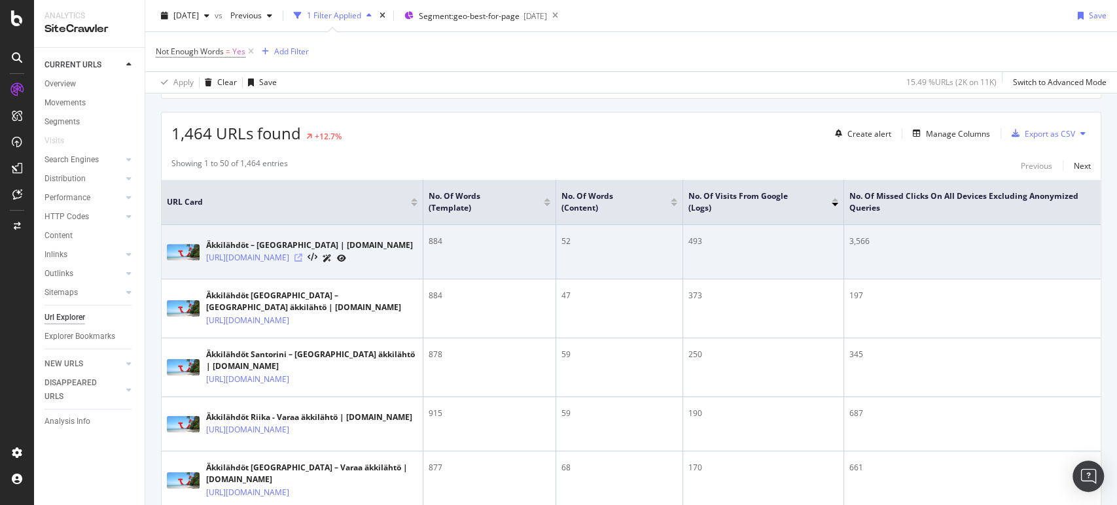
click at [302, 259] on icon at bounding box center [298, 258] width 8 height 8
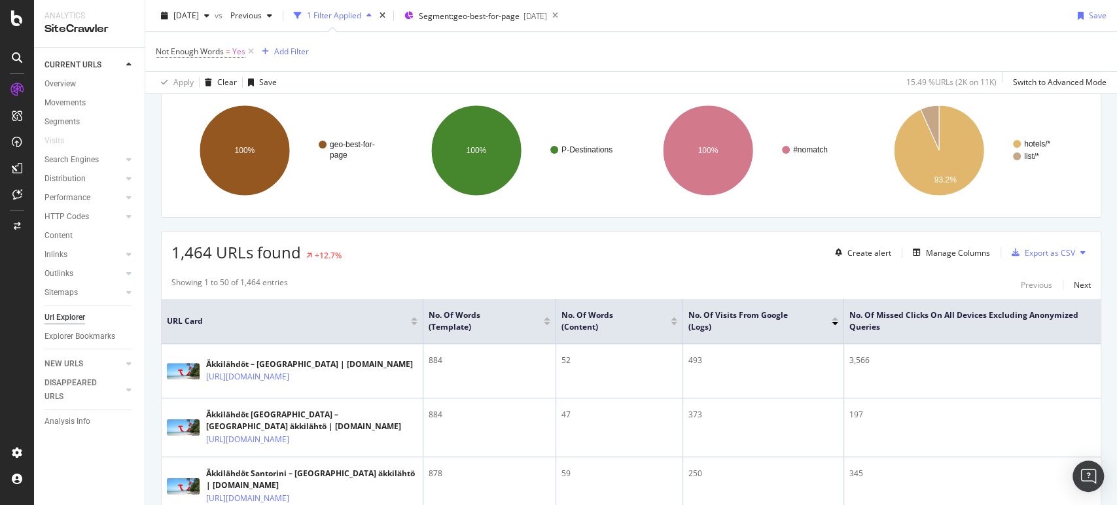
scroll to position [0, 0]
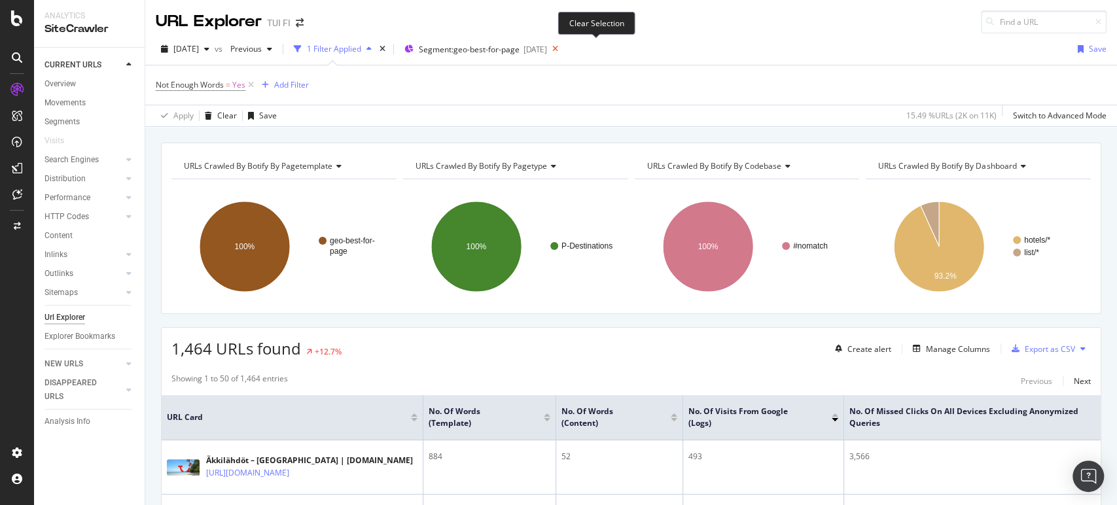
click at [563, 48] on icon at bounding box center [555, 49] width 16 height 18
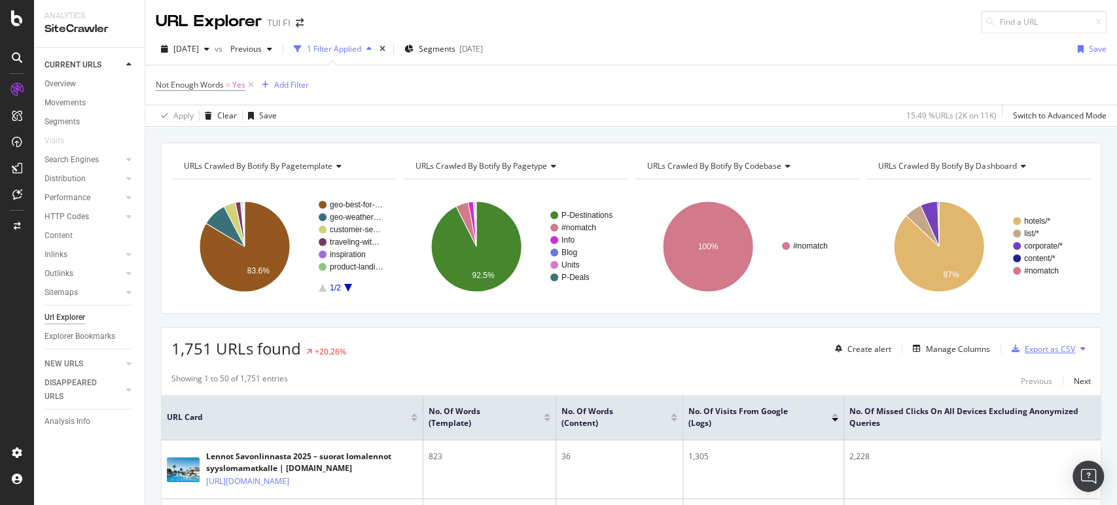
click at [1024, 348] on div "Export as CSV" at bounding box center [1049, 348] width 50 height 11
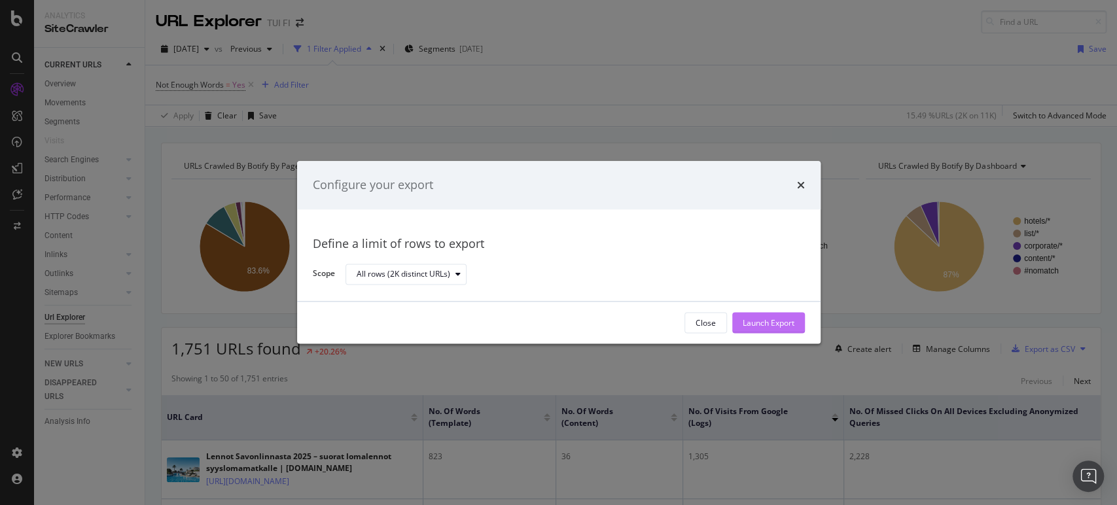
click at [752, 318] on div "Launch Export" at bounding box center [768, 322] width 52 height 11
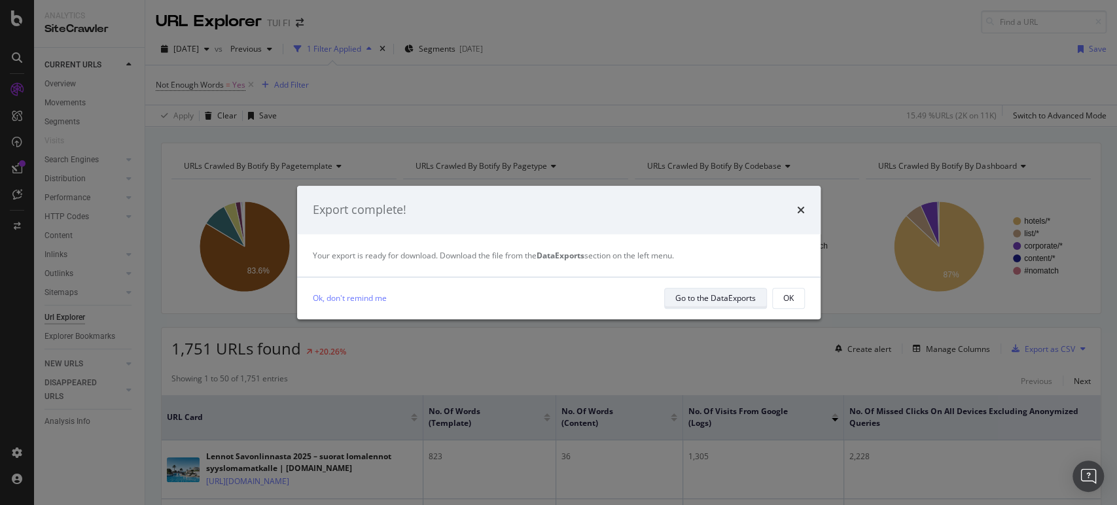
click at [686, 298] on div "Go to the DataExports" at bounding box center [715, 297] width 80 height 11
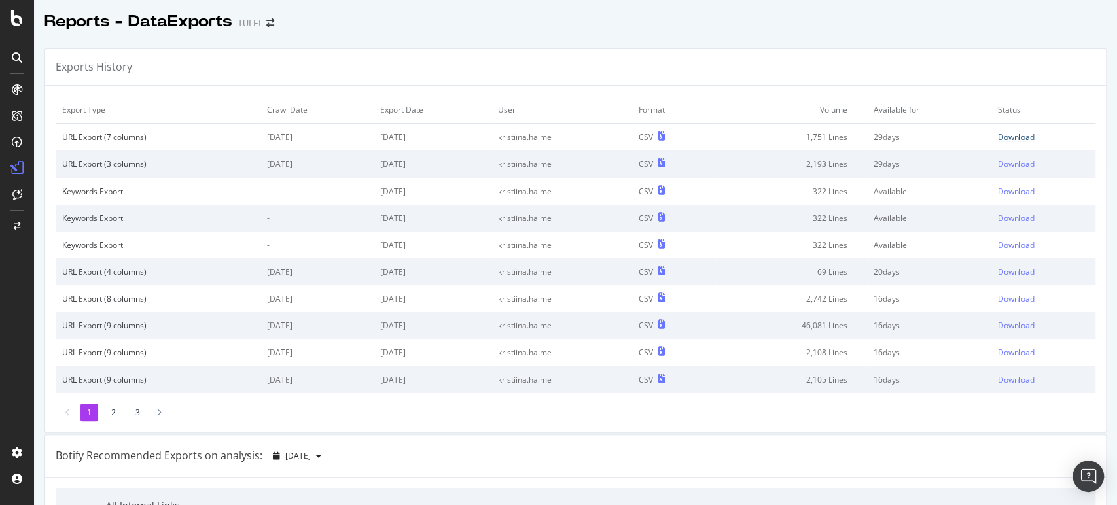
click at [997, 135] on div "Download" at bounding box center [1015, 136] width 37 height 11
